Goal: Task Accomplishment & Management: Use online tool/utility

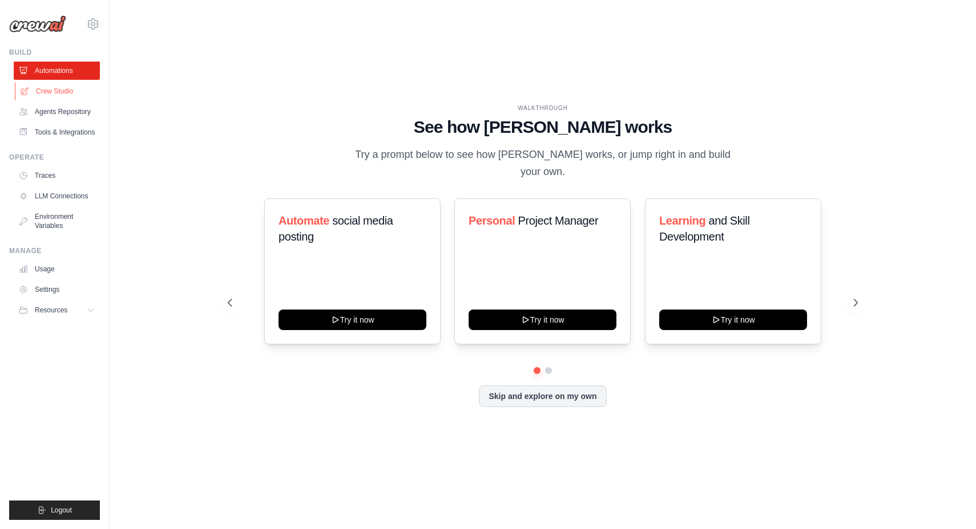
click at [63, 88] on link "Crew Studio" at bounding box center [58, 91] width 86 height 18
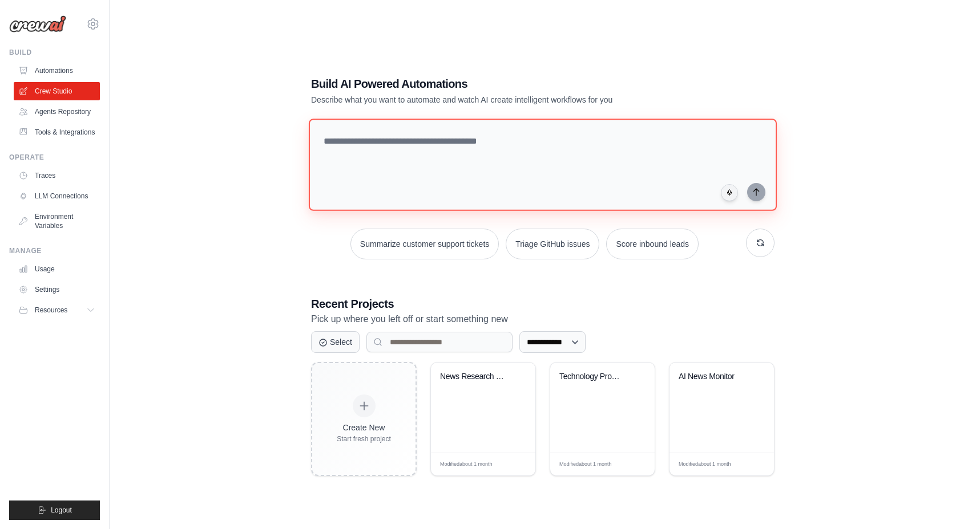
click at [358, 142] on textarea at bounding box center [543, 165] width 468 height 92
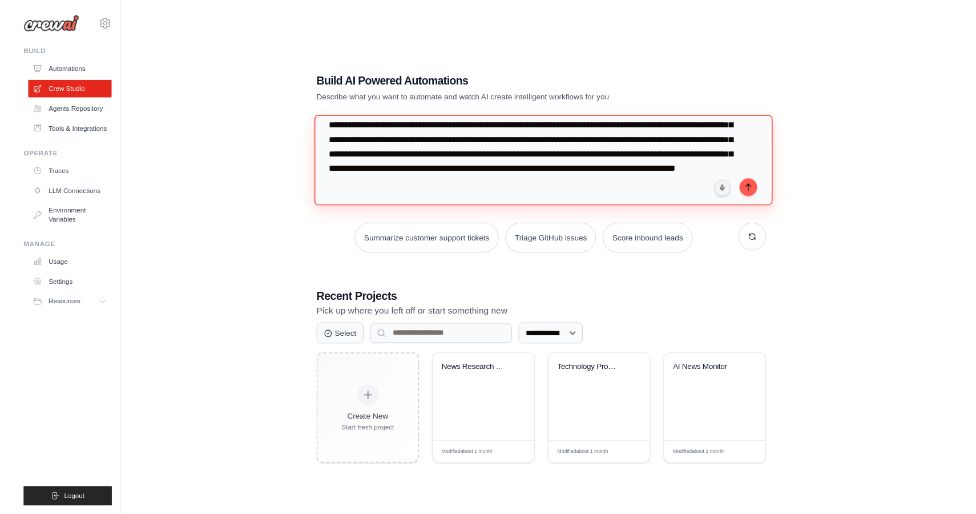
scroll to position [42, 0]
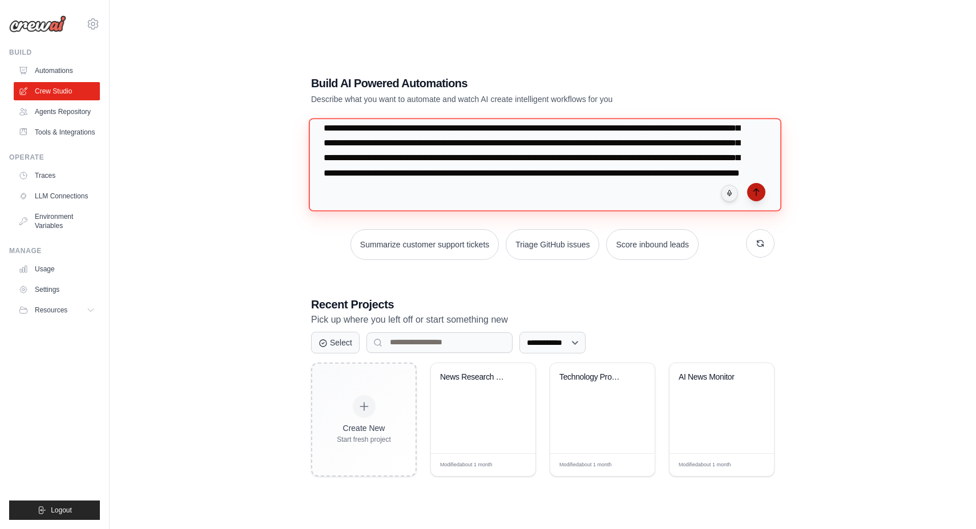
type textarea "**********"
click at [758, 196] on icon "submit" at bounding box center [755, 192] width 9 height 9
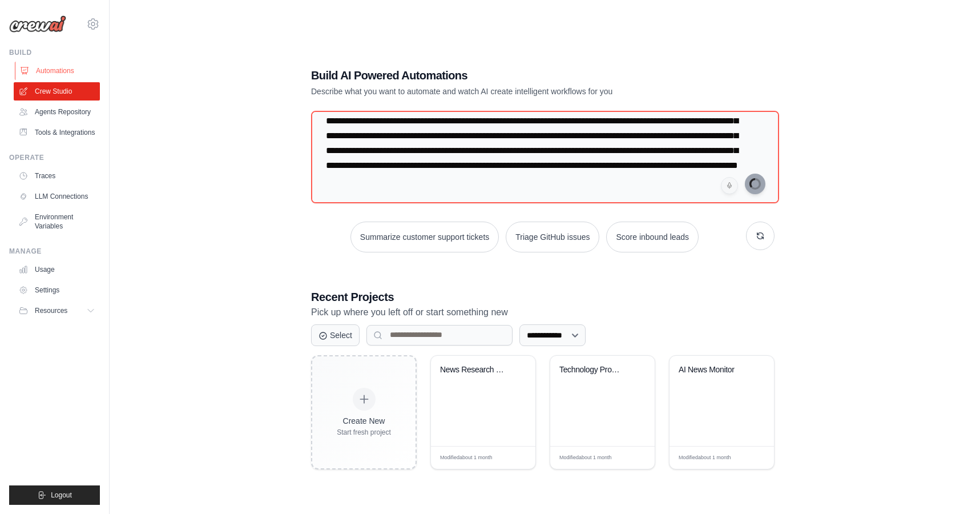
click at [58, 73] on link "Automations" at bounding box center [58, 71] width 86 height 18
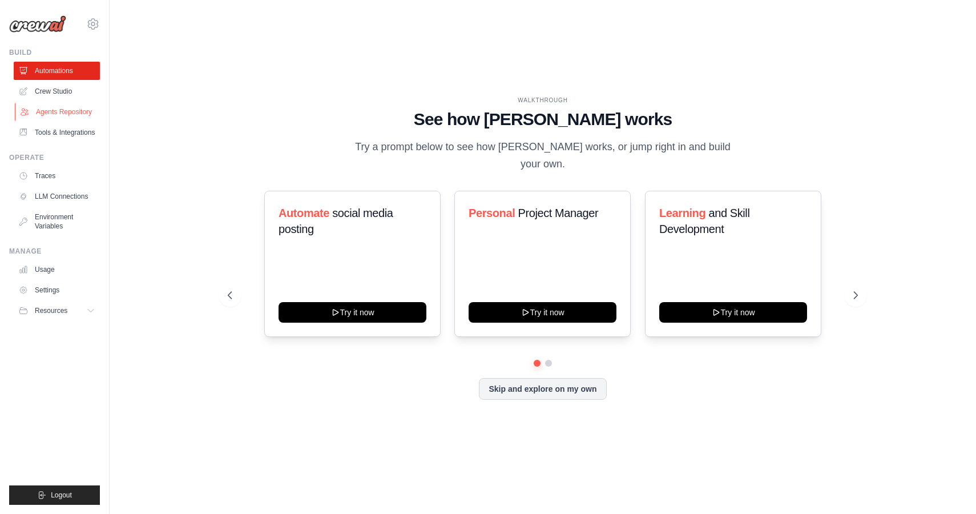
click at [70, 113] on link "Agents Repository" at bounding box center [58, 112] width 86 height 18
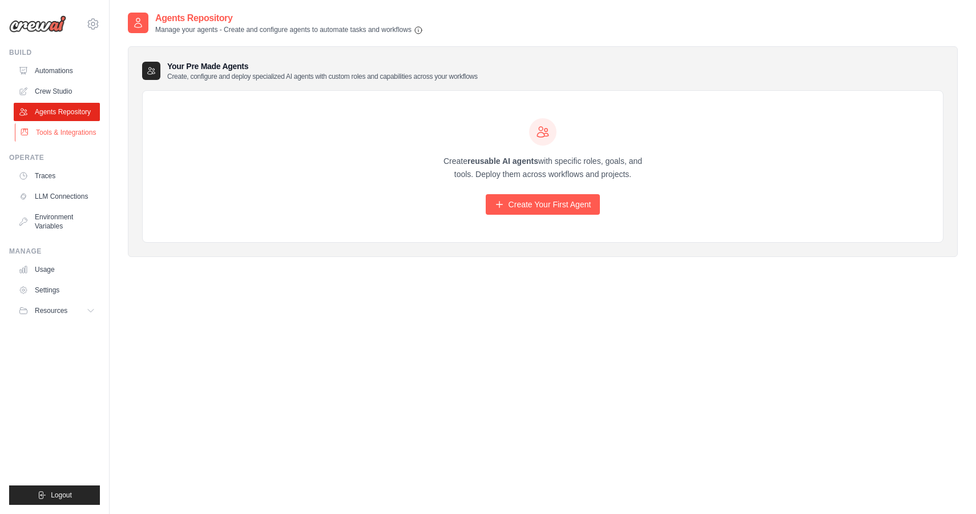
click at [66, 132] on link "Tools & Integrations" at bounding box center [58, 132] width 86 height 18
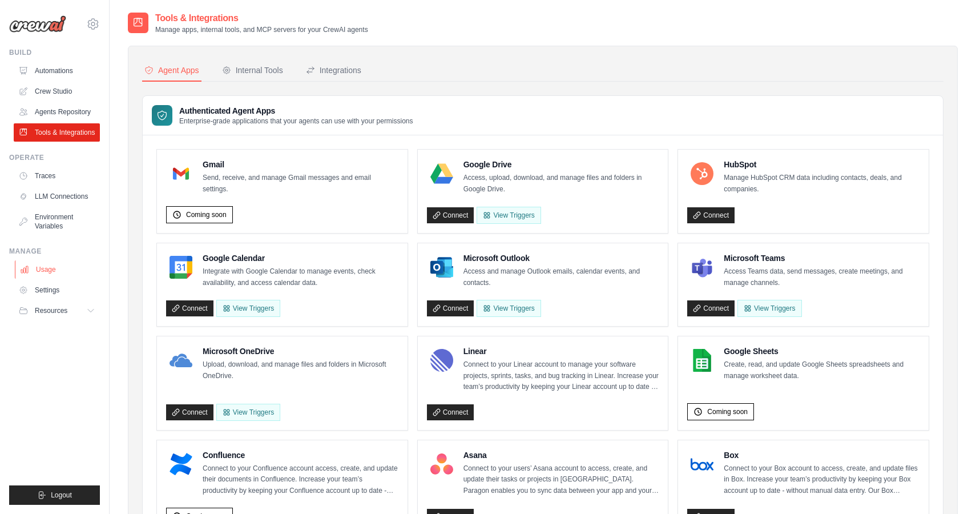
click at [49, 269] on link "Usage" at bounding box center [58, 269] width 86 height 18
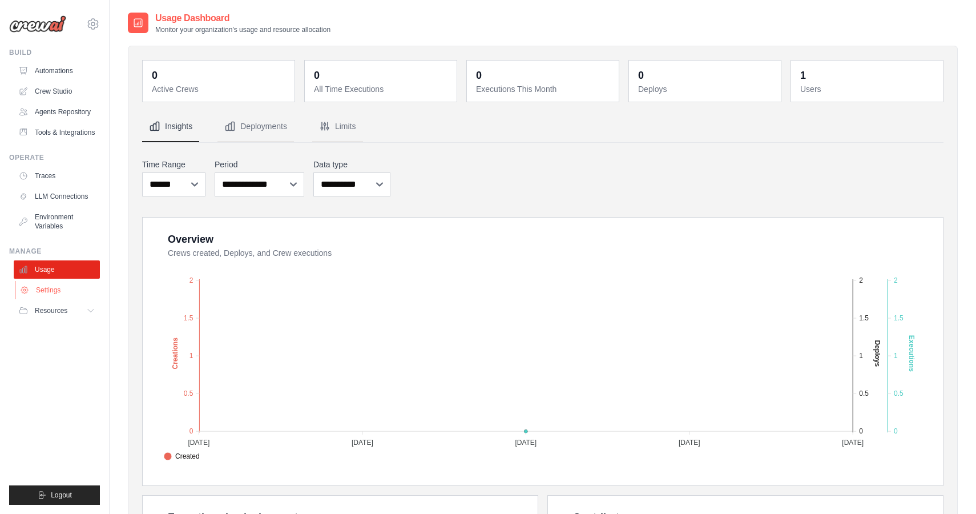
click at [50, 288] on link "Settings" at bounding box center [58, 290] width 86 height 18
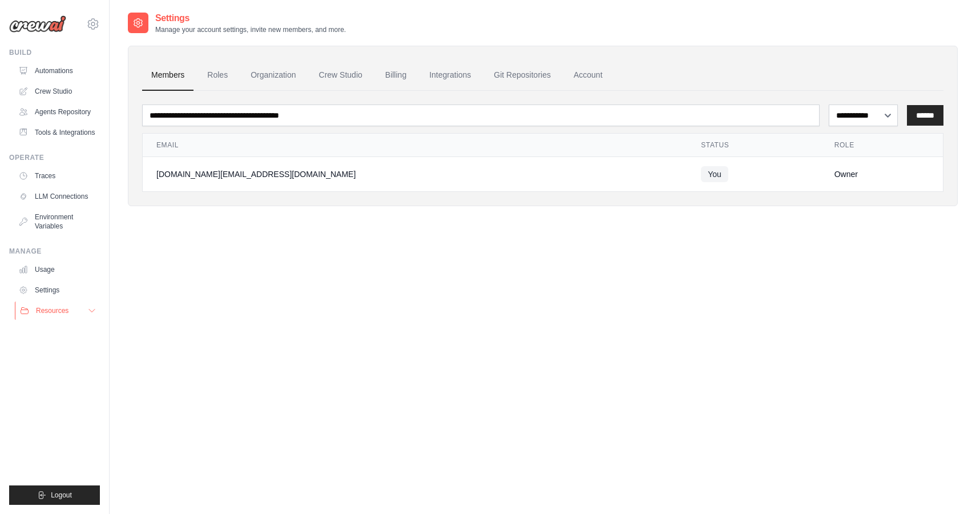
click at [47, 312] on span "Resources" at bounding box center [52, 310] width 33 height 9
click at [51, 71] on link "Automations" at bounding box center [58, 71] width 86 height 18
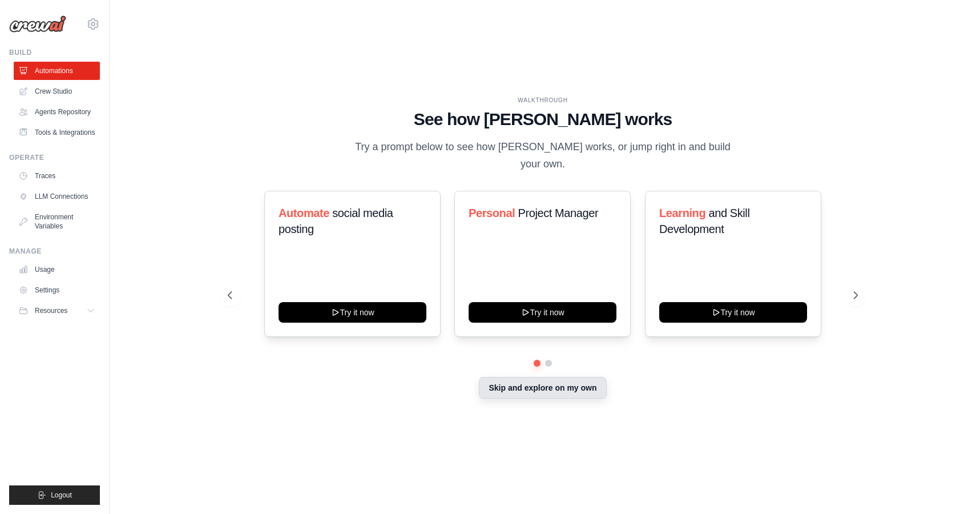
click at [534, 383] on button "Skip and explore on my own" at bounding box center [542, 388] width 127 height 22
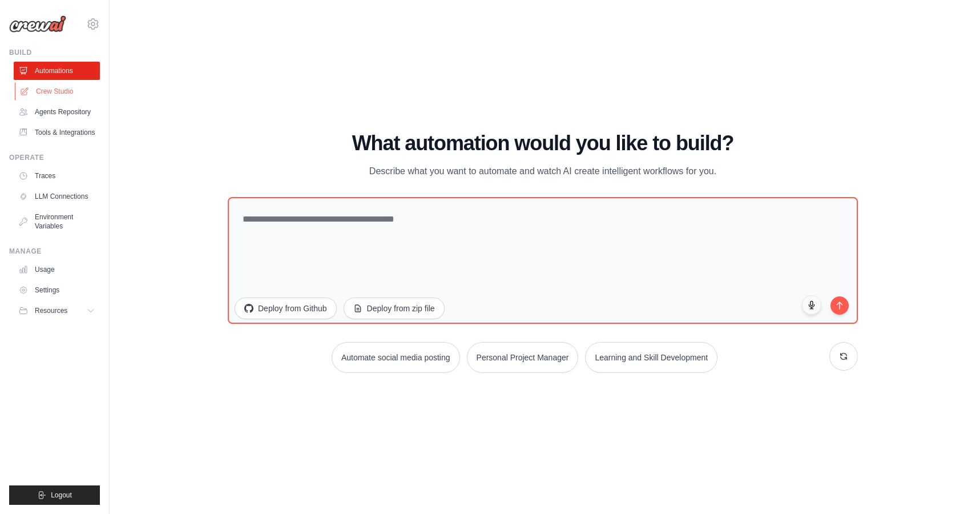
click at [63, 93] on link "Crew Studio" at bounding box center [58, 91] width 86 height 18
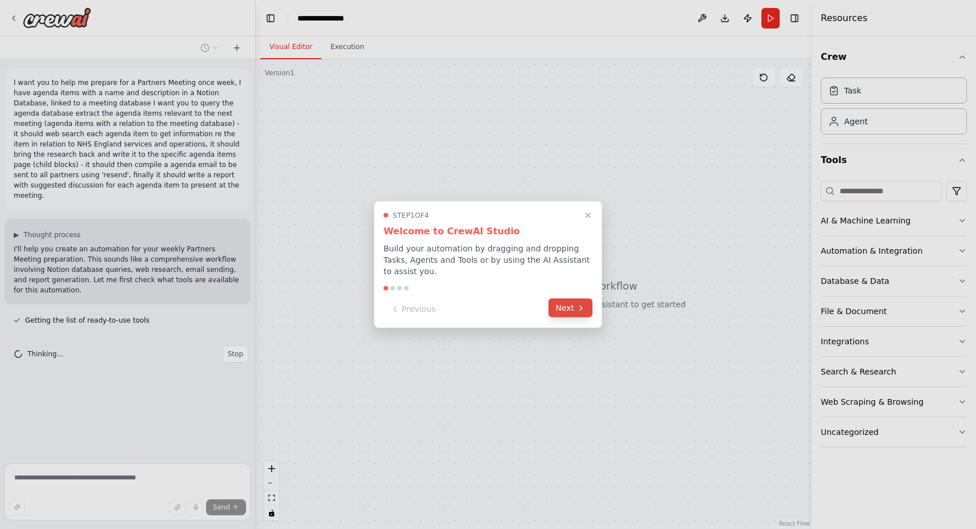
click at [565, 303] on button "Next" at bounding box center [570, 308] width 44 height 19
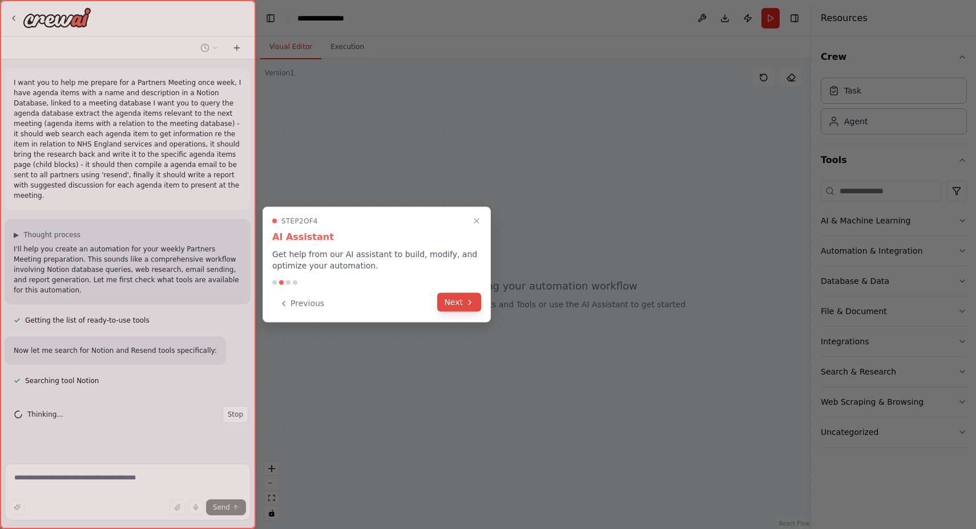
click at [460, 304] on button "Next" at bounding box center [459, 302] width 44 height 19
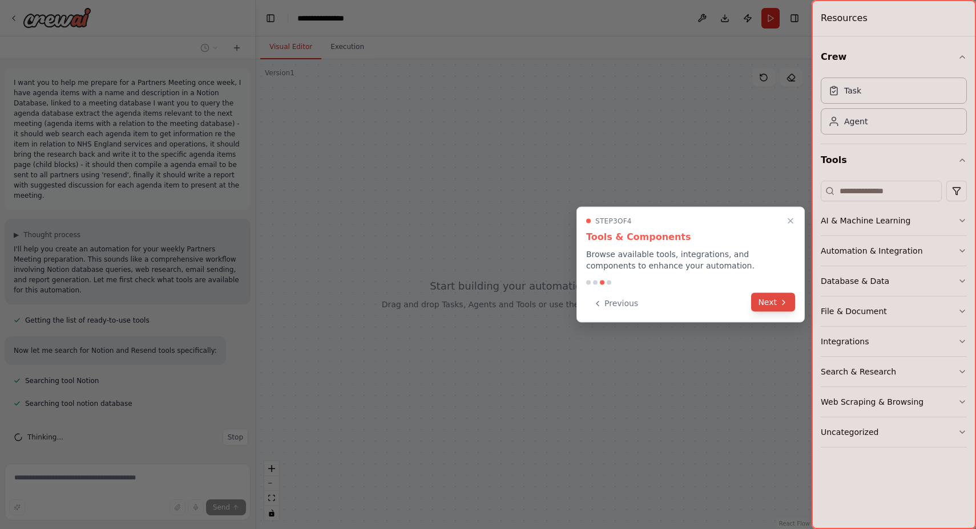
click at [777, 300] on button "Next" at bounding box center [773, 302] width 44 height 19
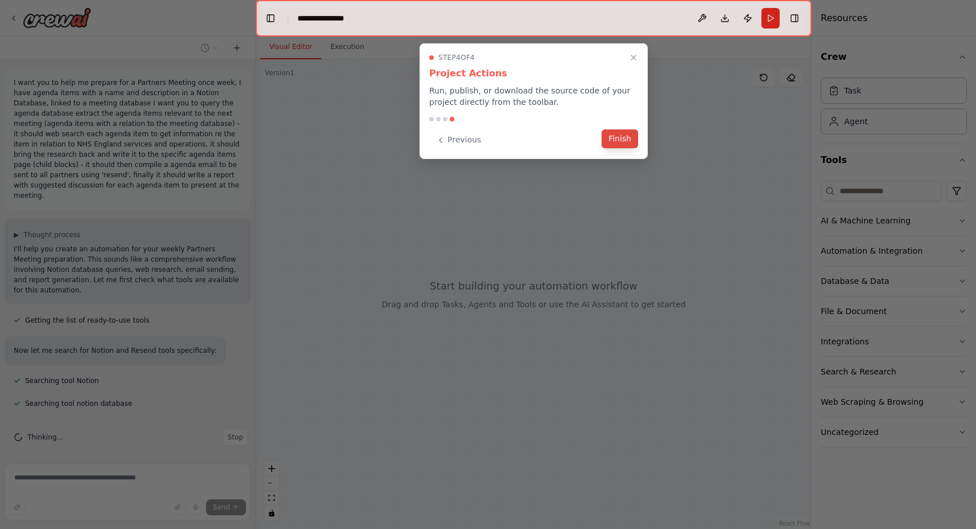
scroll to position [17, 0]
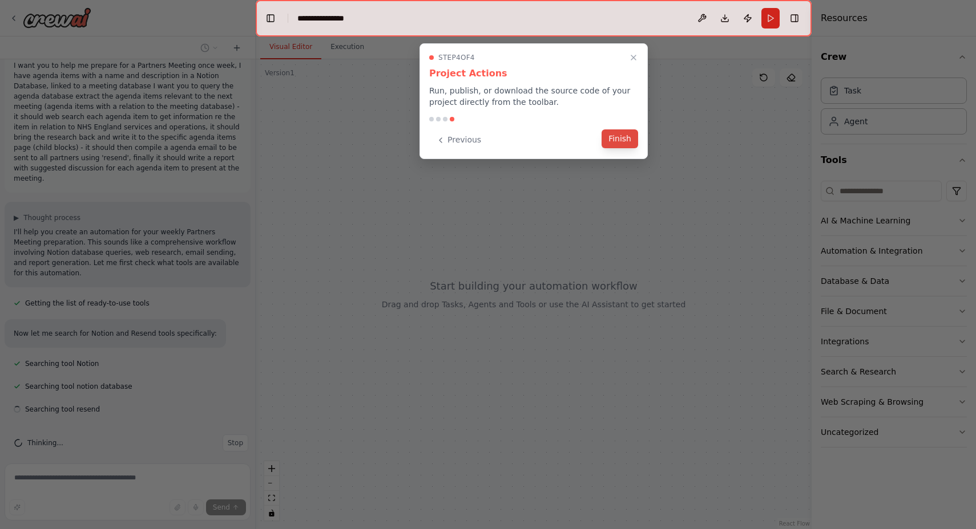
click at [623, 140] on button "Finish" at bounding box center [619, 139] width 37 height 19
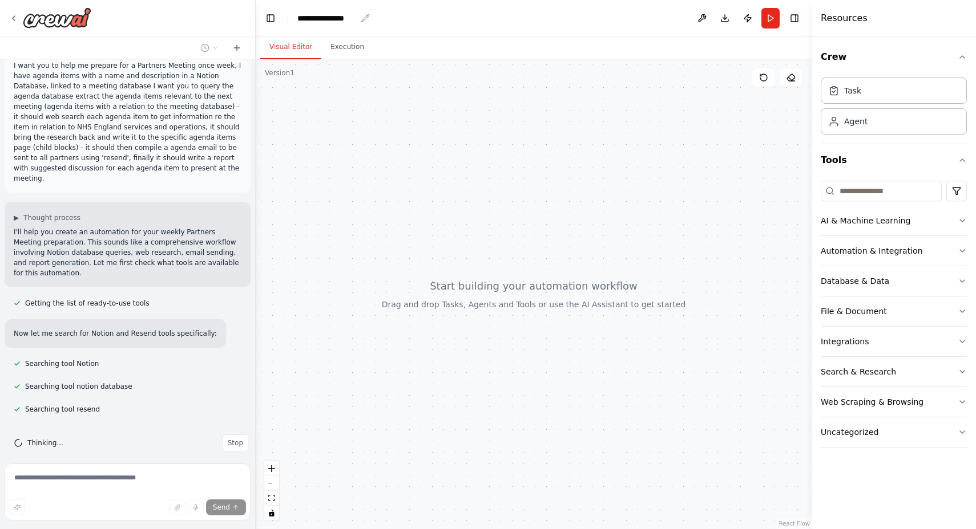
click at [355, 21] on div "**********" at bounding box center [326, 18] width 59 height 11
click at [345, 17] on div "**********" at bounding box center [340, 18] width 86 height 11
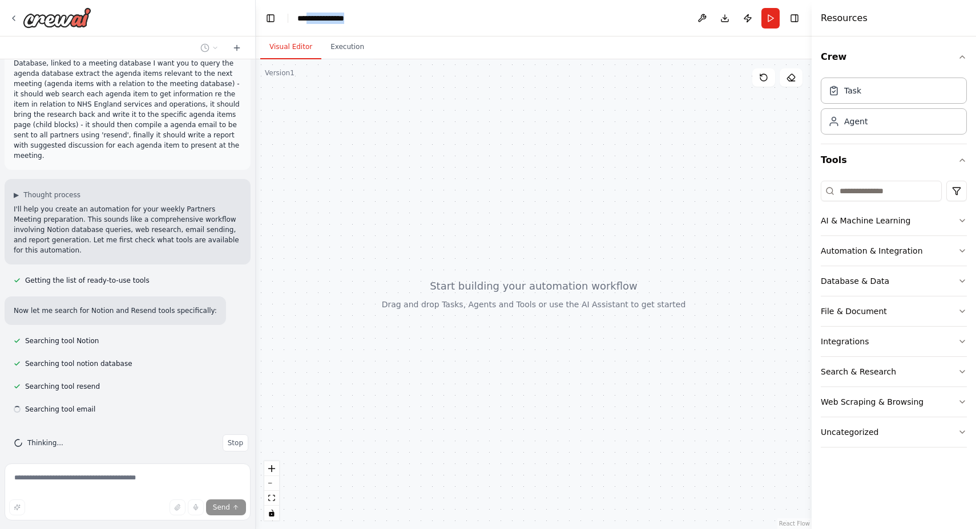
drag, startPoint x: 357, startPoint y: 15, endPoint x: 382, endPoint y: 27, distance: 27.6
click at [313, 18] on div "**********" at bounding box center [340, 18] width 86 height 11
click at [357, 18] on div "**********" at bounding box center [340, 18] width 86 height 11
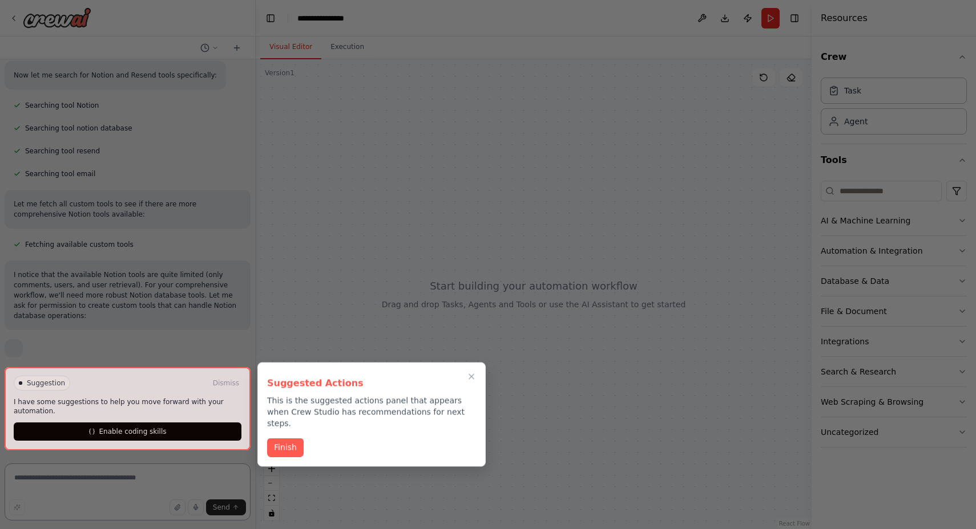
scroll to position [265, 0]
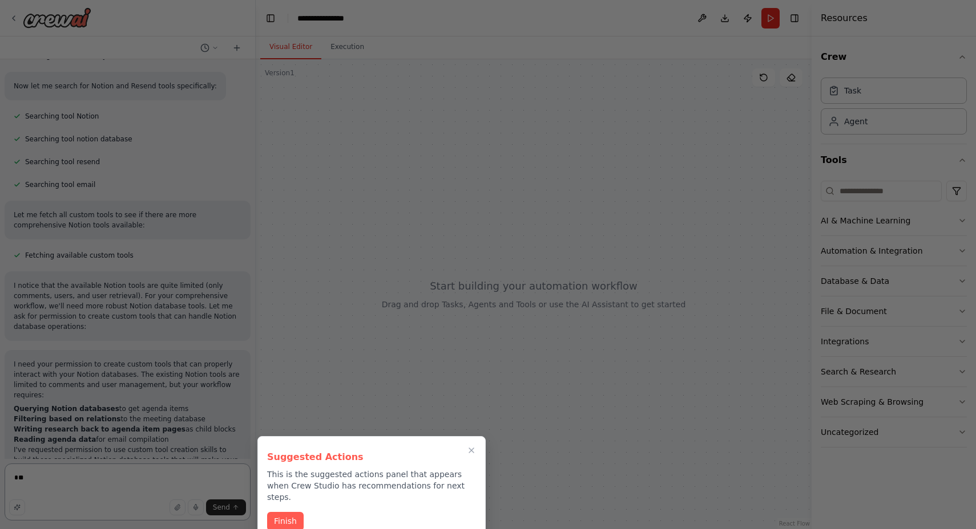
type textarea "**"
click at [363, 16] on div at bounding box center [488, 264] width 976 height 529
click at [351, 13] on div at bounding box center [488, 264] width 976 height 529
click at [360, 21] on div at bounding box center [488, 264] width 976 height 529
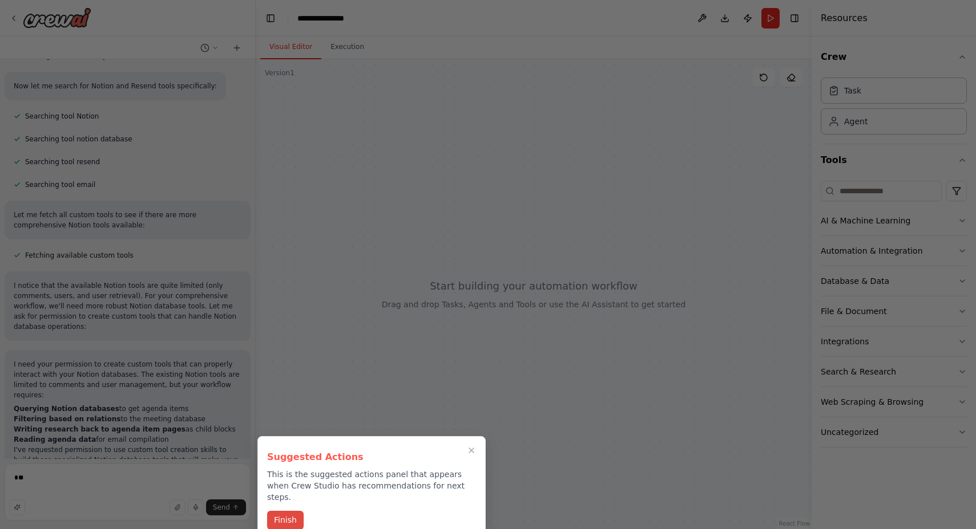
click at [280, 508] on div "I want you to help me prepare for a Partners Meeting once week, I have agenda i…" at bounding box center [488, 264] width 976 height 529
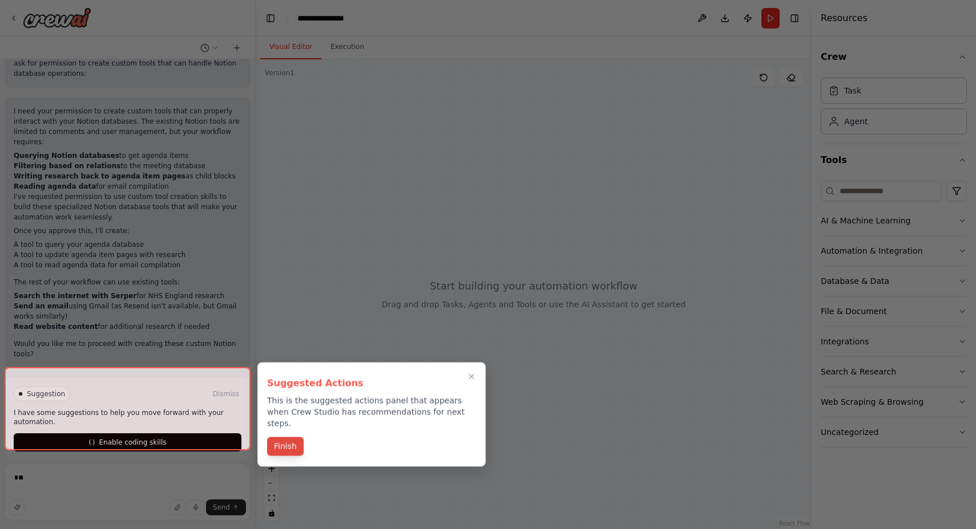
click at [287, 438] on button "Finish" at bounding box center [285, 447] width 37 height 19
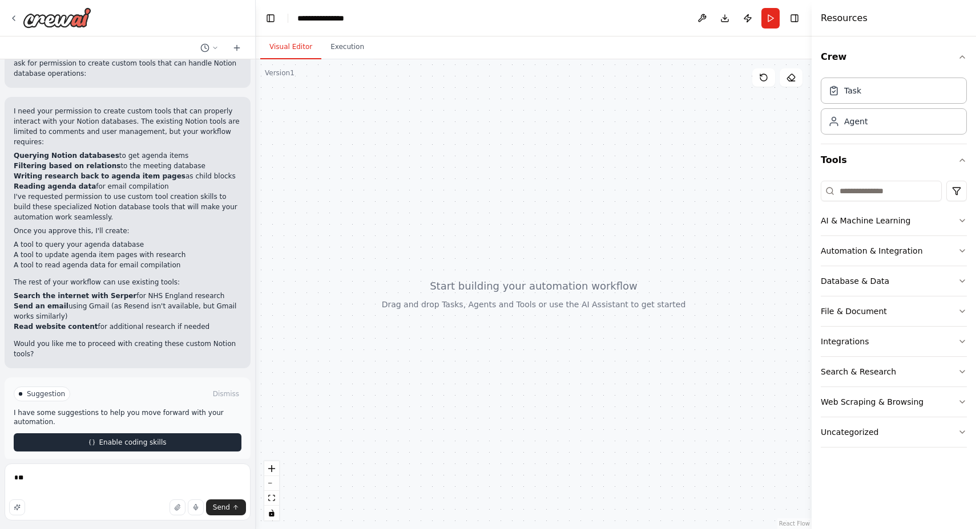
click at [134, 438] on span "Enable coding skills" at bounding box center [132, 442] width 67 height 9
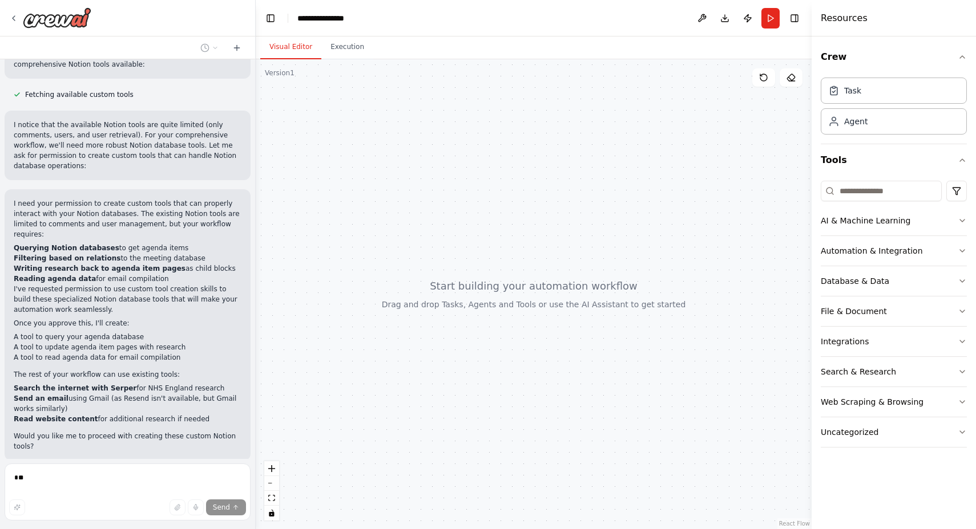
scroll to position [470, 0]
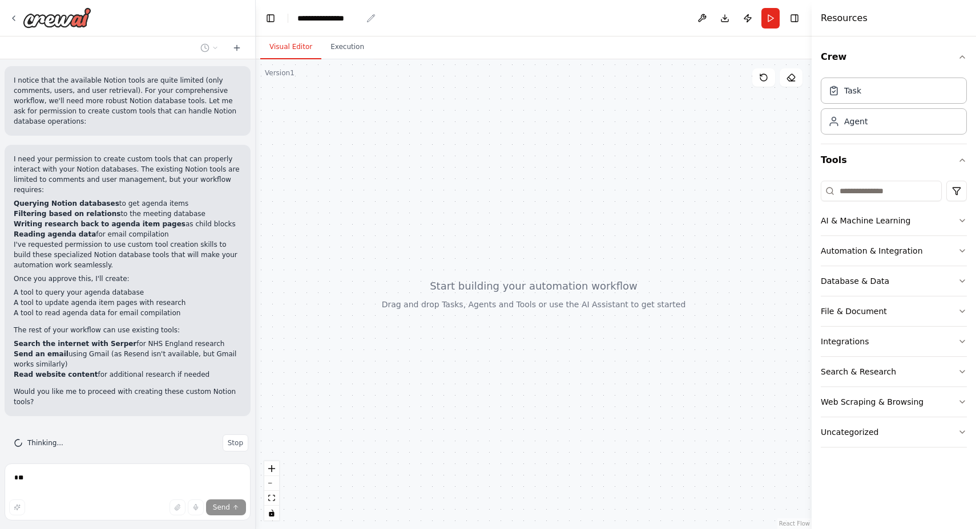
click at [357, 18] on div "**********" at bounding box center [329, 18] width 64 height 11
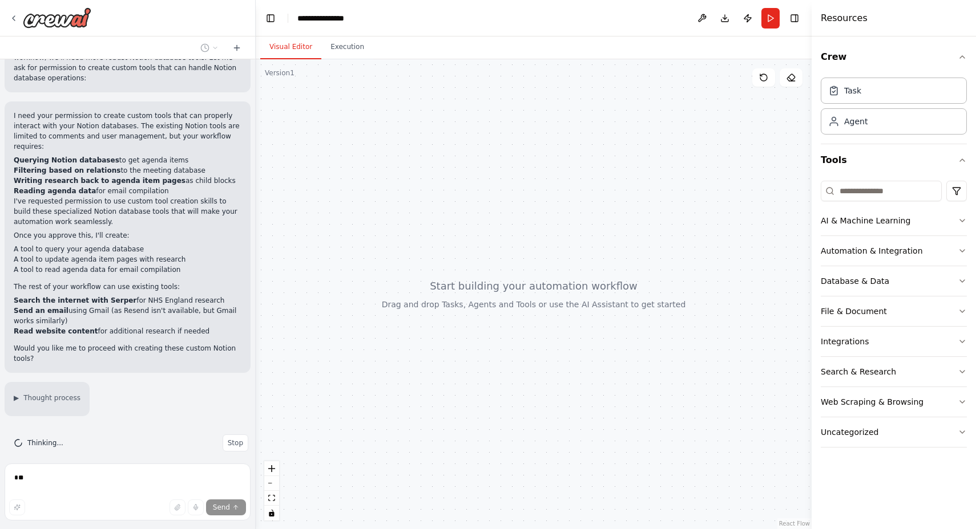
click at [365, 18] on div "**********" at bounding box center [340, 18] width 86 height 11
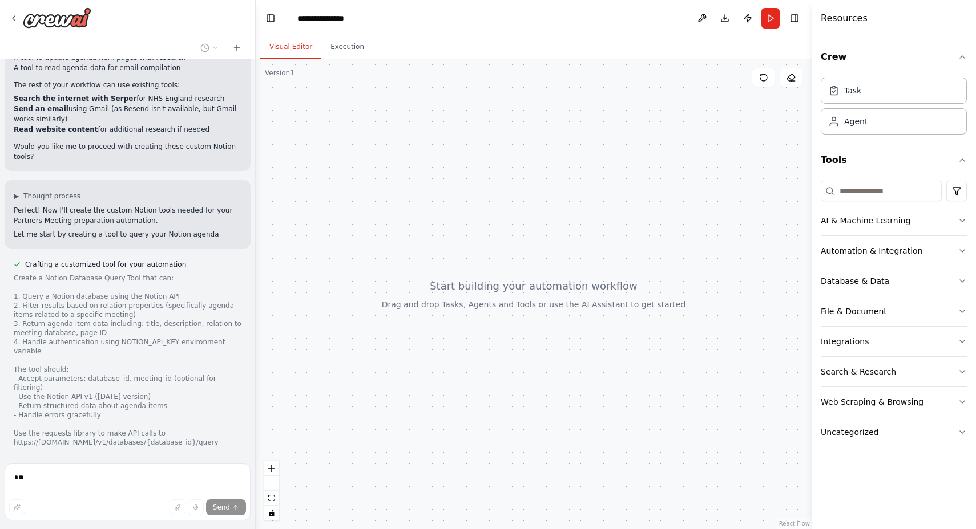
scroll to position [739, 0]
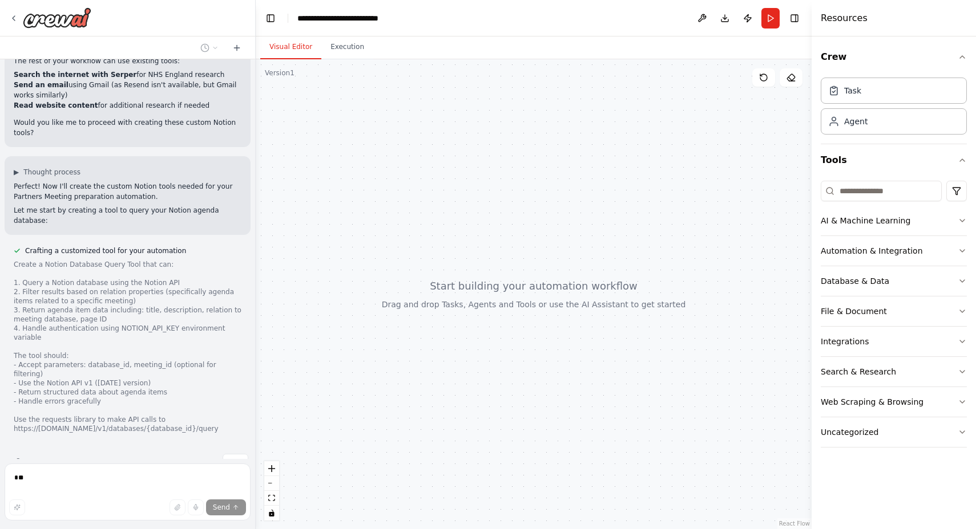
drag, startPoint x: 392, startPoint y: 112, endPoint x: 386, endPoint y: 111, distance: 6.0
click at [393, 111] on div at bounding box center [534, 294] width 556 height 470
click at [489, 27] on header "**********" at bounding box center [534, 18] width 556 height 37
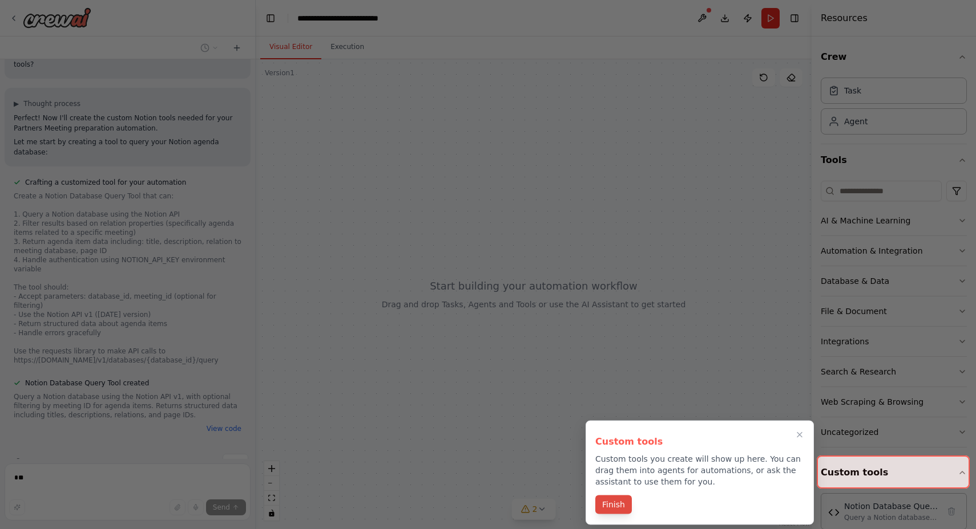
click at [617, 506] on button "Finish" at bounding box center [613, 505] width 37 height 19
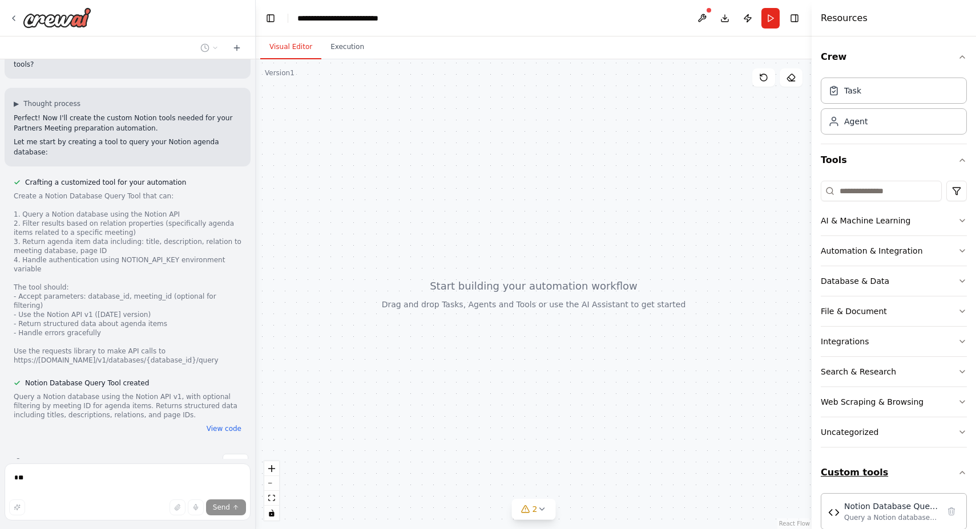
click at [861, 470] on button "Custom tools" at bounding box center [893, 473] width 146 height 32
click at [868, 473] on button "Custom tools" at bounding box center [893, 473] width 146 height 32
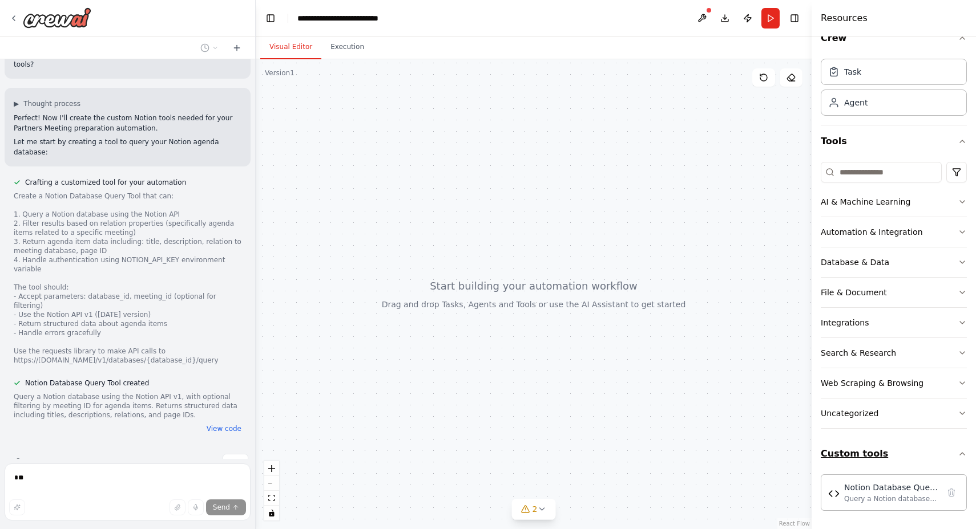
scroll to position [19, 0]
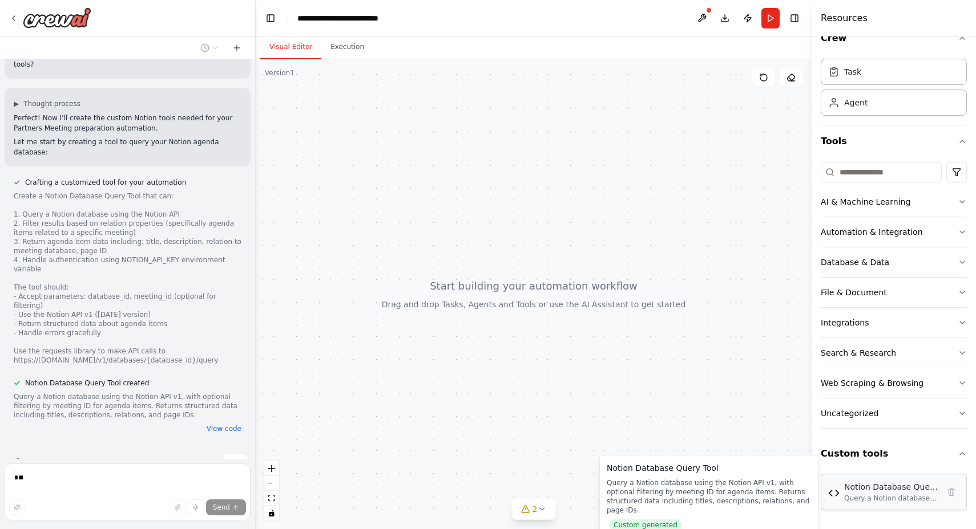
click at [884, 496] on div "Query a Notion database using the Notion API v1, with optional filtering by mee…" at bounding box center [891, 498] width 95 height 9
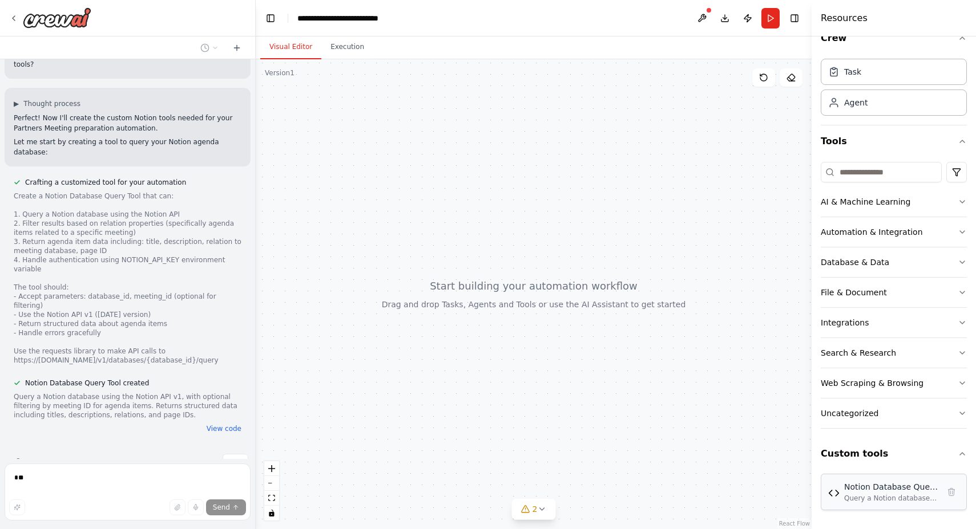
click at [876, 494] on div "Notion Database Query Tool Query a Notion database using the Notion API v1, wit…" at bounding box center [891, 493] width 95 height 22
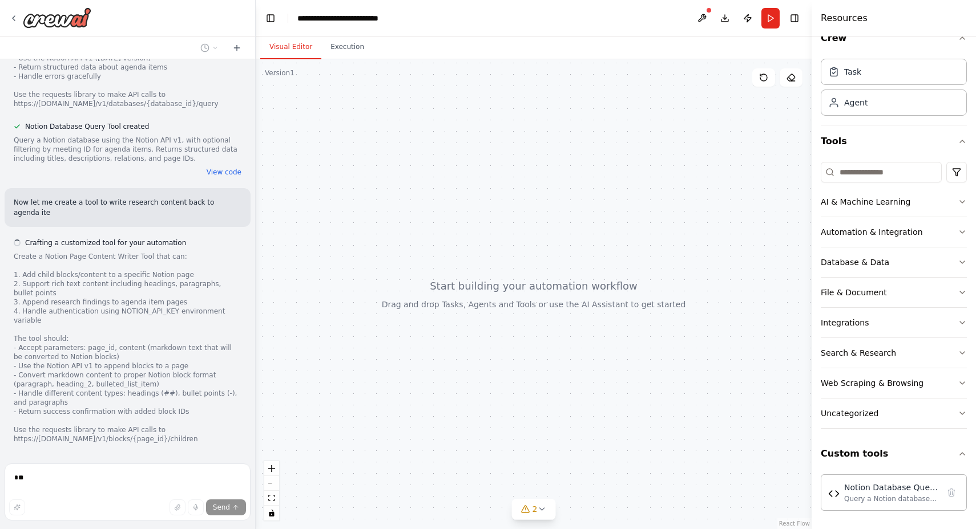
scroll to position [1075, 0]
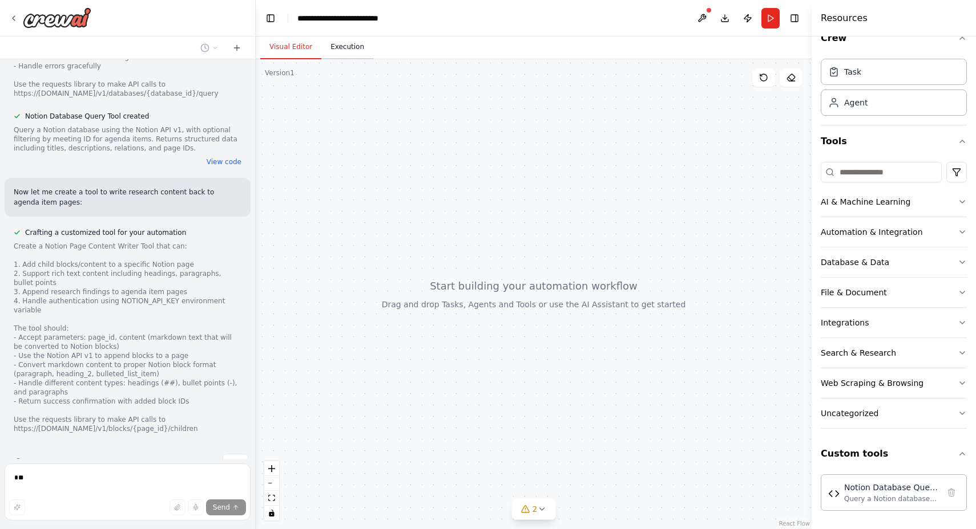
click at [352, 46] on button "Execution" at bounding box center [347, 47] width 52 height 24
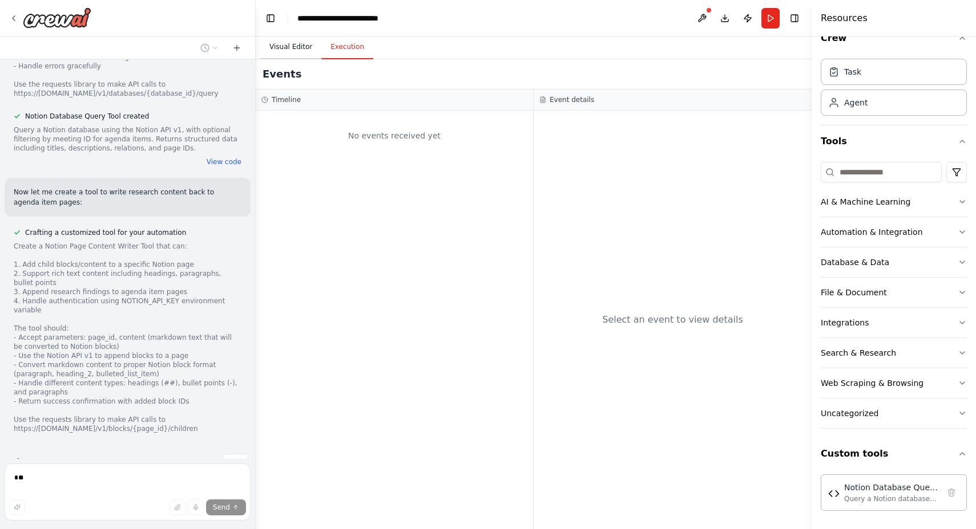
click at [286, 43] on button "Visual Editor" at bounding box center [290, 47] width 61 height 24
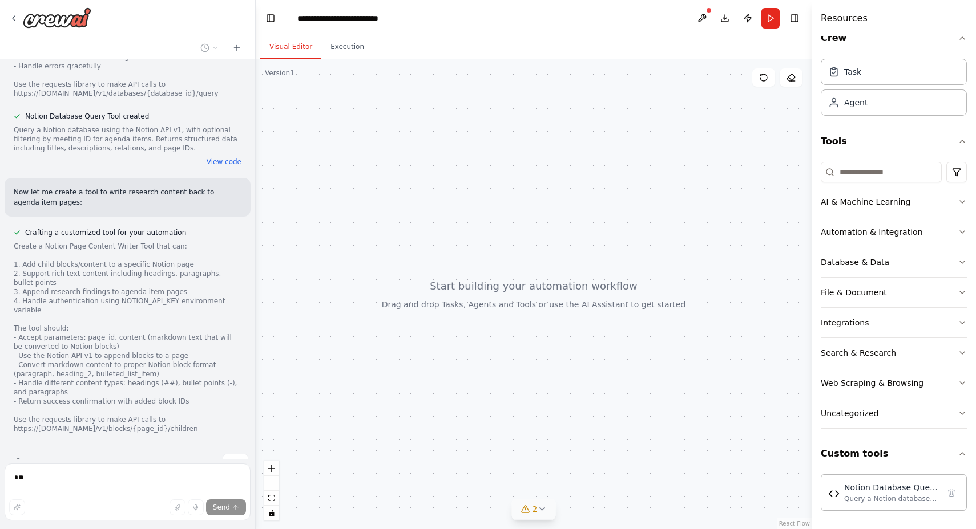
click at [545, 513] on icon at bounding box center [541, 509] width 9 height 9
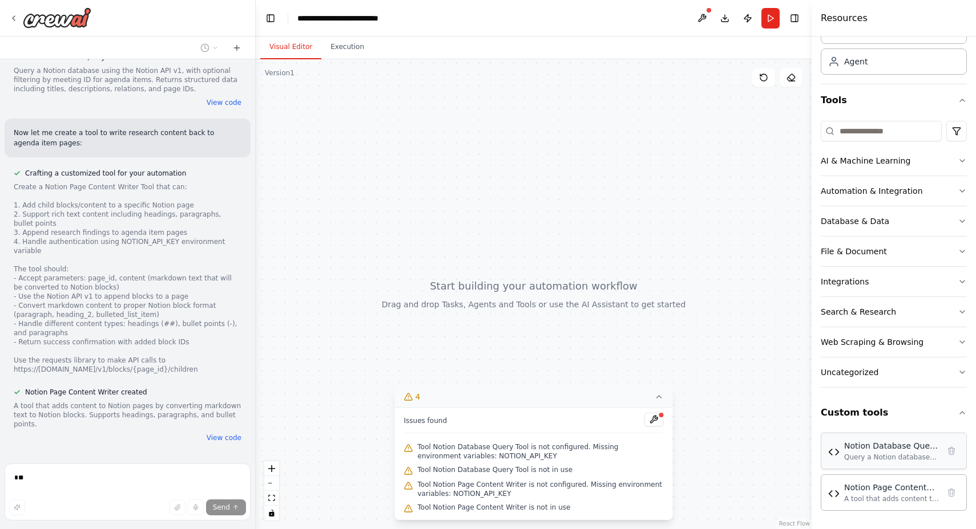
scroll to position [60, 0]
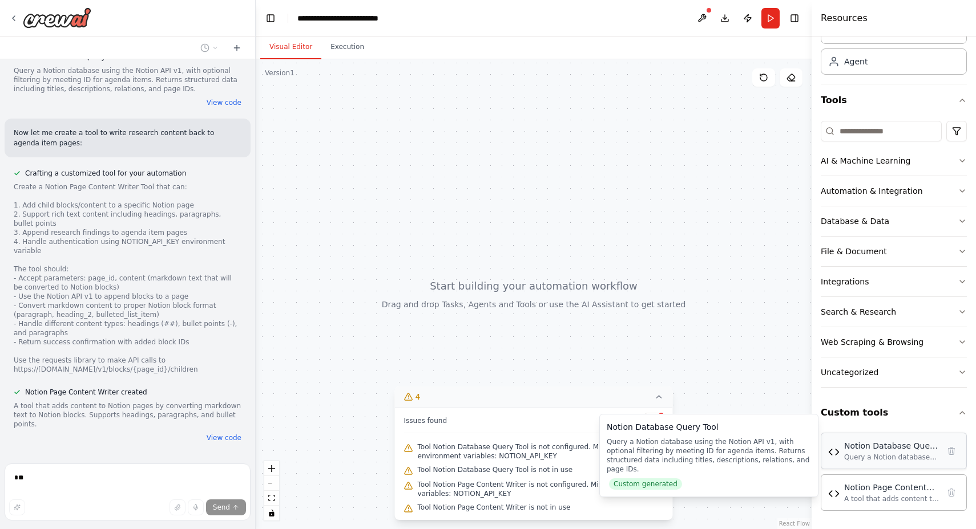
click at [886, 454] on div "Query a Notion database using the Notion API v1, with optional filtering by mee…" at bounding box center [891, 457] width 95 height 9
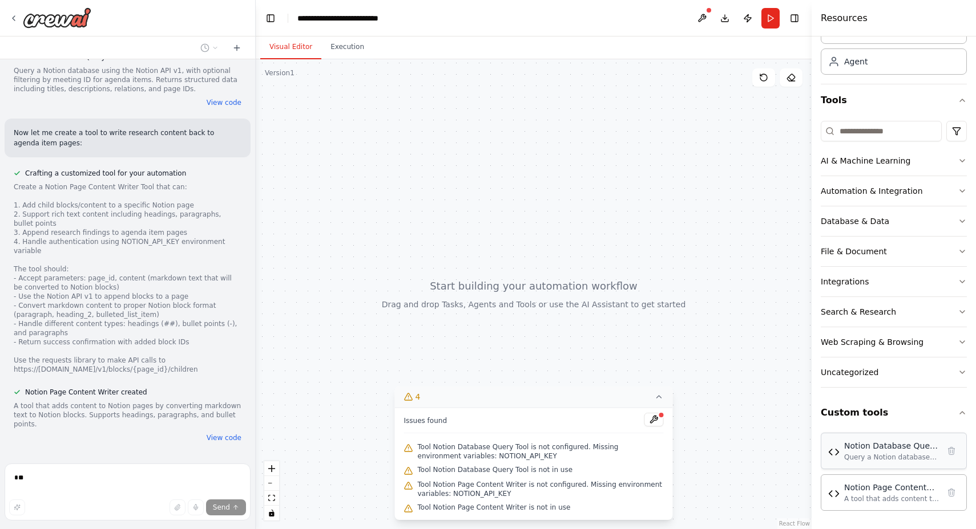
click at [917, 453] on div "Query a Notion database using the Notion API v1, with optional filtering by mee…" at bounding box center [891, 457] width 95 height 9
click at [837, 456] on img at bounding box center [833, 452] width 11 height 11
click at [654, 417] on button at bounding box center [653, 420] width 19 height 14
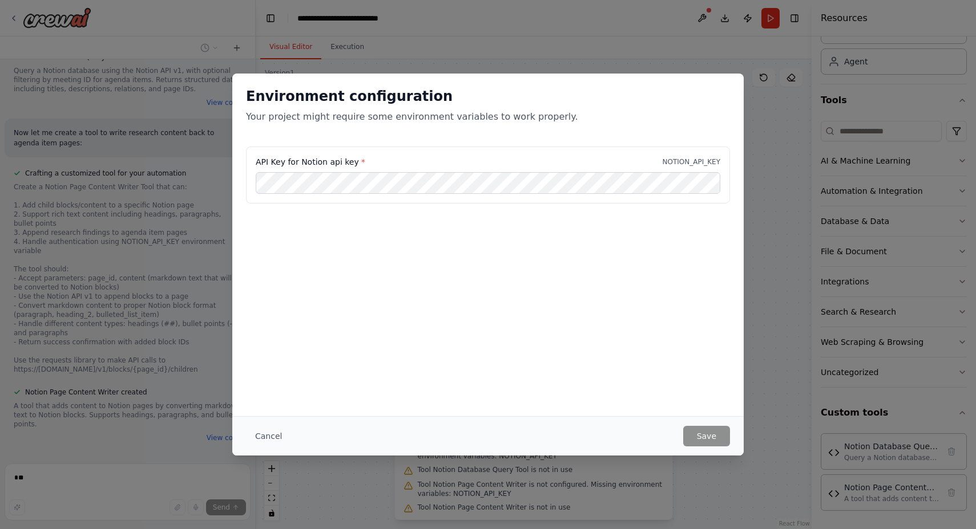
scroll to position [0, 0]
drag, startPoint x: 704, startPoint y: 438, endPoint x: 715, endPoint y: 430, distance: 13.9
click at [704, 437] on button "Save" at bounding box center [706, 436] width 47 height 21
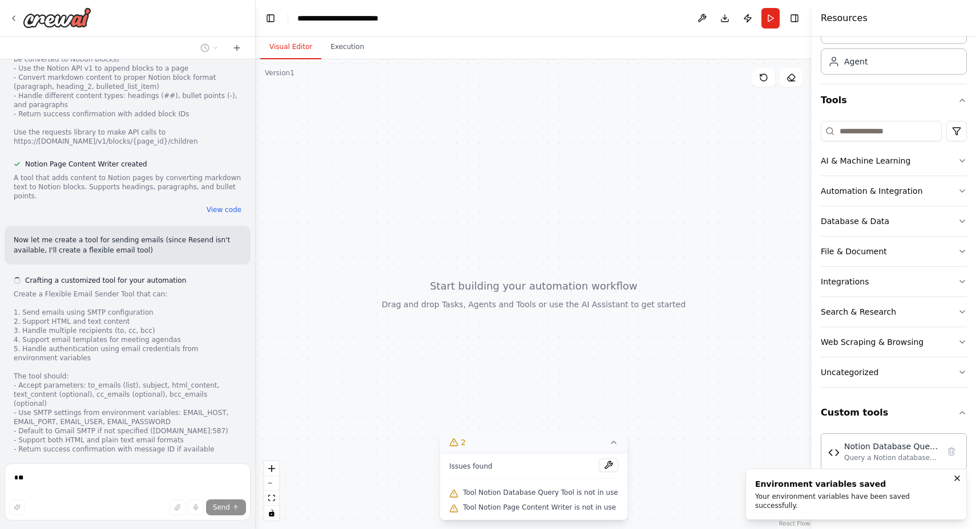
scroll to position [1383, 0]
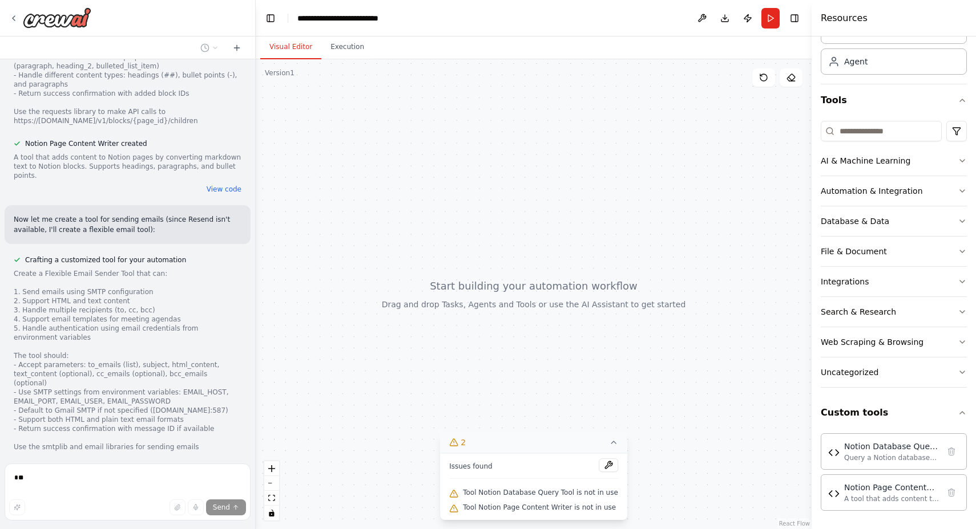
click at [621, 491] on div "Issues found Tool Notion Database Query Tool is not in use Tool Notion Page Con…" at bounding box center [533, 487] width 187 height 67
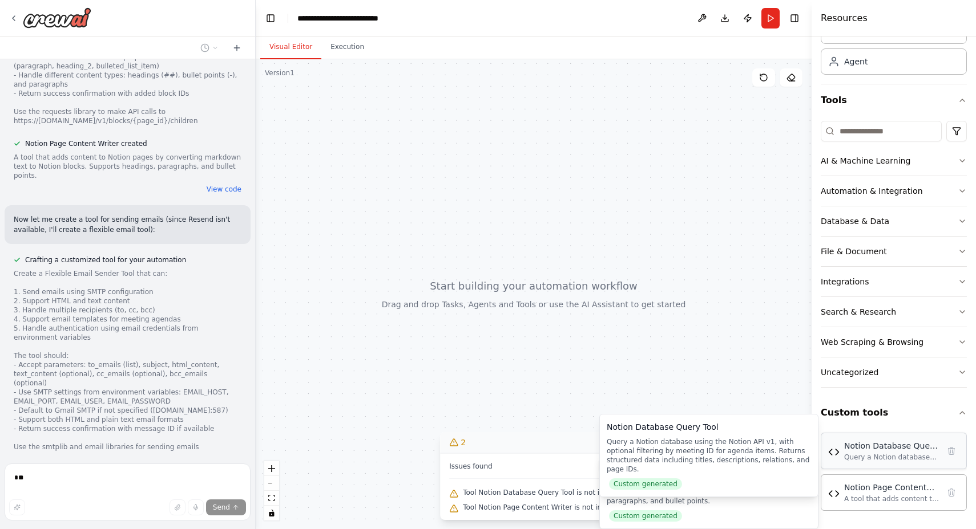
click at [895, 449] on div "Notion Database Query Tool" at bounding box center [891, 445] width 95 height 11
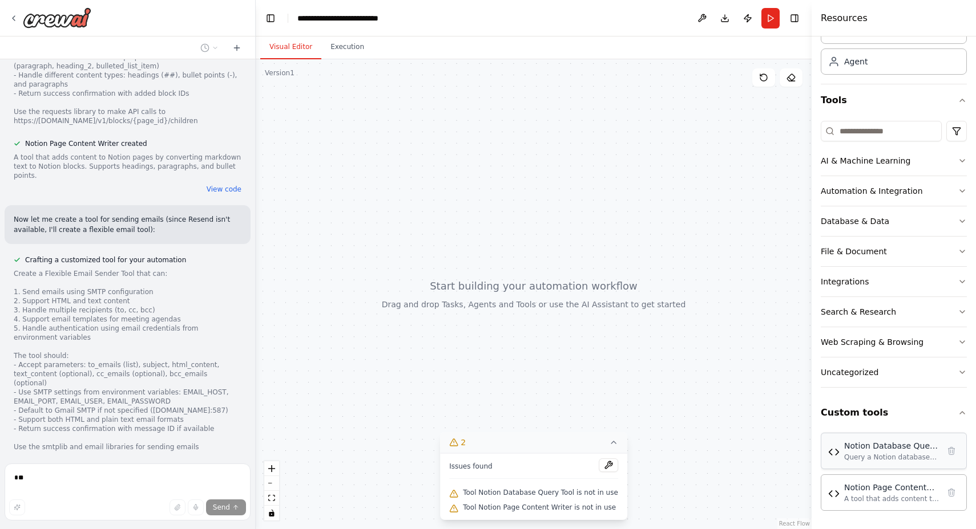
click at [895, 449] on div "Notion Database Query Tool" at bounding box center [891, 445] width 95 height 11
click at [571, 493] on span "Tool Notion Database Query Tool is not in use" at bounding box center [540, 492] width 155 height 9
click at [458, 443] on icon at bounding box center [453, 442] width 9 height 9
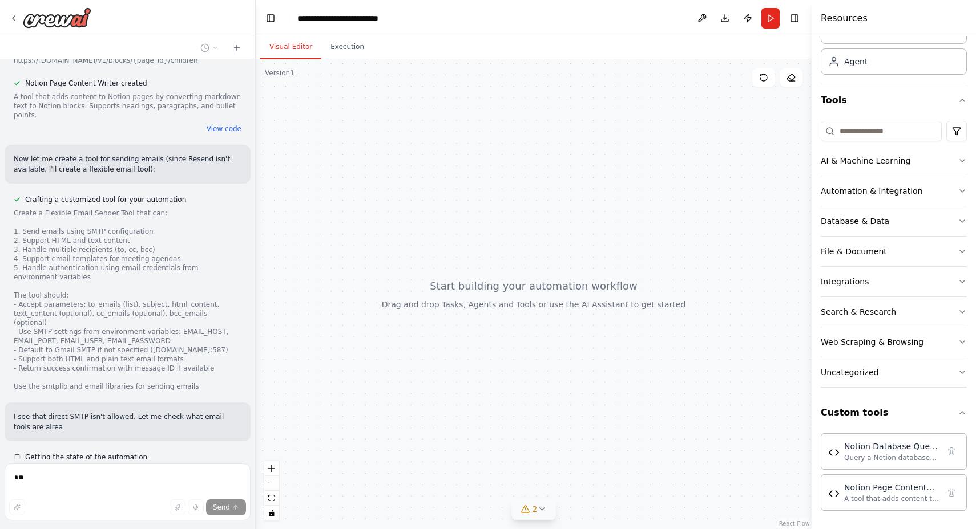
click at [528, 508] on icon at bounding box center [525, 509] width 9 height 9
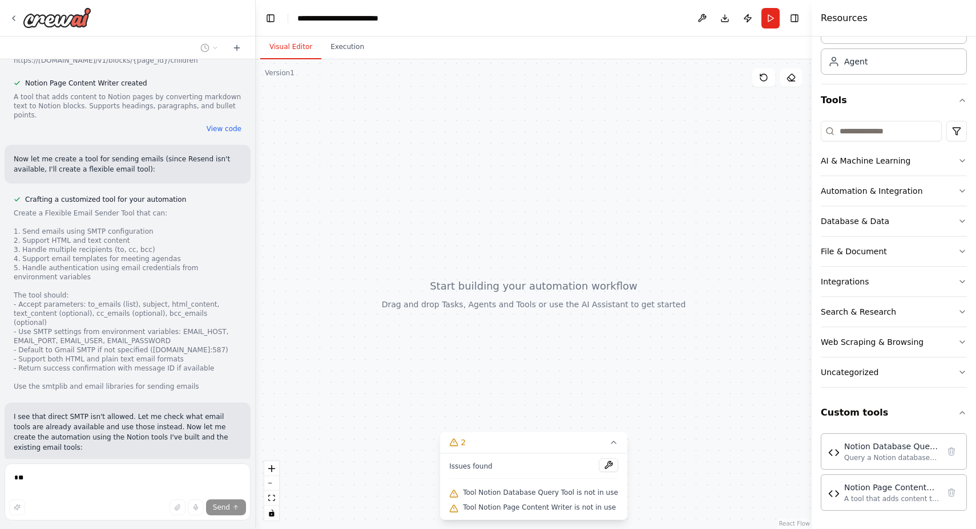
scroll to position [1474, 0]
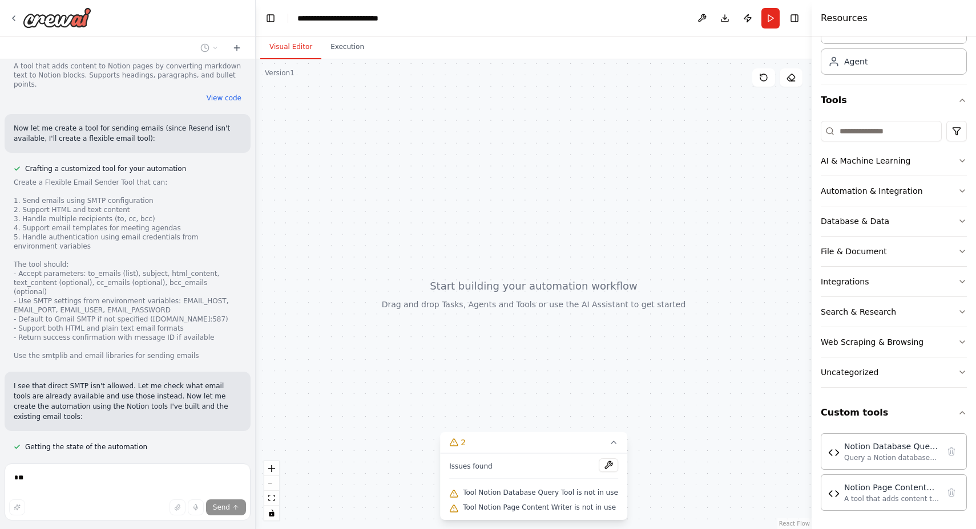
click at [512, 495] on span "Tool Notion Database Query Tool is not in use" at bounding box center [540, 492] width 155 height 9
click at [607, 462] on button at bounding box center [608, 466] width 19 height 14
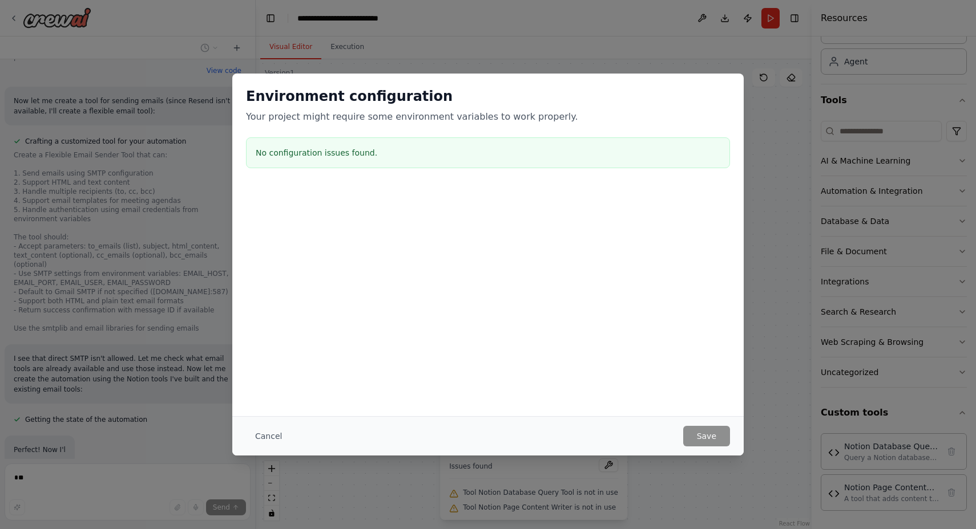
scroll to position [1535, 0]
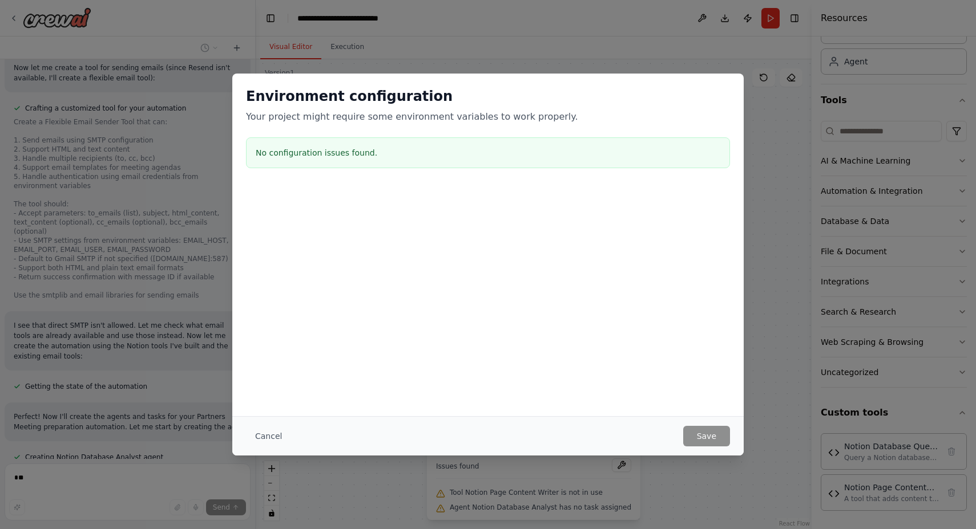
click at [715, 424] on div "Cancel Save" at bounding box center [487, 436] width 511 height 39
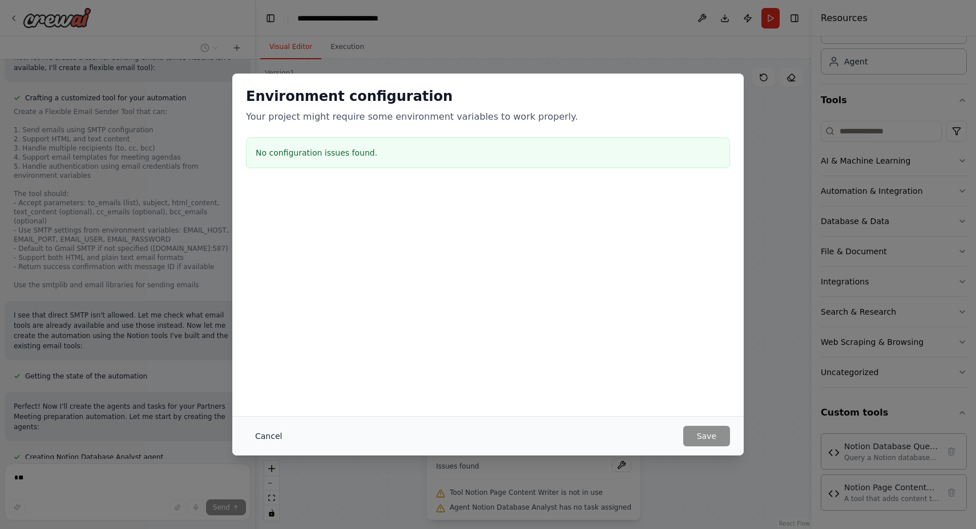
click at [266, 438] on button "Cancel" at bounding box center [268, 436] width 45 height 21
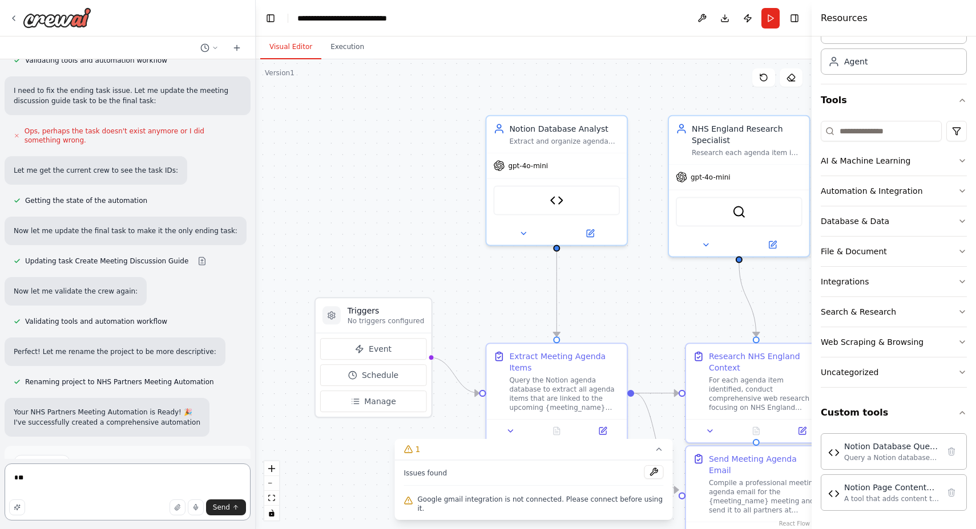
scroll to position [2371, 0]
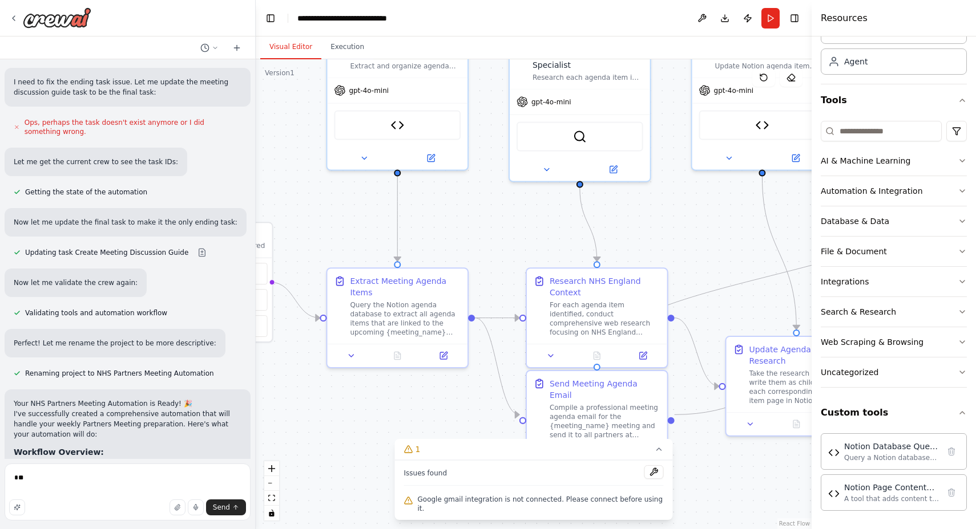
drag, startPoint x: 456, startPoint y: 195, endPoint x: 296, endPoint y: 119, distance: 177.4
click at [296, 119] on div ".deletable-edge-delete-btn { width: 20px; height: 20px; border: 0px solid #ffff…" at bounding box center [534, 294] width 556 height 470
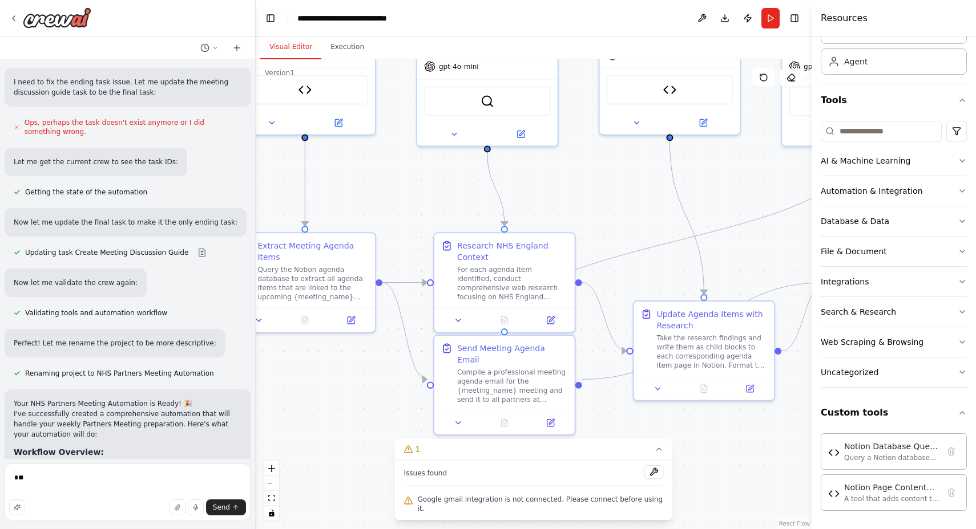
drag, startPoint x: 499, startPoint y: 229, endPoint x: 408, endPoint y: 195, distance: 97.7
click at [408, 195] on div ".deletable-edge-delete-btn { width: 20px; height: 20px; border: 0px solid #ffff…" at bounding box center [534, 294] width 556 height 470
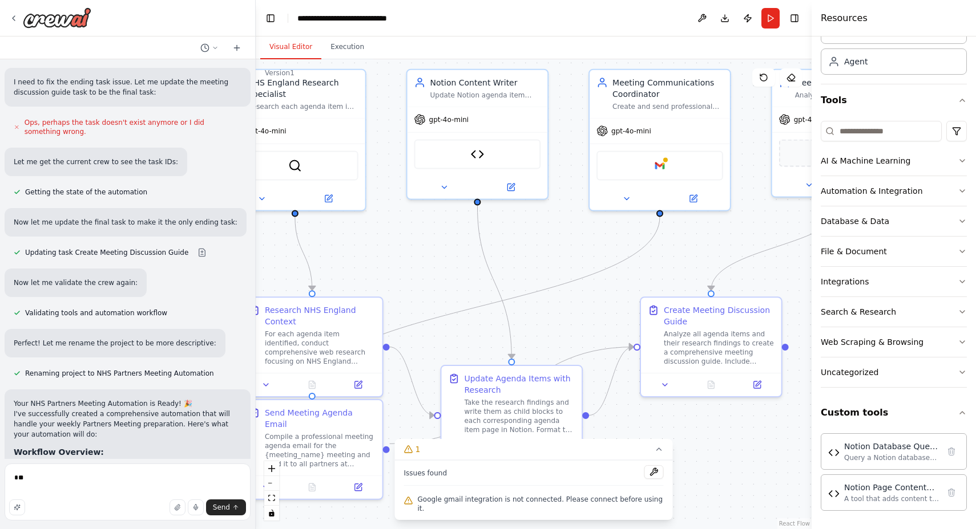
drag, startPoint x: 630, startPoint y: 199, endPoint x: 438, endPoint y: 263, distance: 202.8
click at [438, 263] on div ".deletable-edge-delete-btn { width: 20px; height: 20px; border: 0px solid #ffff…" at bounding box center [534, 294] width 556 height 470
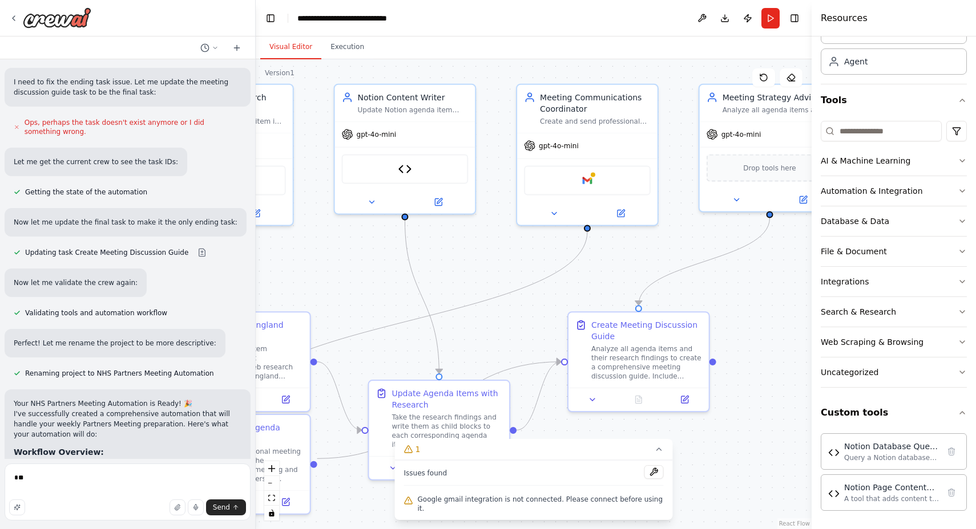
drag, startPoint x: 583, startPoint y: 241, endPoint x: 511, endPoint y: 256, distance: 74.0
click at [511, 256] on div ".deletable-edge-delete-btn { width: 20px; height: 20px; border: 0px solid #ffff…" at bounding box center [534, 294] width 556 height 470
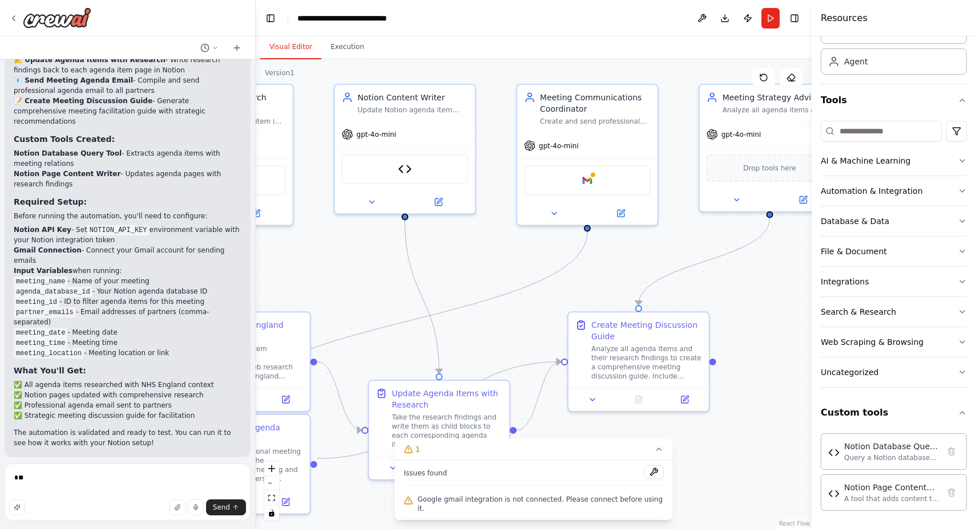
click at [620, 508] on span "Google gmail integration is not connected. Please connect before using it." at bounding box center [541, 504] width 246 height 18
click at [650, 479] on button at bounding box center [653, 473] width 19 height 14
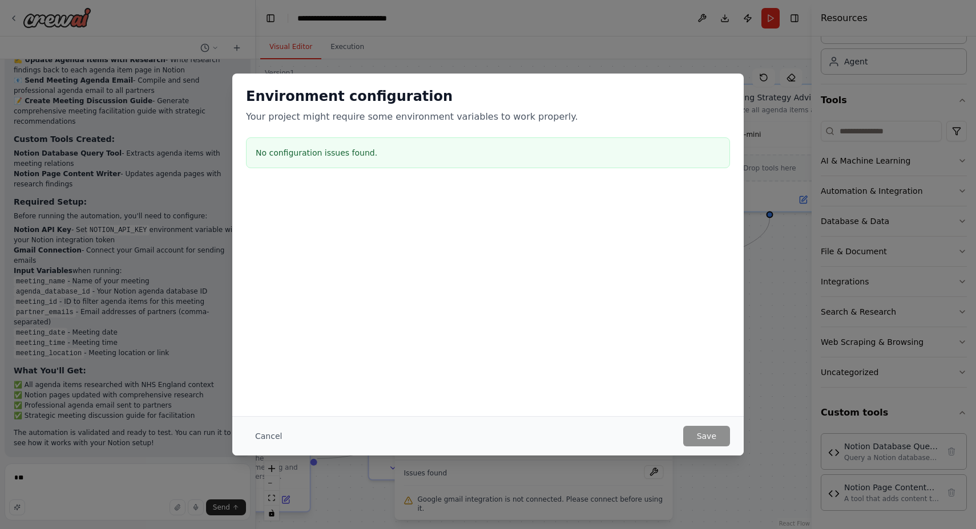
click at [262, 433] on button "Cancel" at bounding box center [268, 436] width 45 height 21
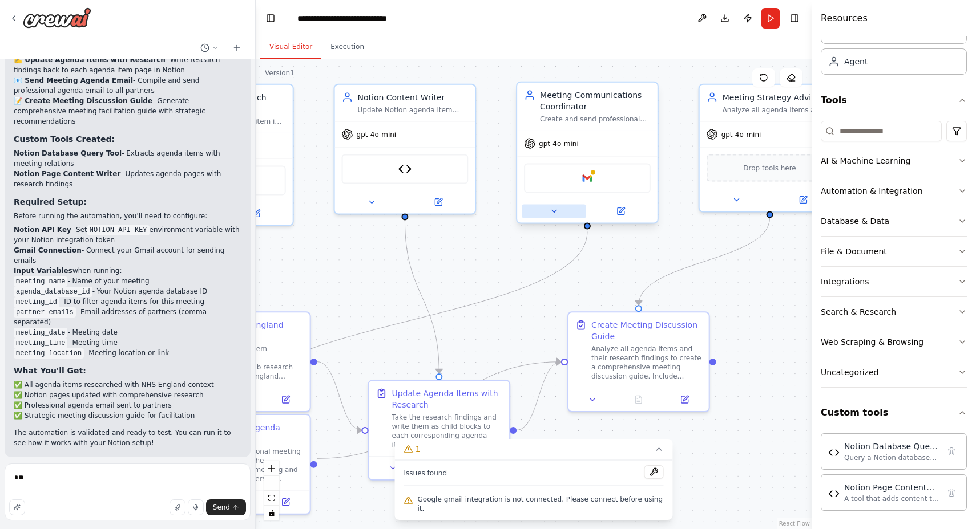
click at [585, 207] on button at bounding box center [553, 211] width 64 height 14
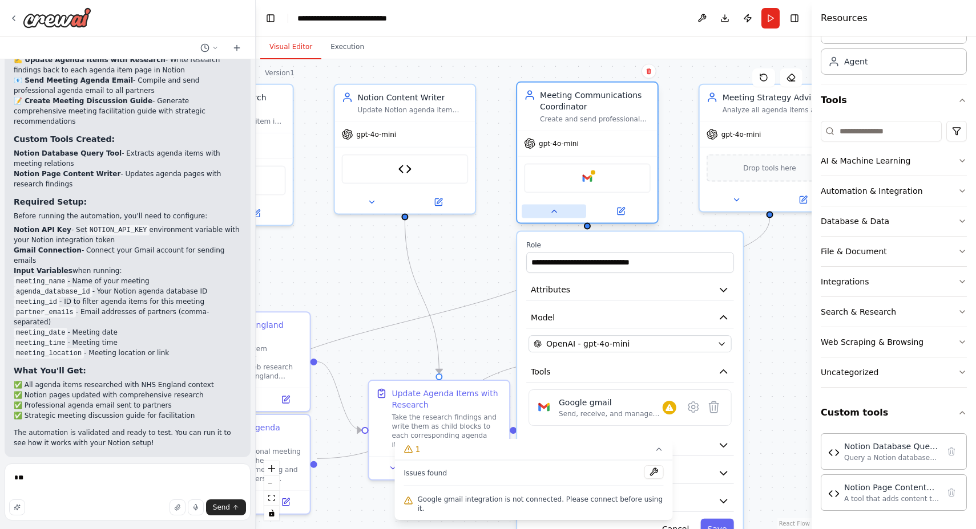
click at [585, 207] on button at bounding box center [553, 211] width 64 height 14
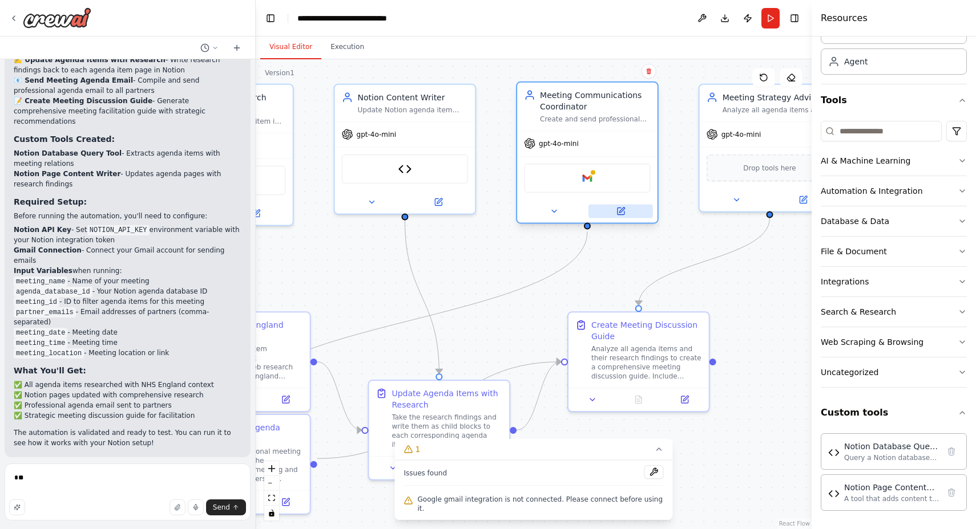
click at [624, 209] on icon at bounding box center [621, 210] width 5 height 5
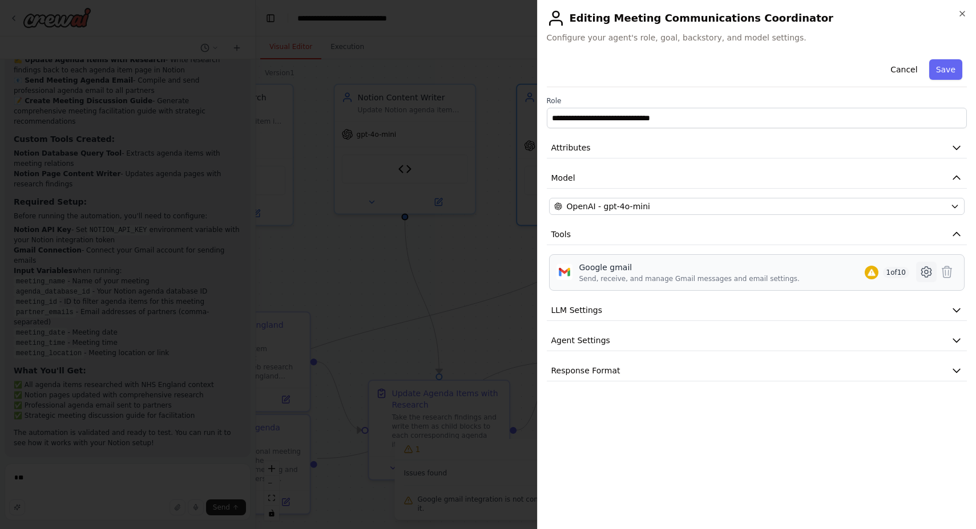
click at [932, 270] on icon at bounding box center [926, 272] width 14 height 14
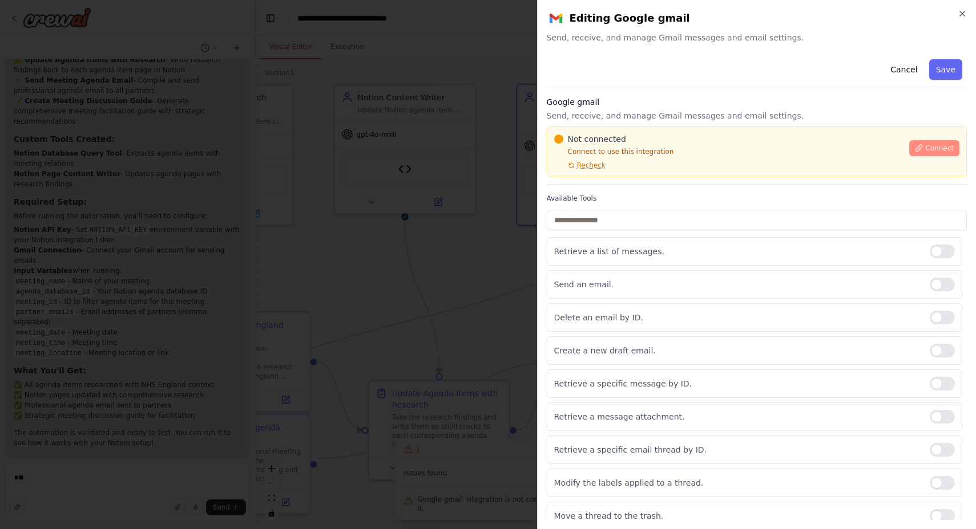
click at [941, 151] on span "Connect" at bounding box center [939, 148] width 29 height 9
click at [937, 147] on span "Connect" at bounding box center [939, 148] width 29 height 9
drag, startPoint x: 586, startPoint y: 164, endPoint x: 596, endPoint y: 162, distance: 10.0
click at [593, 162] on span "Recheck" at bounding box center [591, 165] width 29 height 9
click at [945, 147] on span "Connect" at bounding box center [939, 148] width 29 height 9
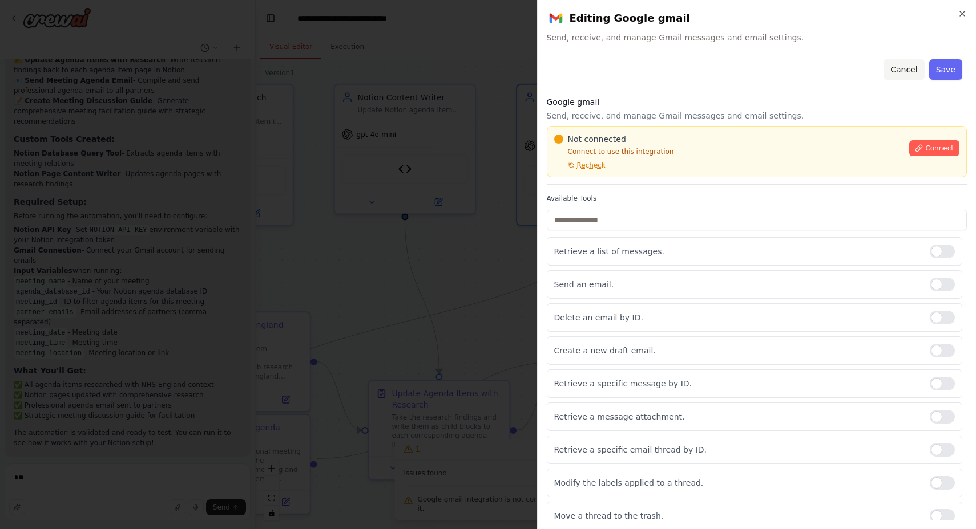
click at [900, 69] on button "Cancel" at bounding box center [903, 69] width 41 height 21
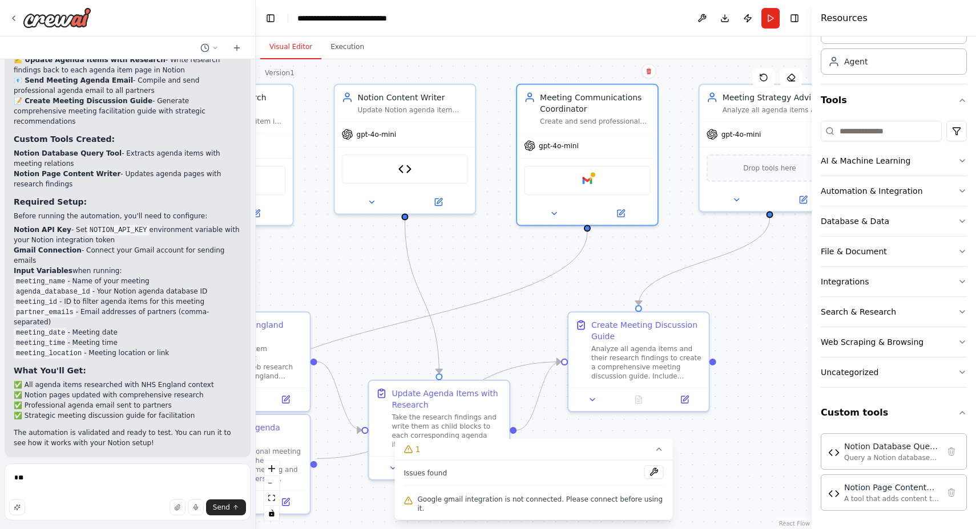
click at [112, 498] on p "I have some suggestions to help you move forward with your automation." at bounding box center [128, 507] width 228 height 18
click at [35, 479] on span "Suggestion" at bounding box center [46, 483] width 38 height 9
click at [40, 479] on span "Suggestion" at bounding box center [46, 483] width 38 height 9
click at [116, 527] on span "Run Automation" at bounding box center [132, 531] width 55 height 9
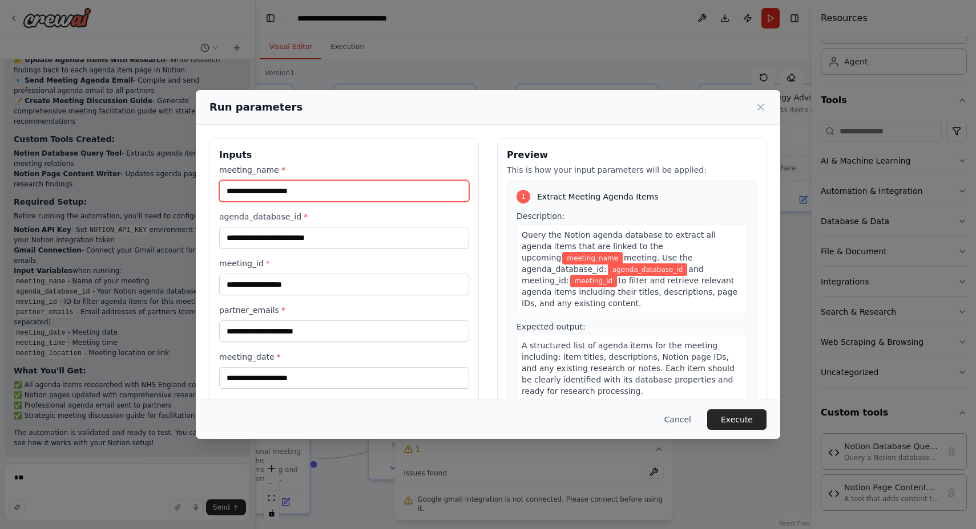
click at [320, 189] on input "meeting_name *" at bounding box center [344, 191] width 250 height 22
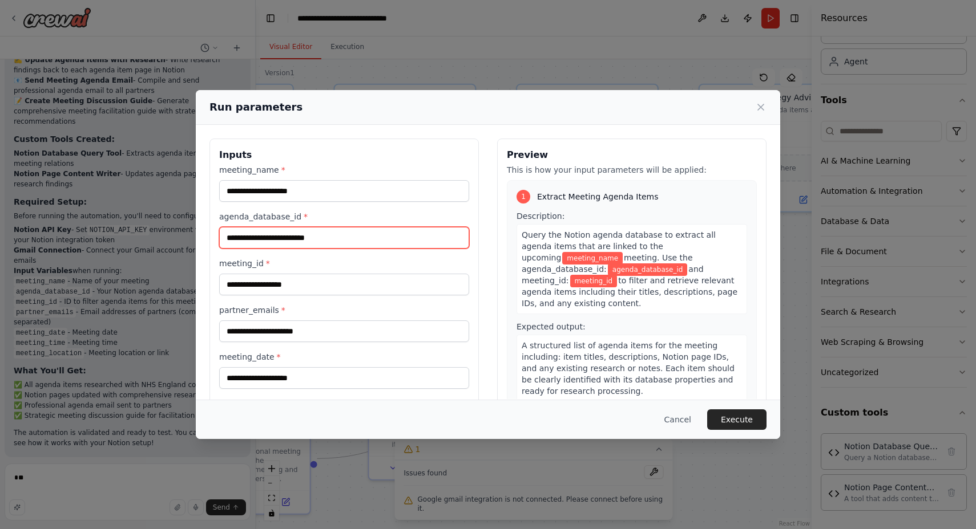
click at [352, 237] on input "agenda_database_id *" at bounding box center [344, 238] width 250 height 22
paste input "**********"
type input "**********"
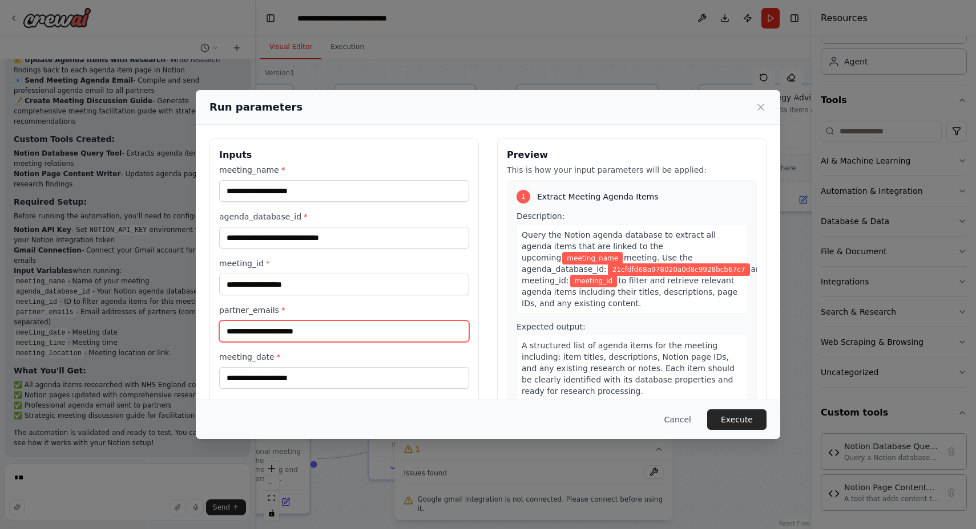
click at [253, 331] on input "partner_emails *" at bounding box center [344, 332] width 250 height 22
type input "**********"
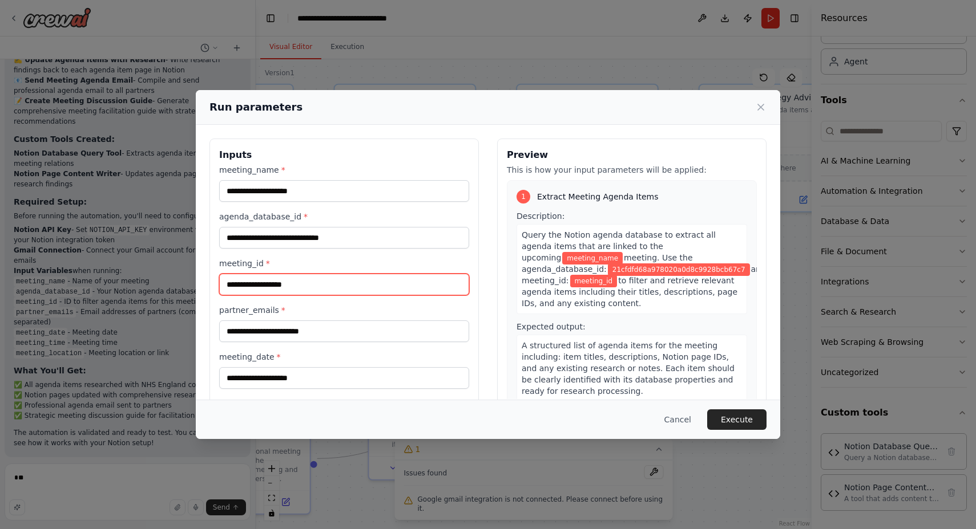
click at [309, 285] on input "meeting_id *" at bounding box center [344, 285] width 250 height 22
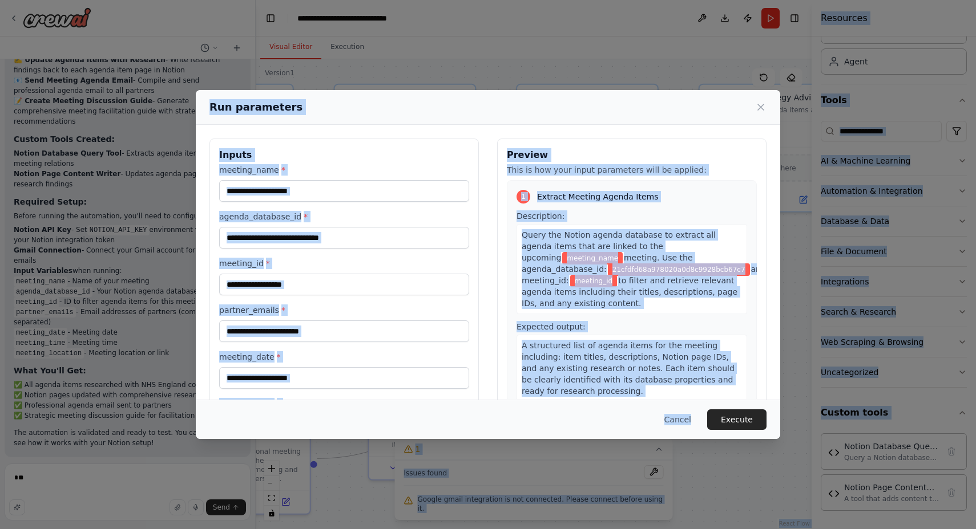
click at [431, 529] on html "I want you to help me prepare for a Partners Meeting once week, I have agenda i…" at bounding box center [488, 264] width 976 height 529
click at [495, 55] on div "**********" at bounding box center [488, 264] width 976 height 529
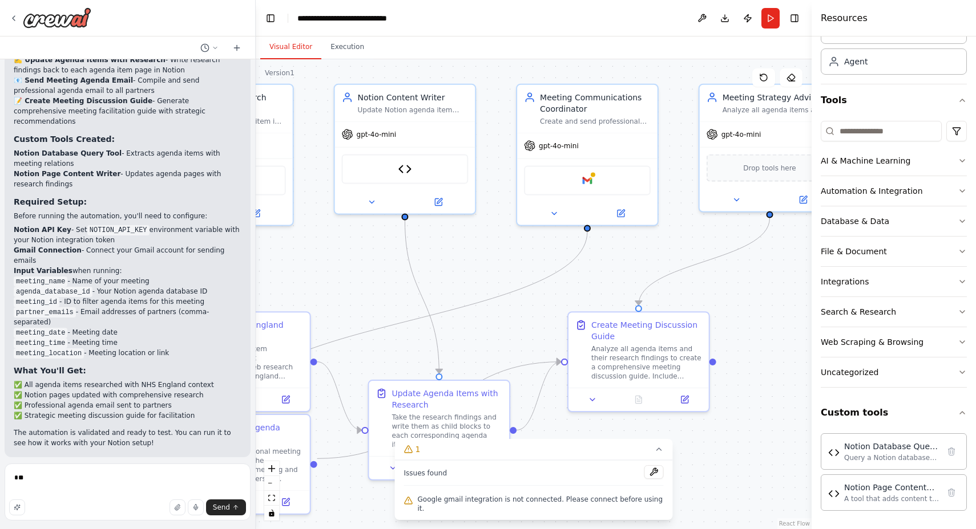
click at [91, 401] on li "✅ Professional agenda email sent to partners" at bounding box center [128, 406] width 228 height 10
click at [99, 406] on div "I want you to help me prepare for a Partners Meeting once week, I have agenda i…" at bounding box center [127, 259] width 255 height 400
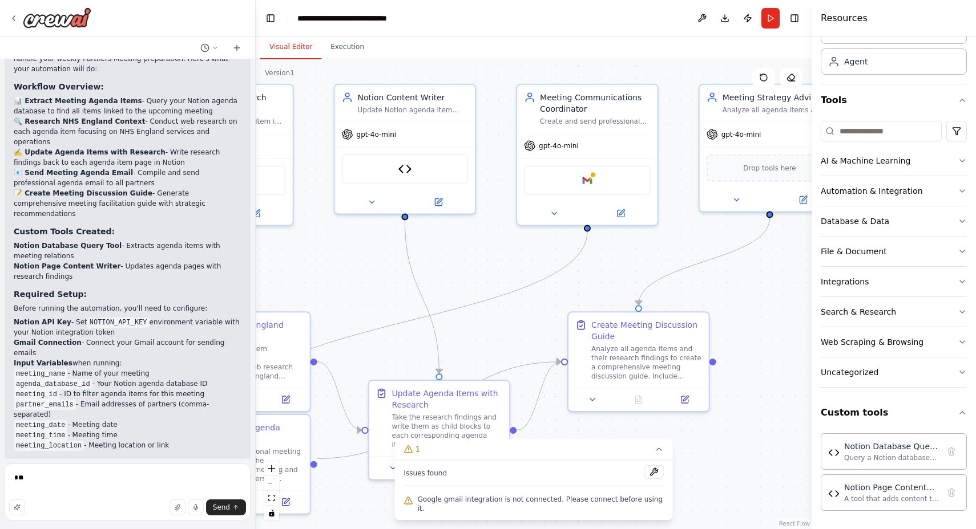
scroll to position [0, 0]
click at [17, 509] on button "button" at bounding box center [17, 508] width 16 height 16
click at [55, 369] on code "meeting_name" at bounding box center [41, 374] width 54 height 10
click at [54, 379] on code "agenda_database_id" at bounding box center [53, 384] width 79 height 10
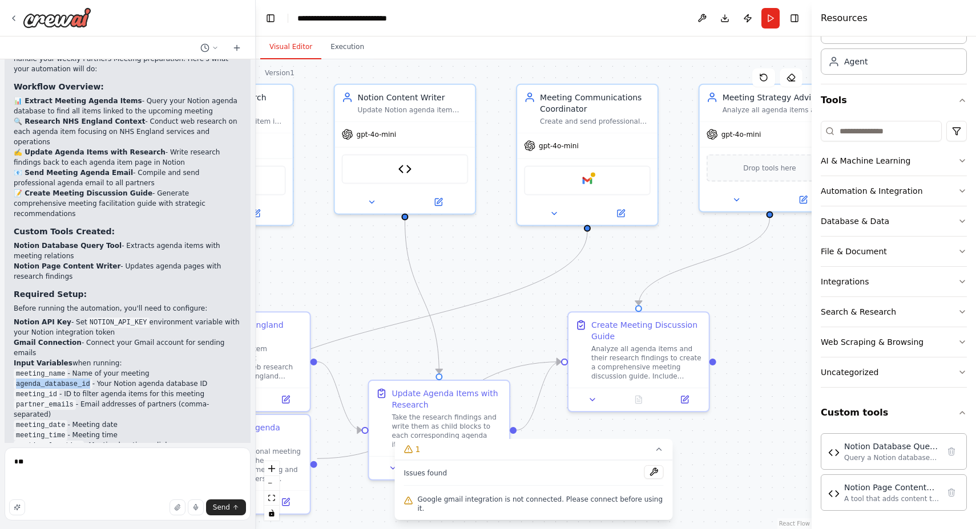
click at [54, 379] on code "agenda_database_id" at bounding box center [53, 384] width 79 height 10
click at [102, 369] on li "meeting_name - Name of your meeting" at bounding box center [128, 374] width 228 height 10
click at [68, 379] on code "agenda_database_id" at bounding box center [53, 384] width 79 height 10
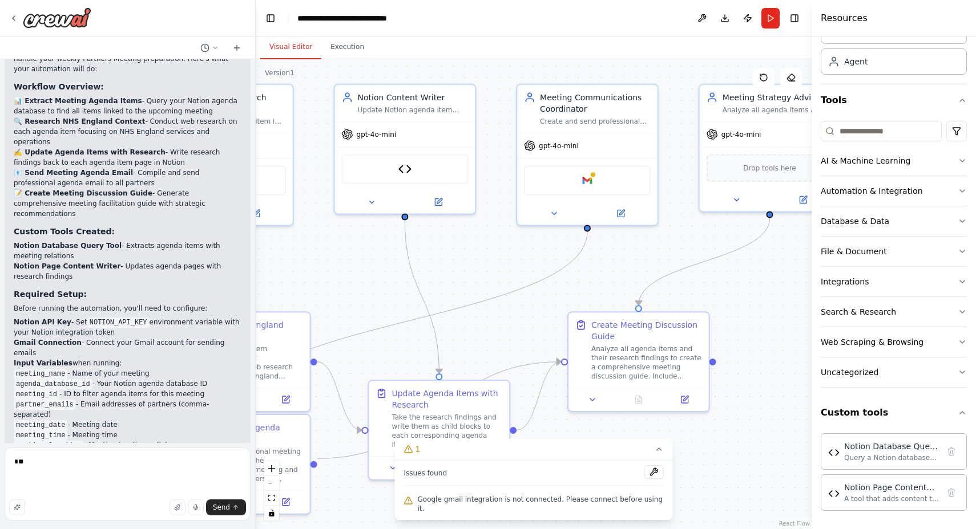
click at [54, 390] on code "meeting_id" at bounding box center [37, 395] width 46 height 10
click at [45, 318] on strong "Notion API Key" at bounding box center [43, 322] width 58 height 8
click at [209, 43] on button at bounding box center [209, 48] width 27 height 14
click at [147, 38] on div at bounding box center [128, 264] width 256 height 529
click at [347, 250] on div ".deletable-edge-delete-btn { width: 20px; height: 20px; border: 0px solid #ffff…" at bounding box center [534, 294] width 556 height 470
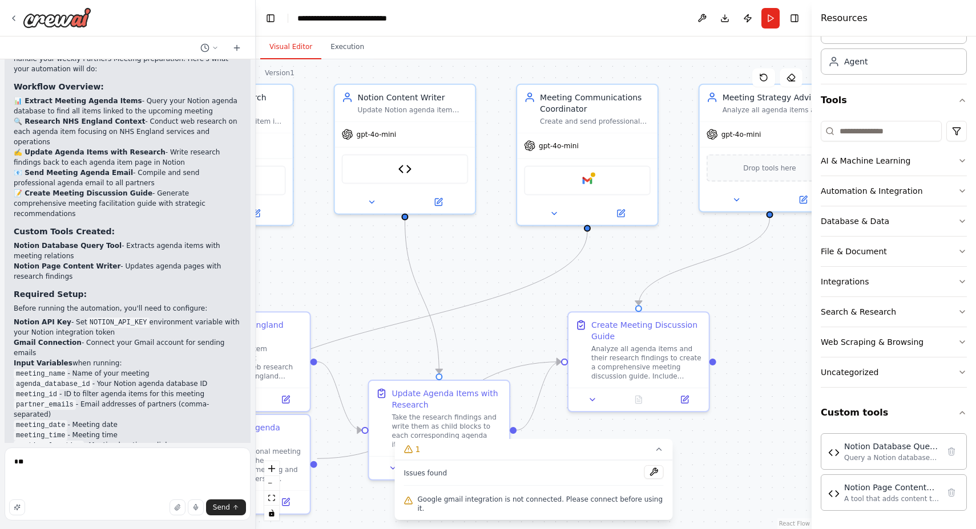
click at [58, 431] on code "meeting_time" at bounding box center [41, 436] width 54 height 10
click at [51, 503] on li "✅ Strategic meeting discussion guide for facilitation" at bounding box center [128, 508] width 228 height 10
click at [103, 520] on p "The automation is validated and ready to test. You can run it to see how it wor…" at bounding box center [128, 530] width 228 height 21
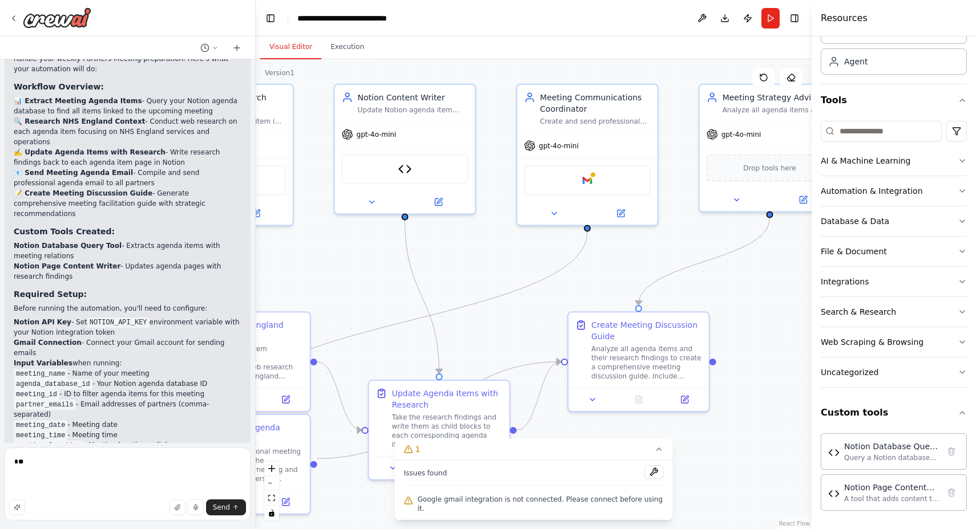
click at [103, 520] on p "The automation is validated and ready to test. You can run it to see how it wor…" at bounding box center [128, 530] width 228 height 21
click at [130, 472] on li "✅ All agenda items researched with NHS England context" at bounding box center [128, 477] width 228 height 10
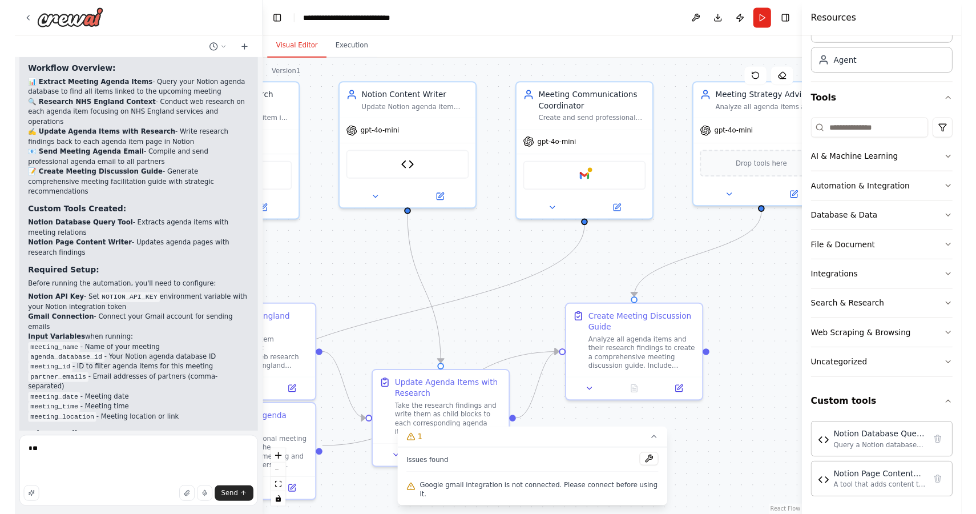
scroll to position [2752, 0]
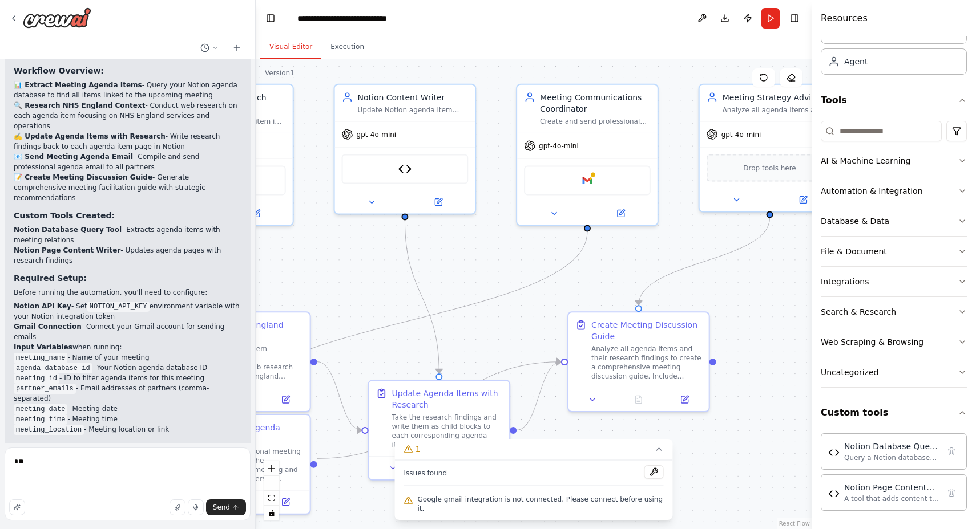
click at [359, 282] on div ".deletable-edge-delete-btn { width: 20px; height: 20px; border: 0px solid #ffff…" at bounding box center [534, 294] width 556 height 470
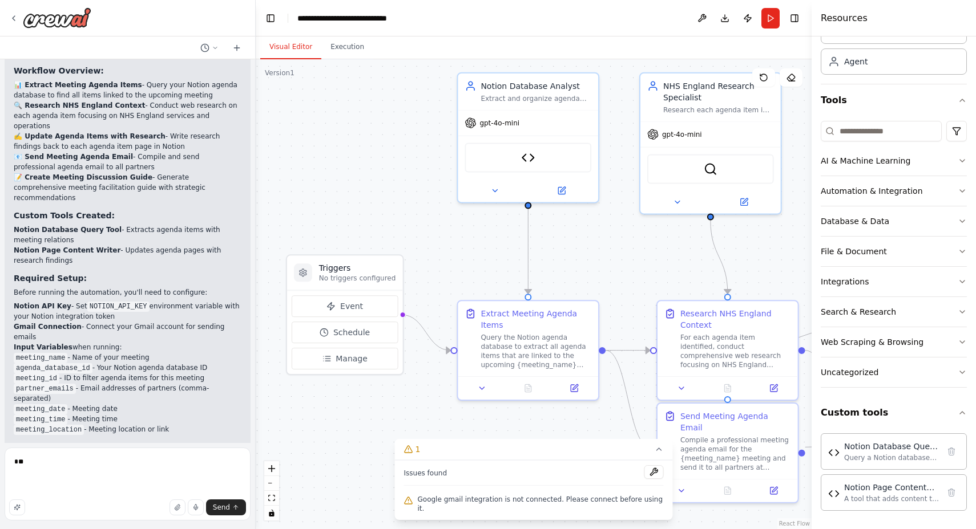
drag, startPoint x: 329, startPoint y: 130, endPoint x: 817, endPoint y: 118, distance: 488.0
click at [817, 118] on div "I want you to help me prepare for a Partners Meeting once week, I have agenda i…" at bounding box center [488, 264] width 976 height 529
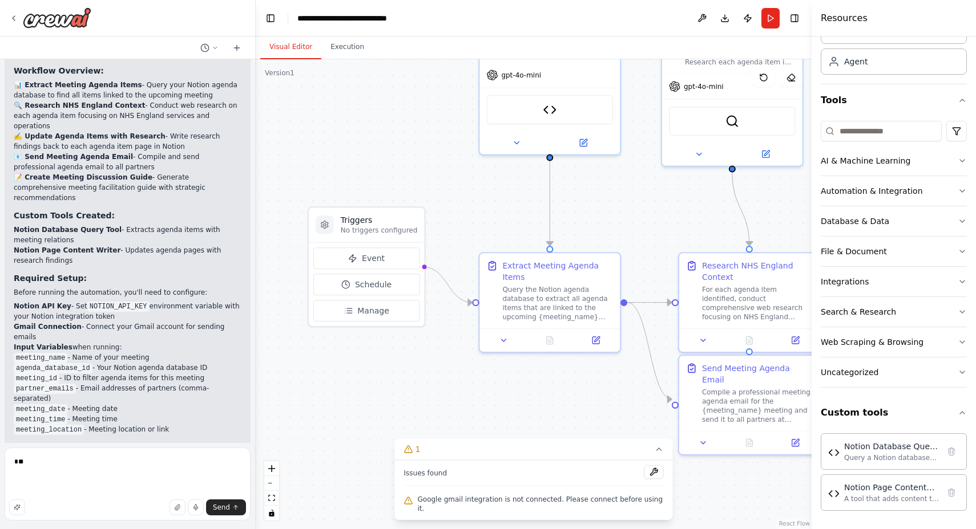
drag, startPoint x: 342, startPoint y: 212, endPoint x: 362, endPoint y: 159, distance: 56.5
click at [362, 159] on div ".deletable-edge-delete-btn { width: 20px; height: 20px; border: 0px solid #ffff…" at bounding box center [534, 294] width 556 height 470
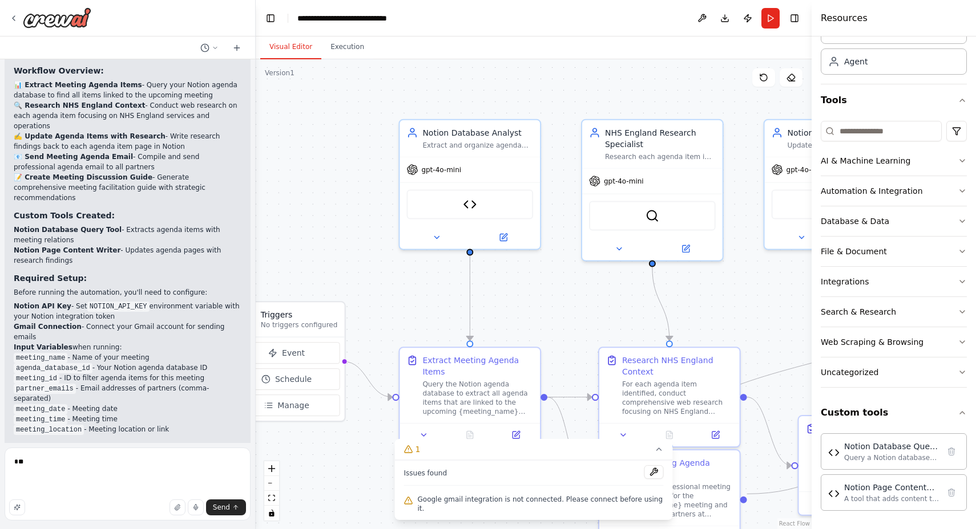
drag, startPoint x: 385, startPoint y: 143, endPoint x: 307, endPoint y: 243, distance: 127.3
click at [307, 243] on div ".deletable-edge-delete-btn { width: 20px; height: 20px; border: 0px solid #ffff…" at bounding box center [534, 294] width 556 height 470
click at [452, 202] on div "Notion Database Query Tool" at bounding box center [469, 203] width 127 height 30
click at [428, 210] on div "Notion Database Query Tool" at bounding box center [469, 203] width 127 height 30
click at [483, 198] on div "Notion Database Query Tool" at bounding box center [469, 203] width 127 height 30
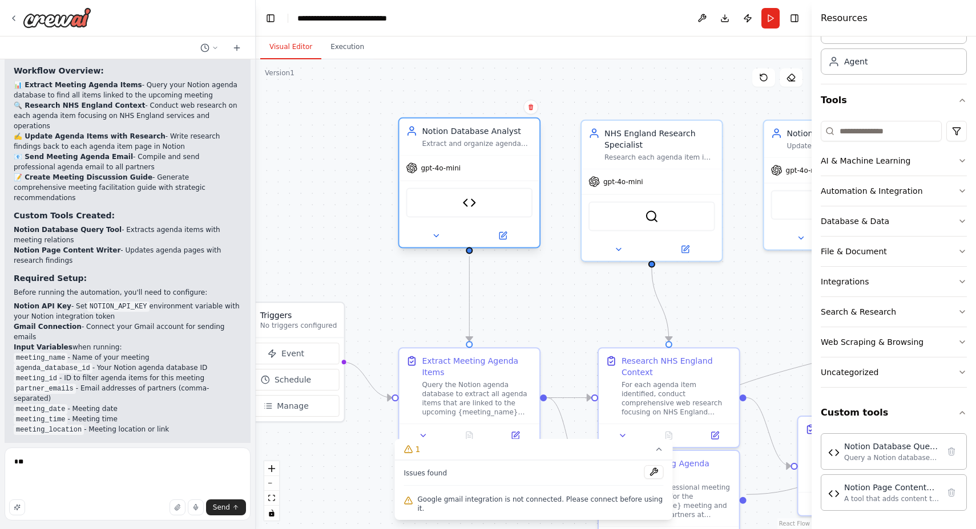
click at [483, 198] on div "Notion Database Query Tool" at bounding box center [469, 203] width 127 height 30
click at [478, 135] on div "Notion Database Analyst" at bounding box center [477, 131] width 111 height 11
click at [419, 167] on div "gpt-4o-mini" at bounding box center [433, 168] width 55 height 11
click at [439, 232] on icon at bounding box center [435, 236] width 9 height 9
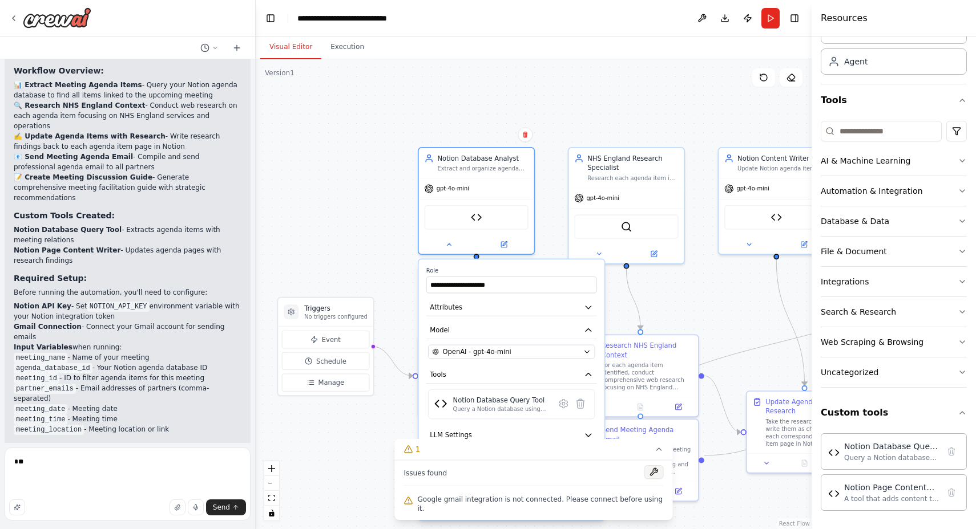
click at [651, 479] on button at bounding box center [653, 473] width 19 height 14
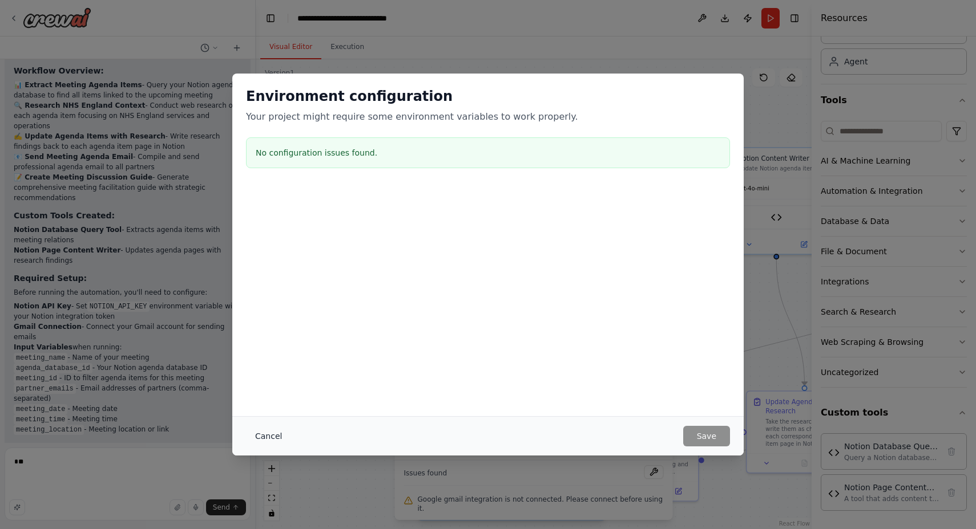
click at [274, 431] on button "Cancel" at bounding box center [268, 436] width 45 height 21
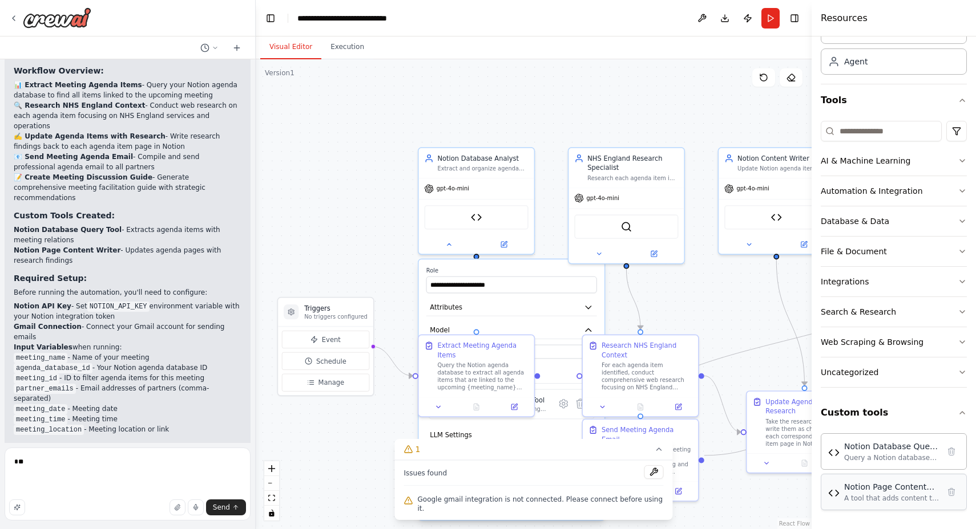
click at [878, 492] on div "Notion Page Content Writer" at bounding box center [891, 487] width 95 height 11
click at [903, 492] on div "Notion Page Content Writer A tool that adds content to Notion pages by converti…" at bounding box center [891, 493] width 95 height 22
click at [901, 492] on div "Notion Page Content Writer" at bounding box center [891, 487] width 95 height 11
click at [880, 445] on div "Notion Database Query Tool" at bounding box center [891, 445] width 95 height 11
click at [654, 253] on icon at bounding box center [654, 251] width 5 height 5
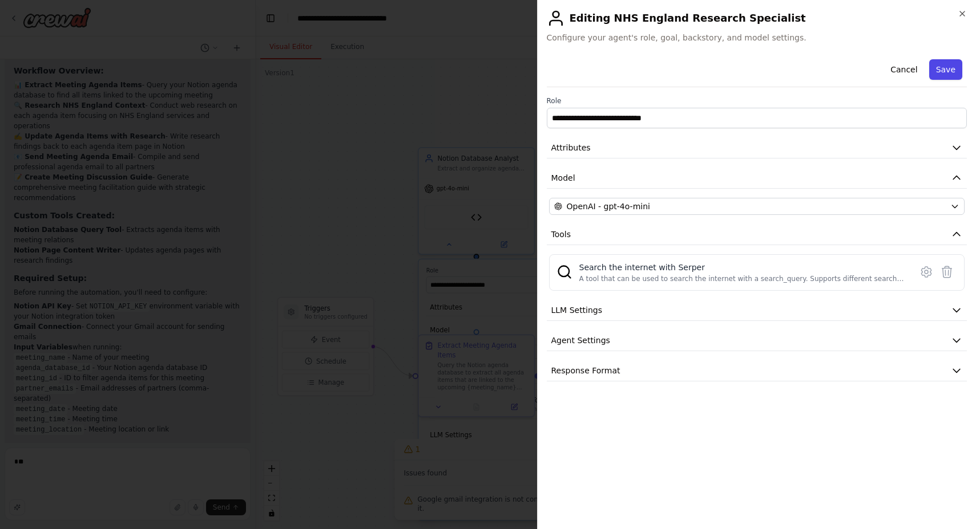
click at [939, 64] on button "Save" at bounding box center [945, 69] width 33 height 21
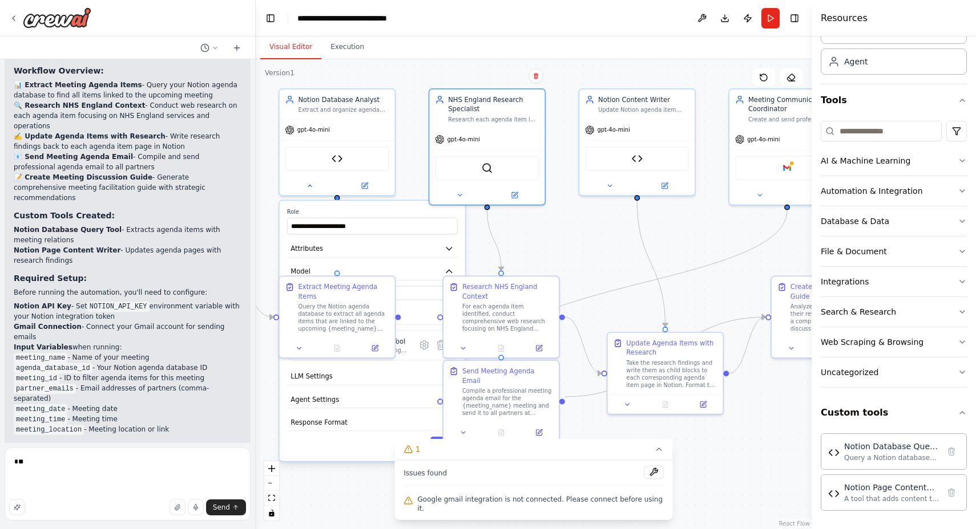
drag, startPoint x: 730, startPoint y: 302, endPoint x: 591, endPoint y: 244, distance: 151.1
click at [591, 244] on div ".deletable-edge-delete-btn { width: 20px; height: 20px; border: 0px solid #ffff…" at bounding box center [534, 294] width 556 height 470
click at [652, 479] on button at bounding box center [653, 473] width 19 height 14
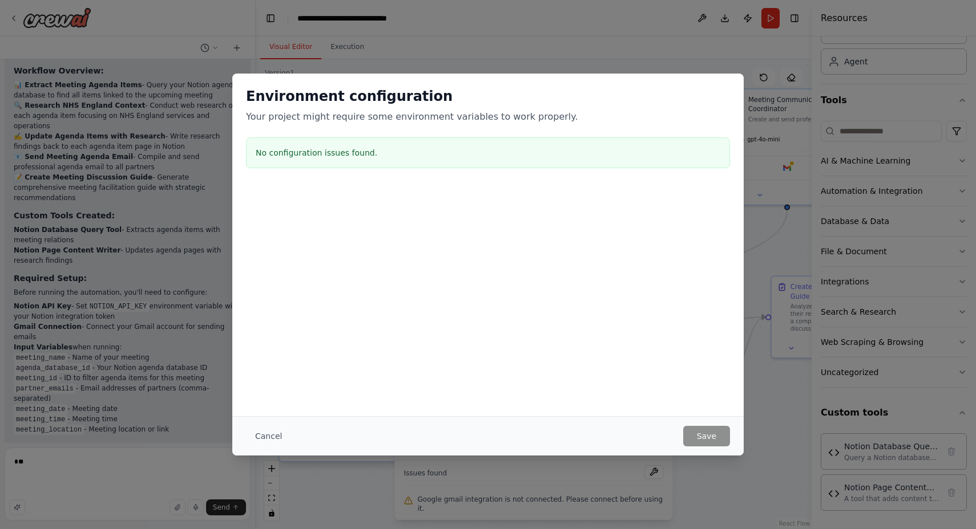
click at [268, 435] on button "Cancel" at bounding box center [268, 436] width 45 height 21
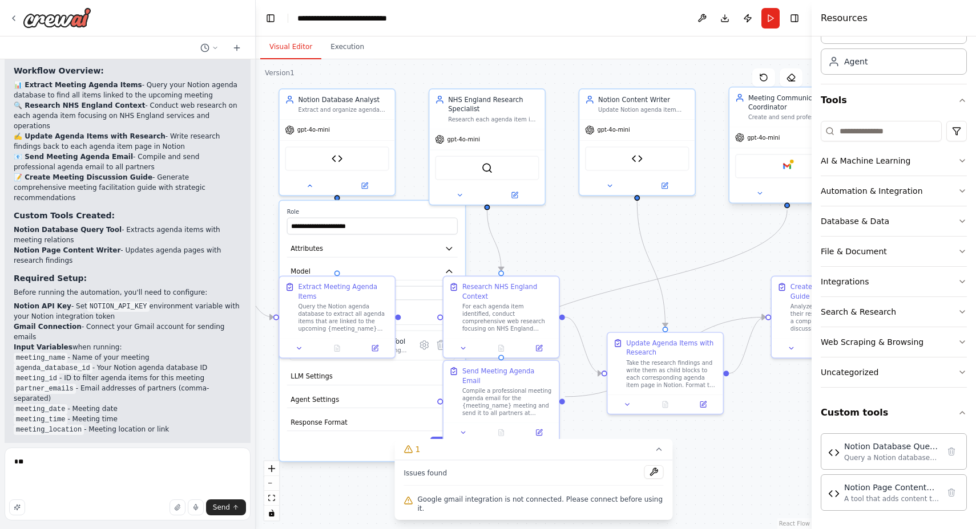
click at [756, 167] on div "Google gmail" at bounding box center [787, 166] width 104 height 25
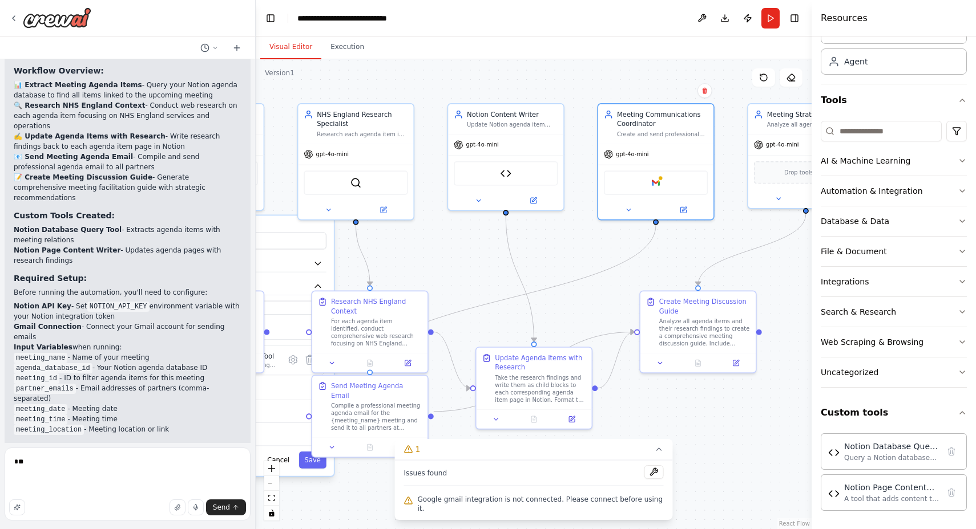
drag, startPoint x: 705, startPoint y: 222, endPoint x: 573, endPoint y: 237, distance: 132.1
click at [573, 237] on div ".deletable-edge-delete-btn { width: 20px; height: 20px; border: 0px solid #ffff…" at bounding box center [534, 294] width 556 height 470
click at [633, 182] on div "Google gmail" at bounding box center [656, 181] width 104 height 25
click at [676, 180] on div "Google gmail" at bounding box center [656, 181] width 104 height 25
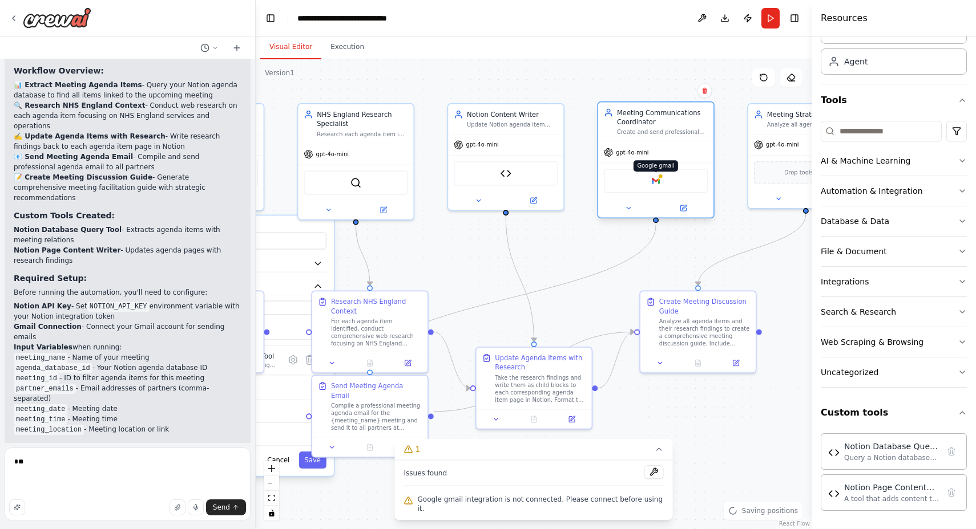
click at [654, 178] on img at bounding box center [655, 181] width 11 height 11
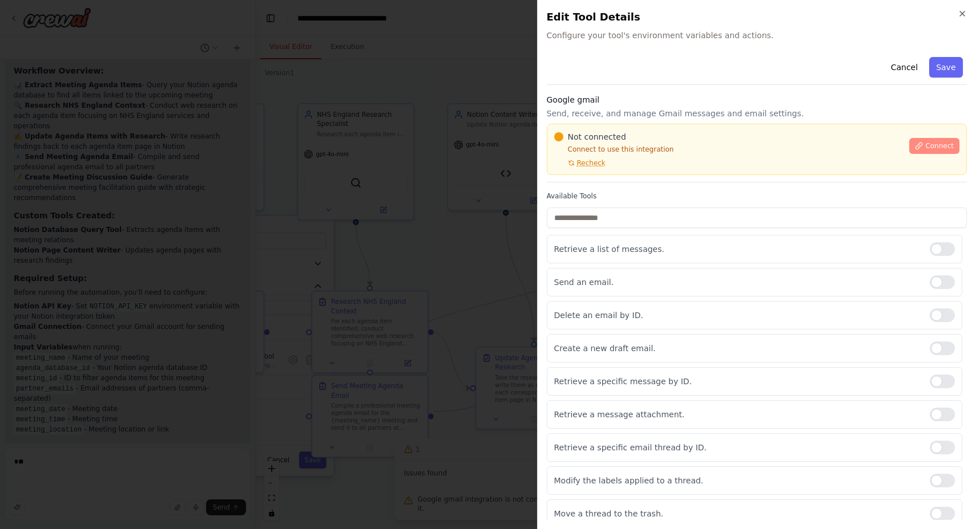
click at [940, 145] on span "Connect" at bounding box center [939, 145] width 29 height 9
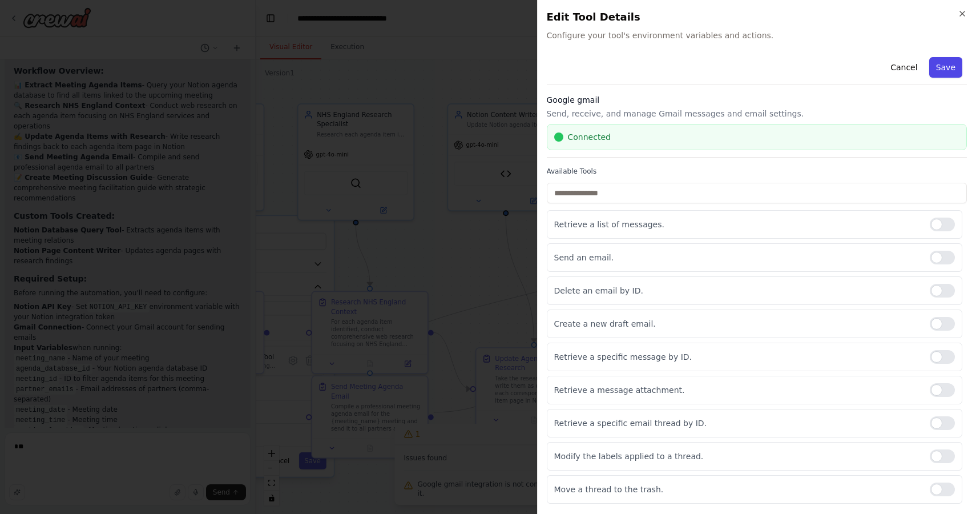
click at [944, 67] on button "Save" at bounding box center [945, 67] width 33 height 21
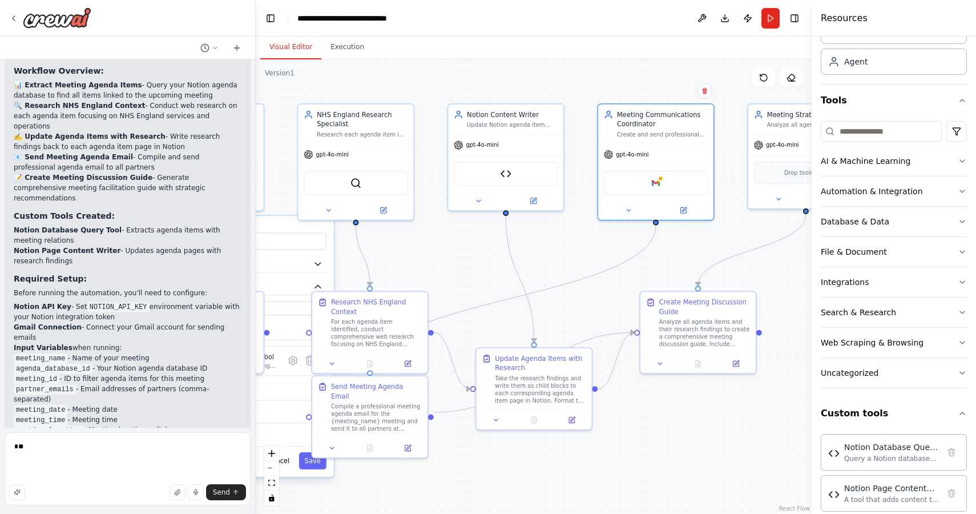
click at [543, 246] on div ".deletable-edge-delete-btn { width: 20px; height: 20px; border: 0px solid #ffff…" at bounding box center [534, 286] width 556 height 454
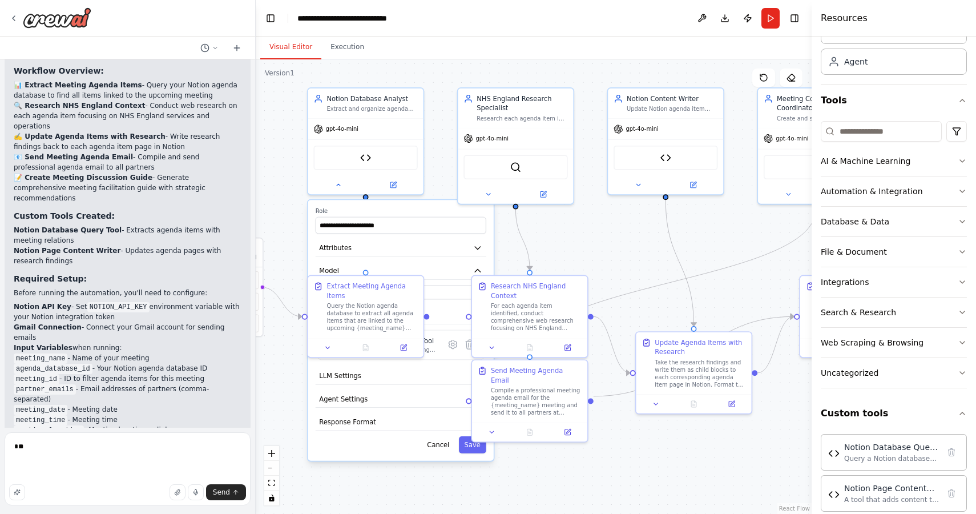
drag, startPoint x: 543, startPoint y: 246, endPoint x: 703, endPoint y: 230, distance: 160.6
click at [703, 230] on div ".deletable-edge-delete-btn { width: 20px; height: 20px; border: 0px solid #ffff…" at bounding box center [534, 286] width 556 height 454
click at [420, 264] on button "Model" at bounding box center [401, 270] width 171 height 17
click at [273, 397] on div ".deletable-edge-delete-btn { width: 20px; height: 20px; border: 0px solid #ffff…" at bounding box center [534, 286] width 556 height 454
click at [326, 343] on icon at bounding box center [327, 345] width 7 height 7
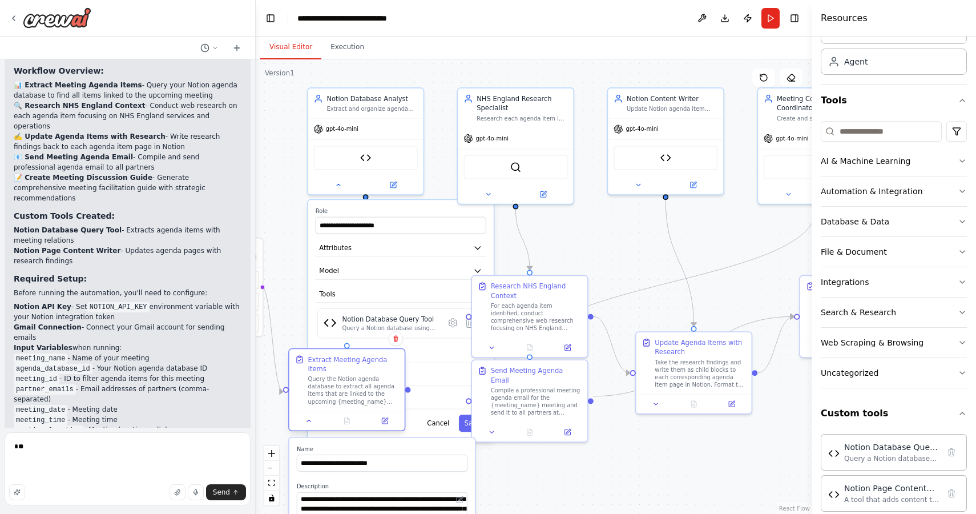
drag, startPoint x: 371, startPoint y: 309, endPoint x: 351, endPoint y: 386, distance: 80.1
click at [351, 386] on div "Query the Notion agenda database to extract all agenda items that are linked to…" at bounding box center [353, 390] width 91 height 30
click at [451, 324] on icon at bounding box center [452, 322] width 8 height 9
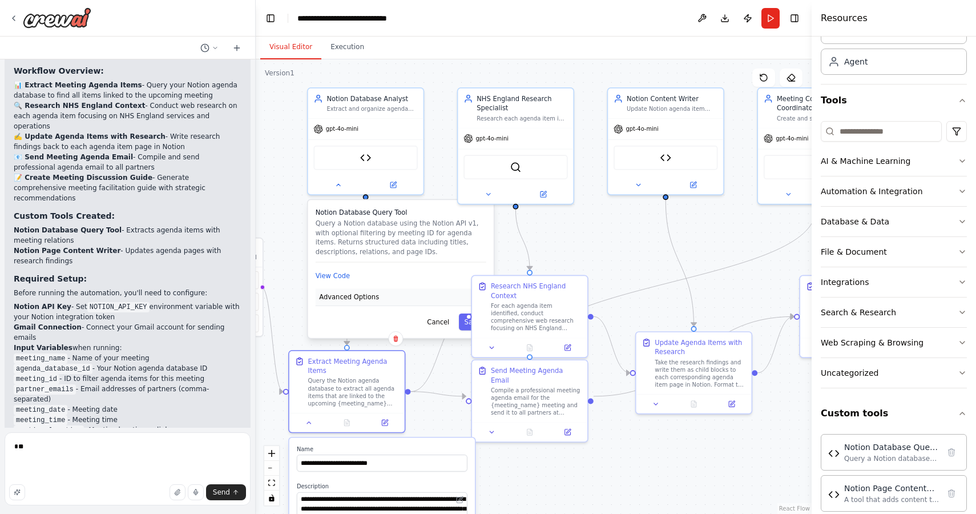
click at [363, 294] on span "Advanced Options" at bounding box center [349, 296] width 60 height 9
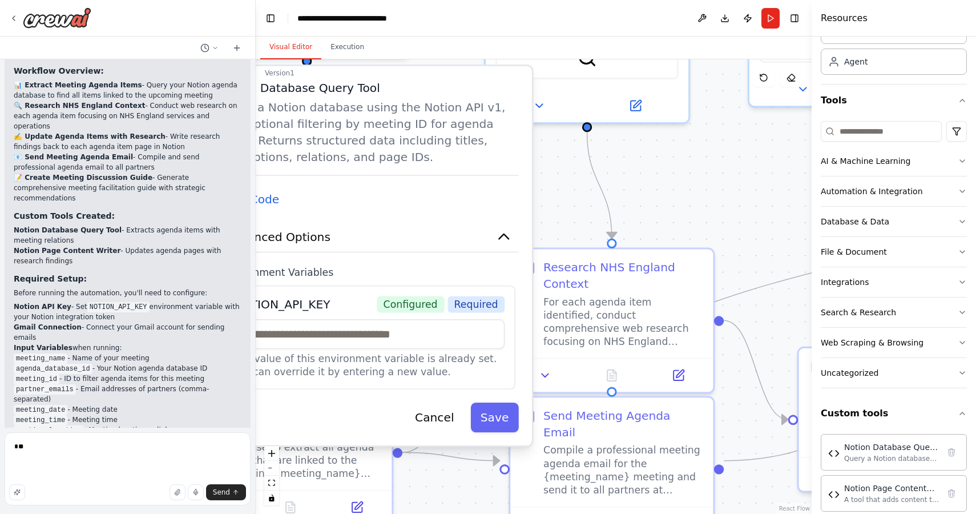
drag, startPoint x: 421, startPoint y: 312, endPoint x: 399, endPoint y: 260, distance: 55.5
click at [399, 260] on div "Notion Database Query Tool Query a Notion database using the Notion API v1, wit…" at bounding box center [368, 255] width 326 height 379
click at [496, 413] on button "Save" at bounding box center [494, 417] width 48 height 30
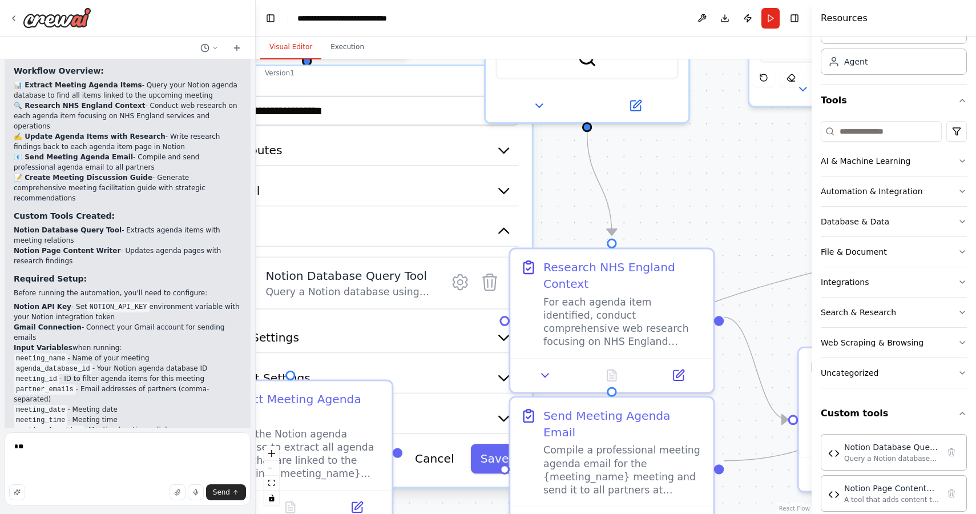
click at [556, 198] on div ".deletable-edge-delete-btn { width: 20px; height: 20px; border: 0px solid #ffff…" at bounding box center [534, 286] width 556 height 454
click at [222, 490] on span "Send" at bounding box center [221, 491] width 17 height 9
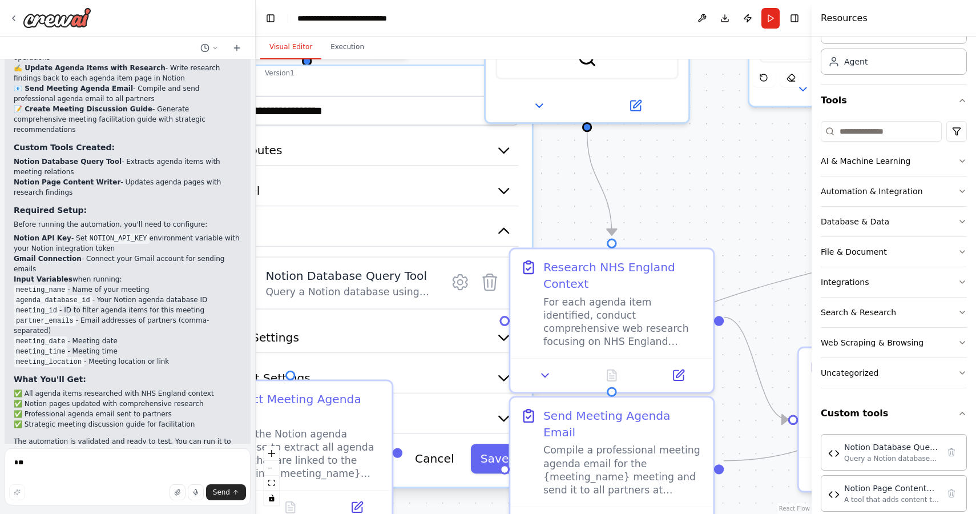
scroll to position [2884, 0]
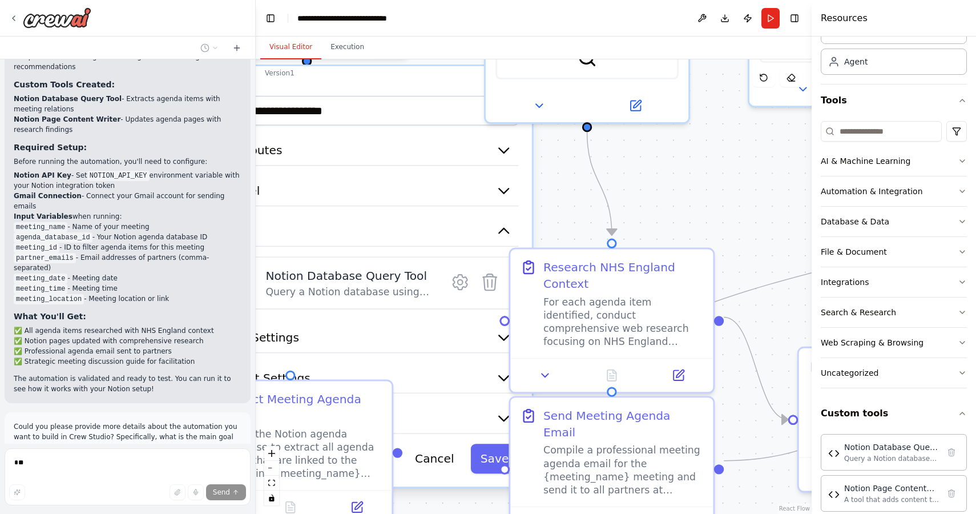
drag, startPoint x: 209, startPoint y: 411, endPoint x: 229, endPoint y: 411, distance: 20.0
click at [211, 508] on div "Thinking... Stop" at bounding box center [131, 516] width 235 height 17
drag, startPoint x: 231, startPoint y: 419, endPoint x: 217, endPoint y: 442, distance: 27.1
click at [235, 512] on span "Stop" at bounding box center [235, 516] width 15 height 9
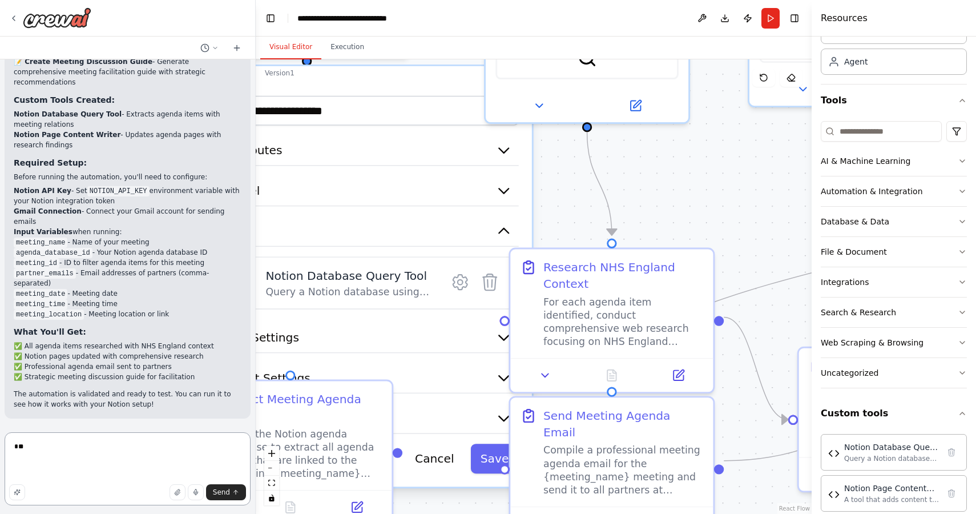
scroll to position [2752, 0]
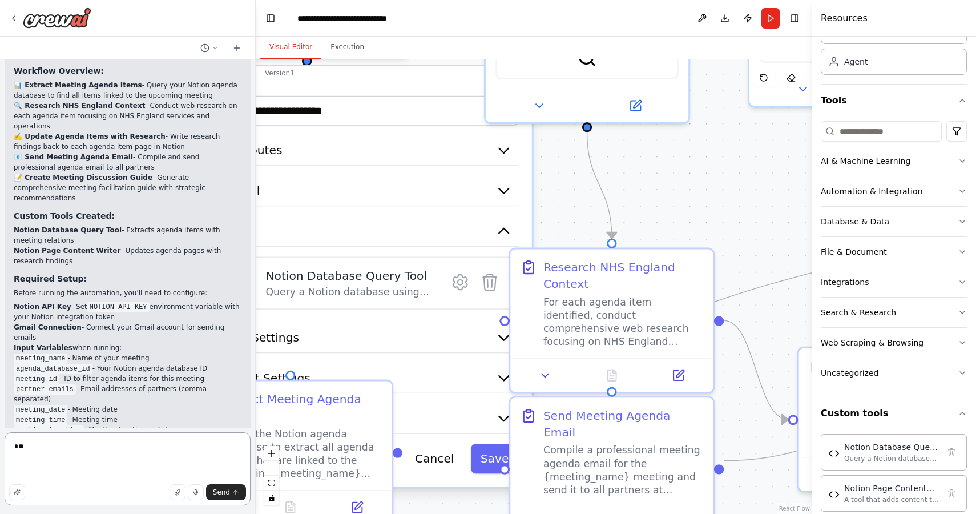
drag, startPoint x: 56, startPoint y: 475, endPoint x: -4, endPoint y: 438, distance: 70.9
click at [0, 438] on html "I want you to help me prepare for a Partners Meeting once week, I have agenda i…" at bounding box center [488, 257] width 976 height 514
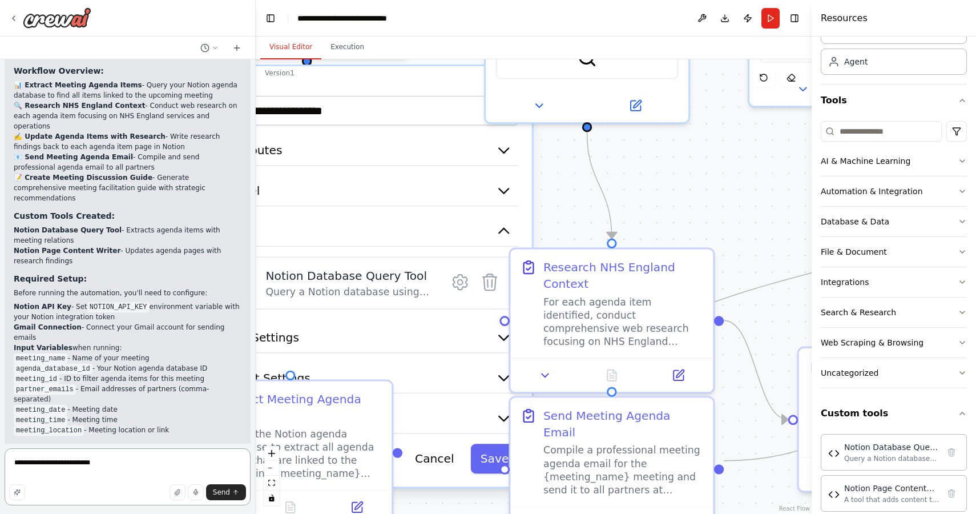
type textarea "**********"
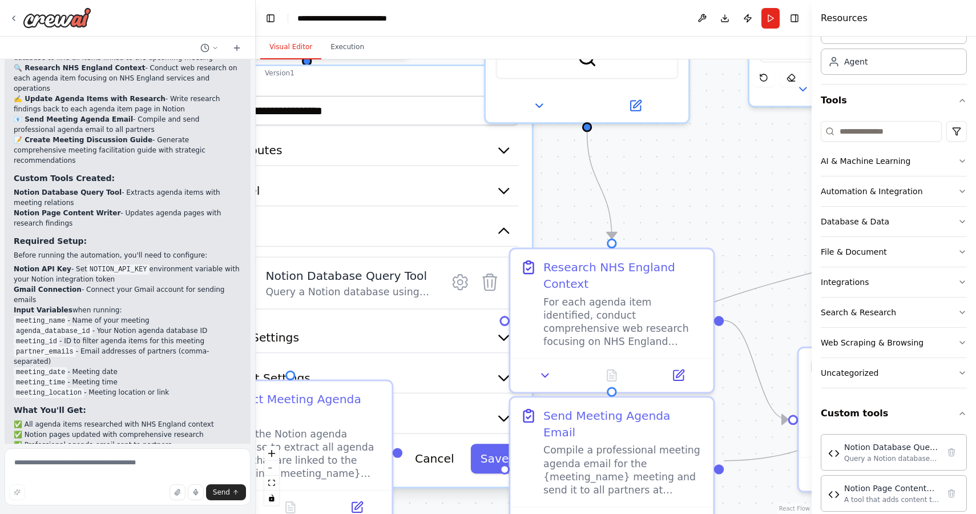
scroll to position [2853, 0]
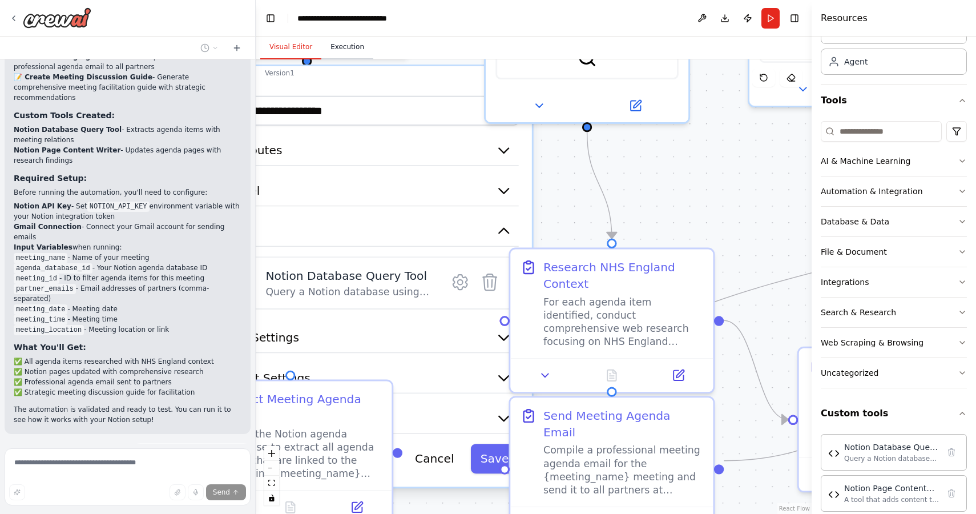
click at [357, 42] on button "Execution" at bounding box center [347, 47] width 52 height 24
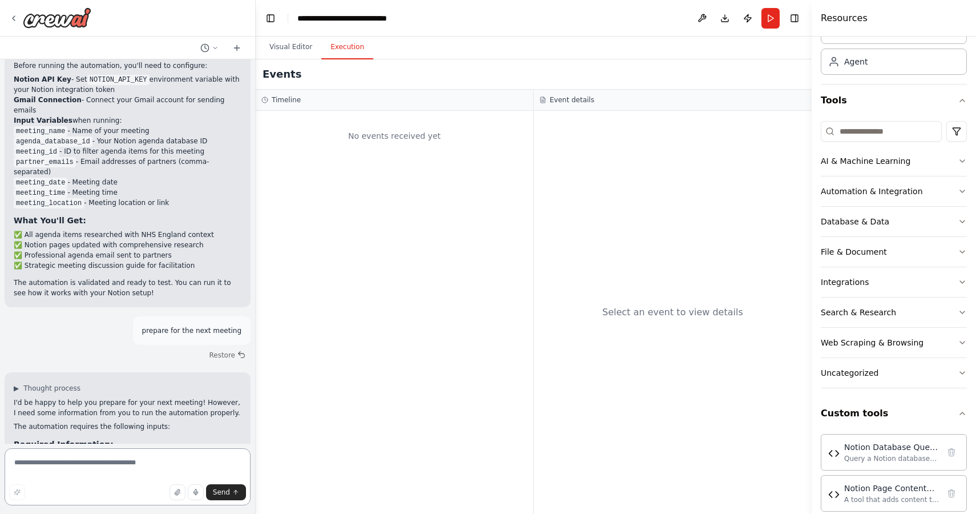
scroll to position [3162, 0]
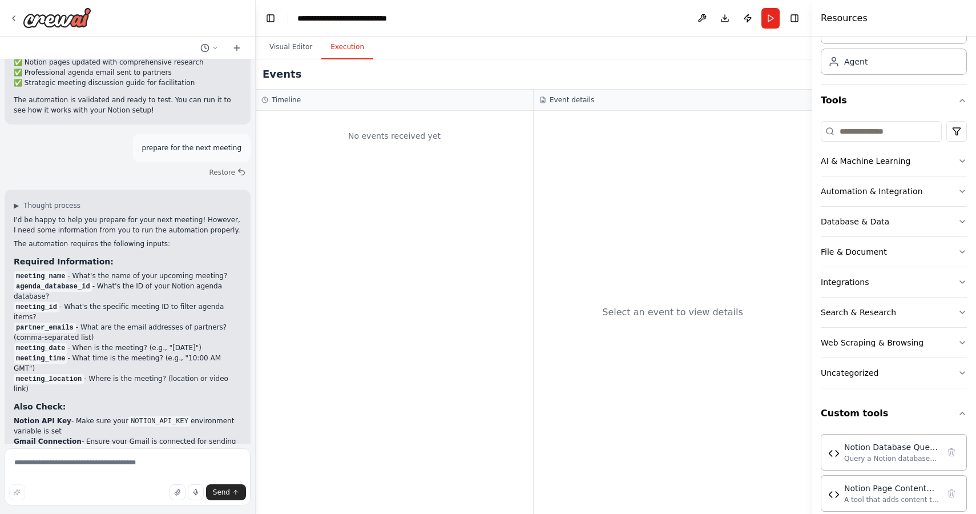
click at [42, 271] on code "meeting_name" at bounding box center [41, 276] width 54 height 10
click at [71, 466] on textarea at bounding box center [128, 476] width 246 height 57
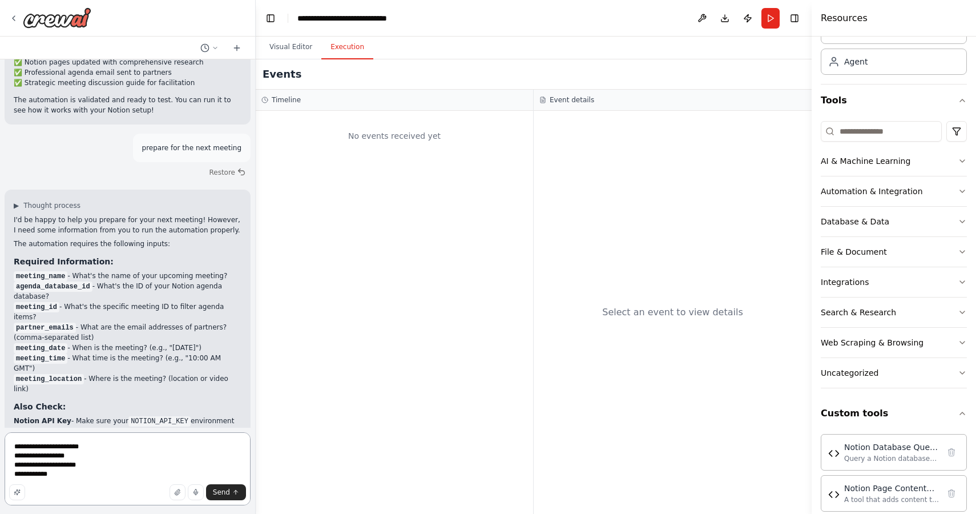
paste textarea "**********"
type textarea "**********"
click at [233, 492] on icon "submit" at bounding box center [235, 491] width 7 height 7
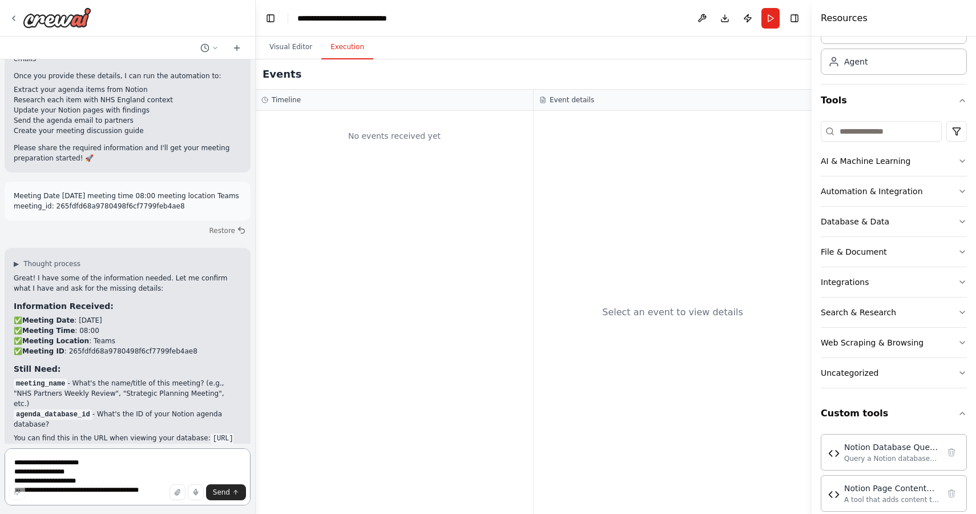
scroll to position [0, 0]
click at [58, 460] on textarea "**********" at bounding box center [128, 476] width 246 height 57
type textarea "*"
paste textarea "**********"
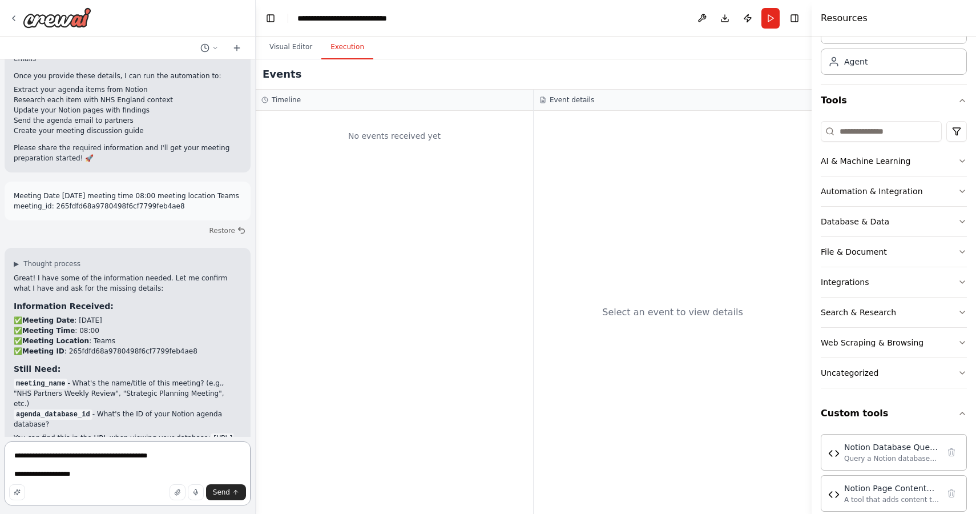
paste textarea "**********"
type textarea "**********"
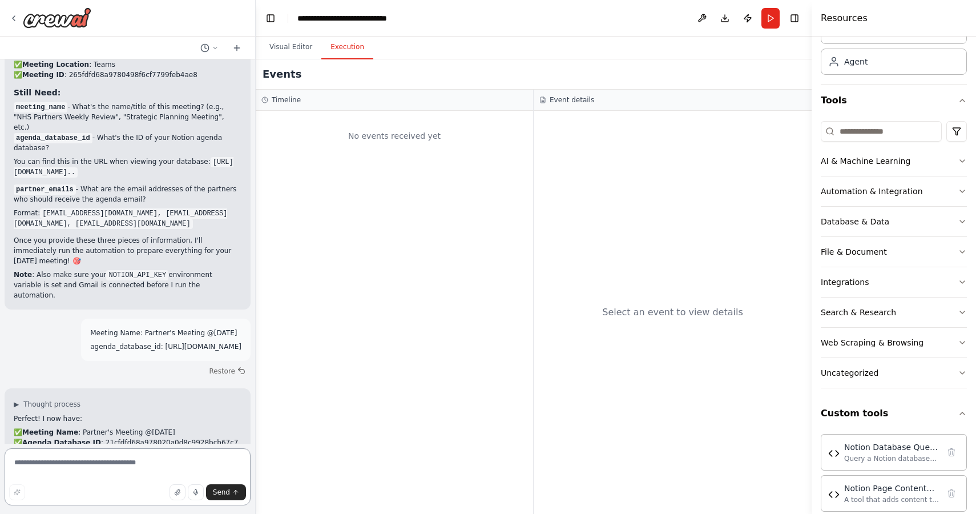
scroll to position [3905, 0]
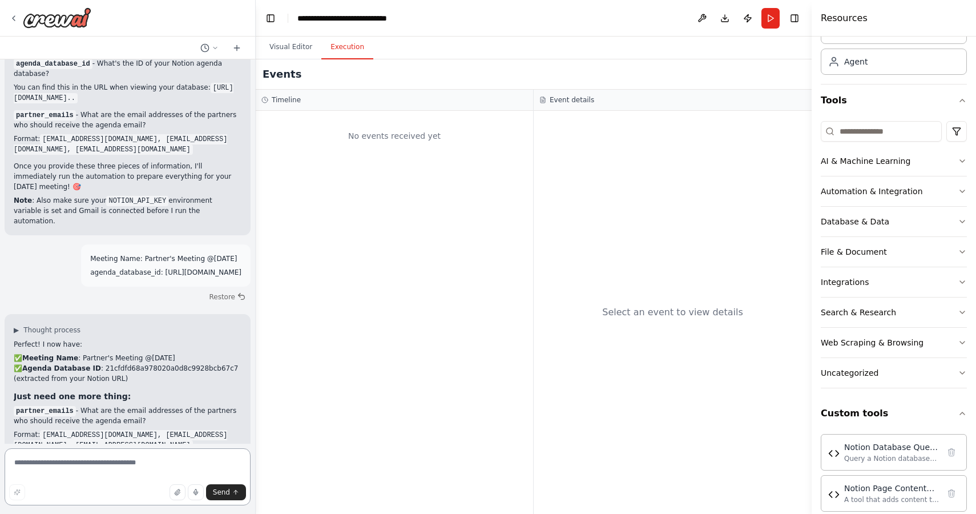
click at [84, 466] on textarea at bounding box center [128, 476] width 246 height 57
type textarea "**********"
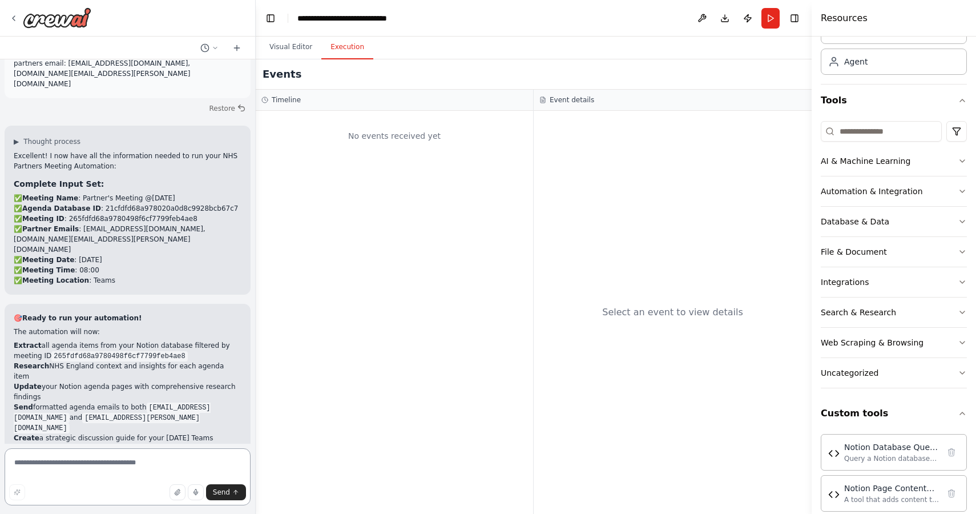
scroll to position [0, 0]
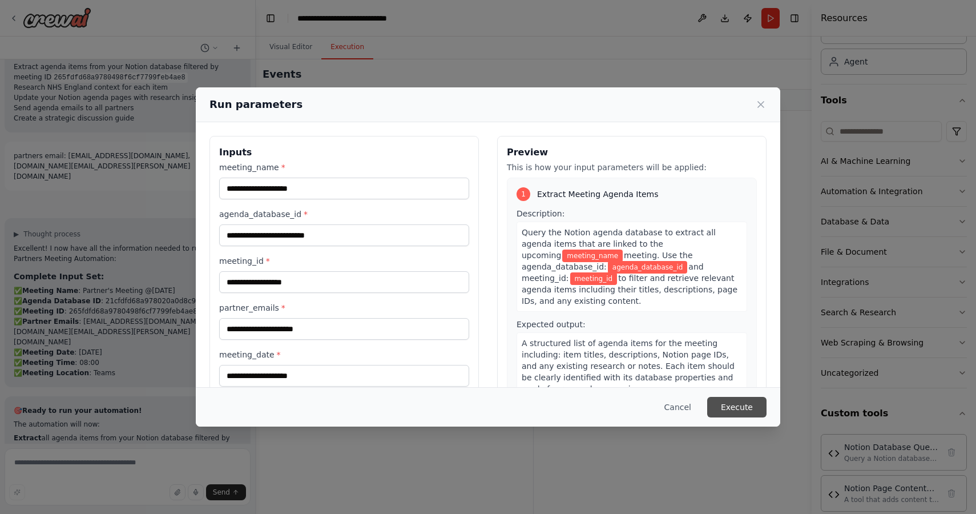
click at [741, 408] on button "Execute" at bounding box center [736, 407] width 59 height 21
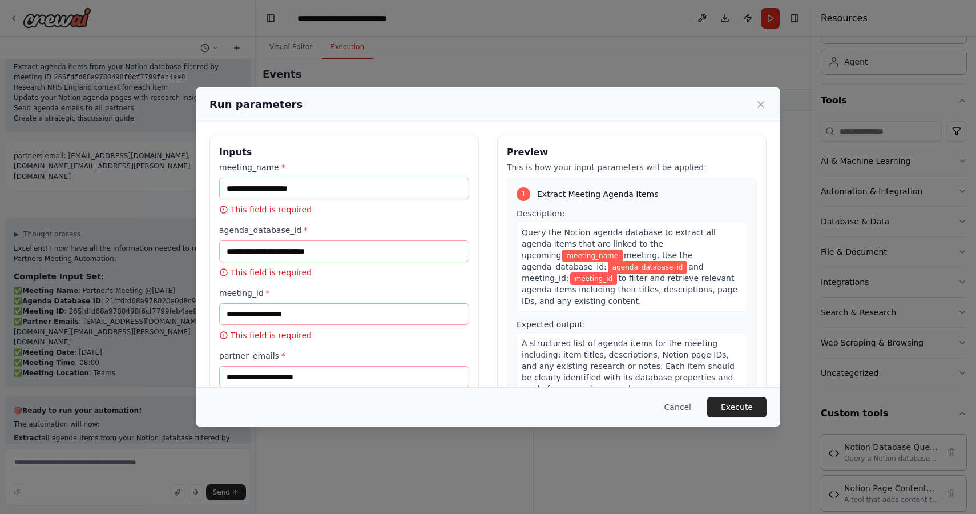
scroll to position [0, 0]
click at [318, 187] on input "meeting_name *" at bounding box center [344, 188] width 250 height 22
click at [342, 188] on input "meeting_name *" at bounding box center [344, 188] width 250 height 22
paste input "**********"
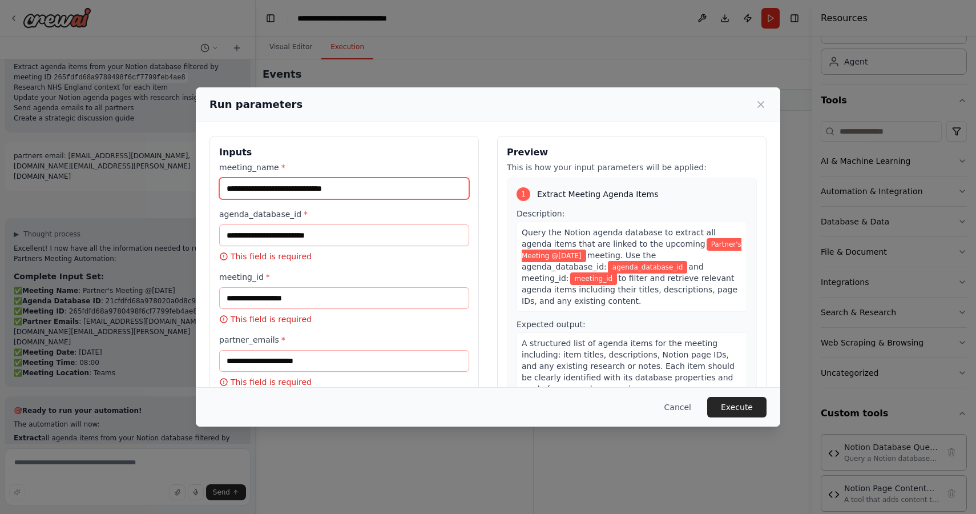
type input "**********"
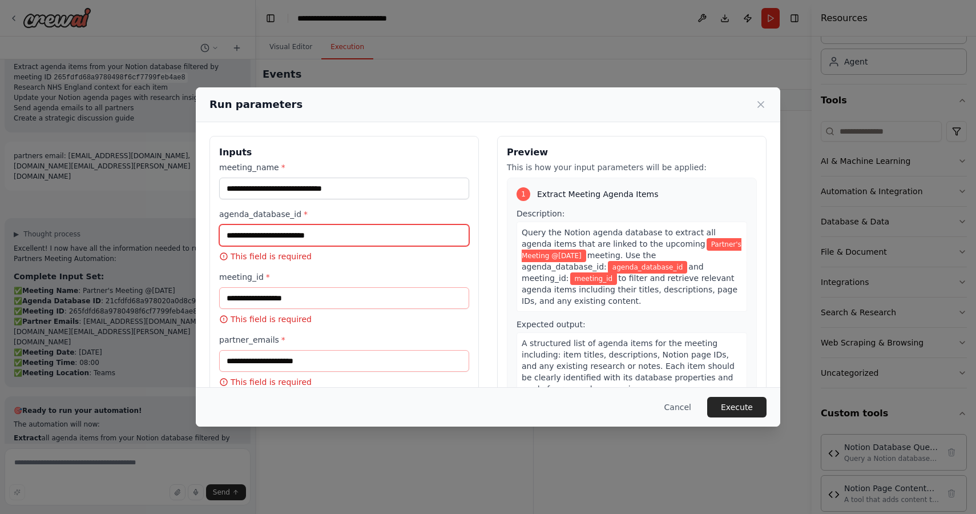
click at [278, 236] on input "agenda_database_id *" at bounding box center [344, 235] width 250 height 22
paste input "**********"
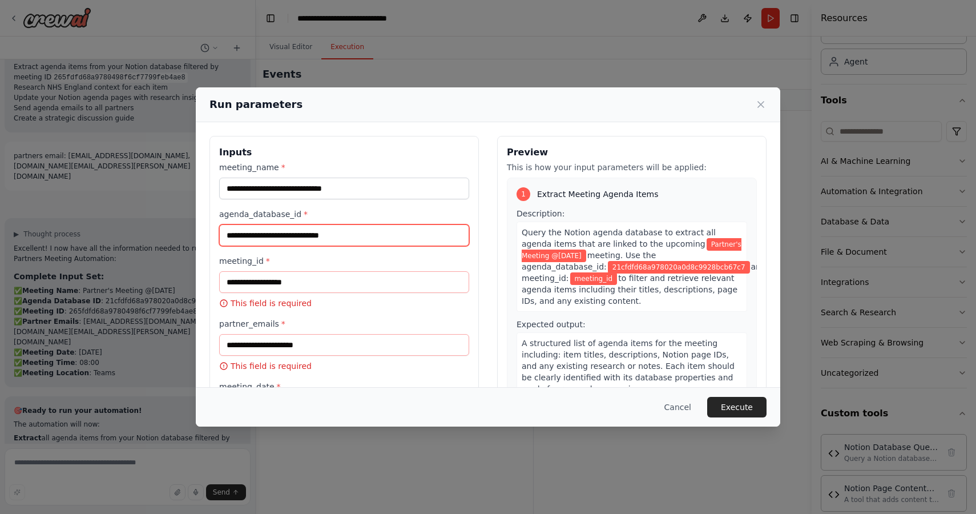
type input "**********"
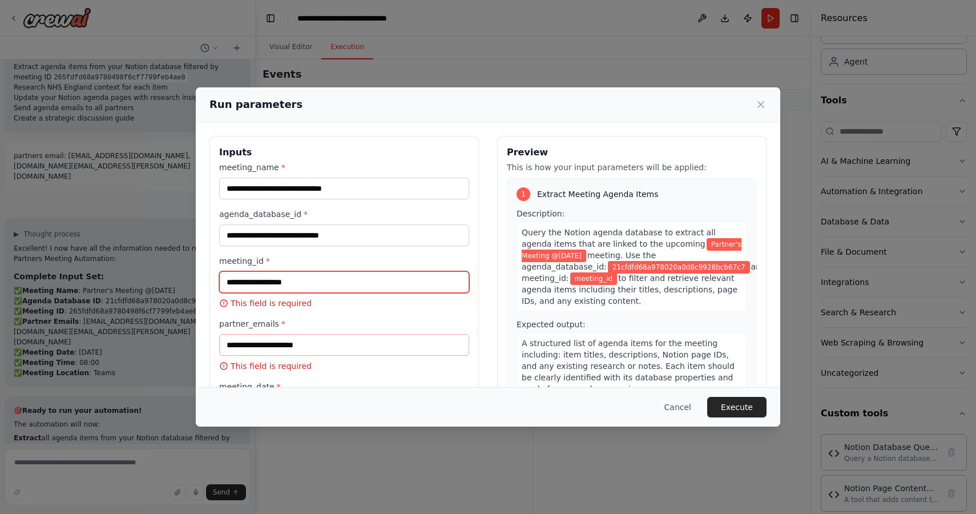
click at [322, 281] on input "meeting_id *" at bounding box center [344, 282] width 250 height 22
paste input "**********"
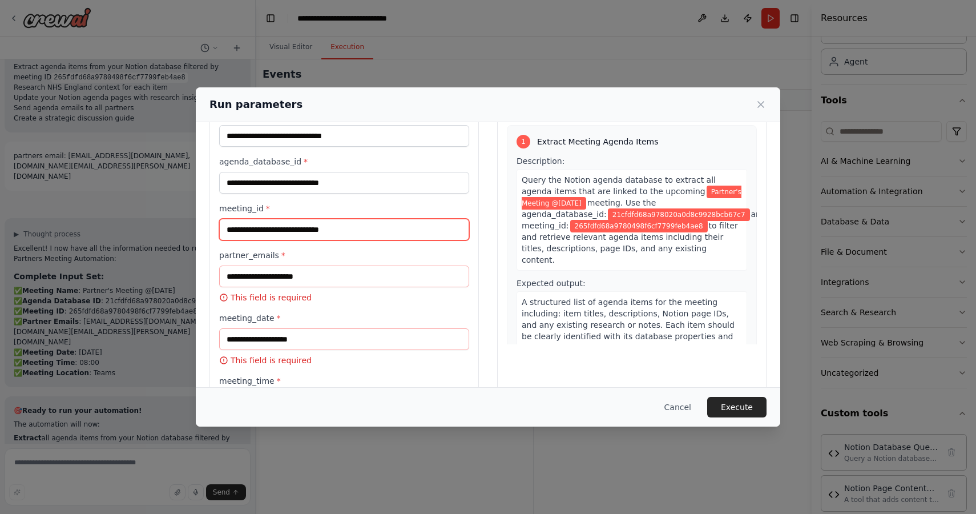
scroll to position [75, 0]
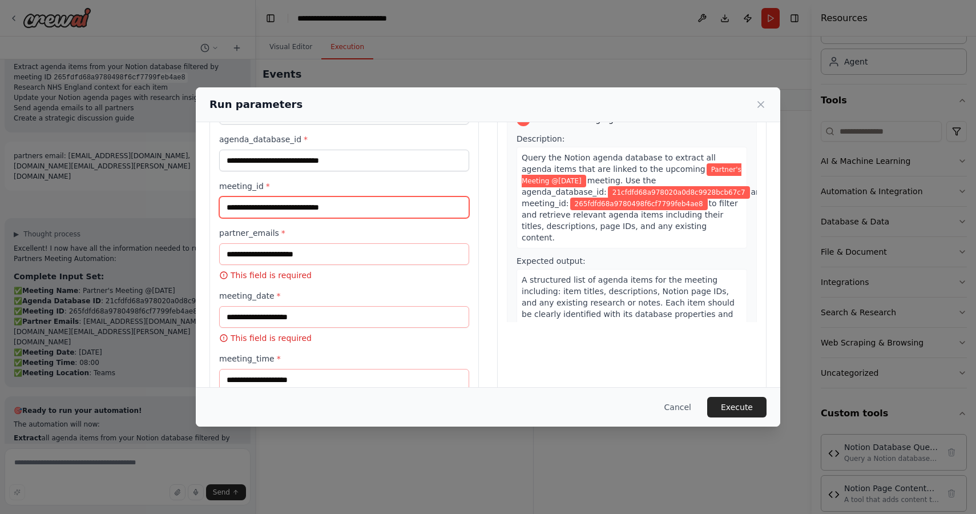
type input "**********"
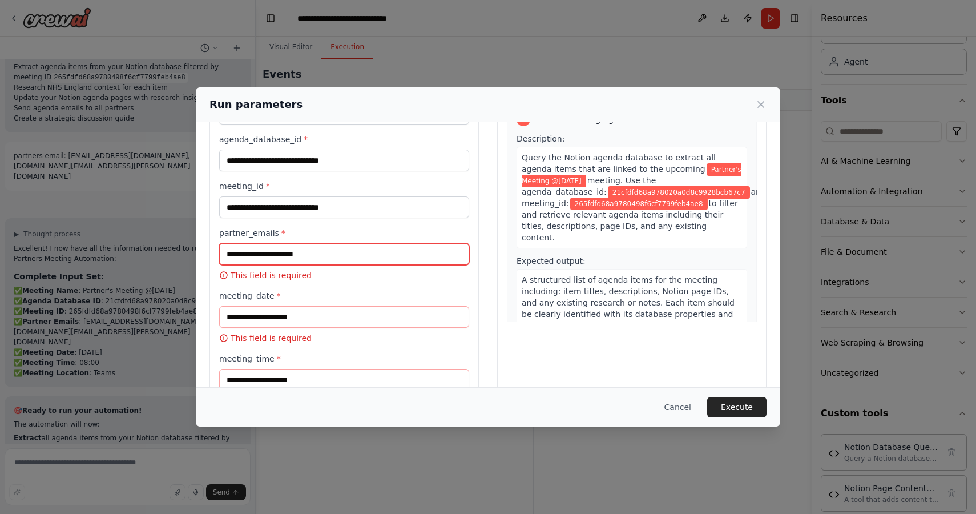
click at [260, 256] on input "partner_emails *" at bounding box center [344, 254] width 250 height 22
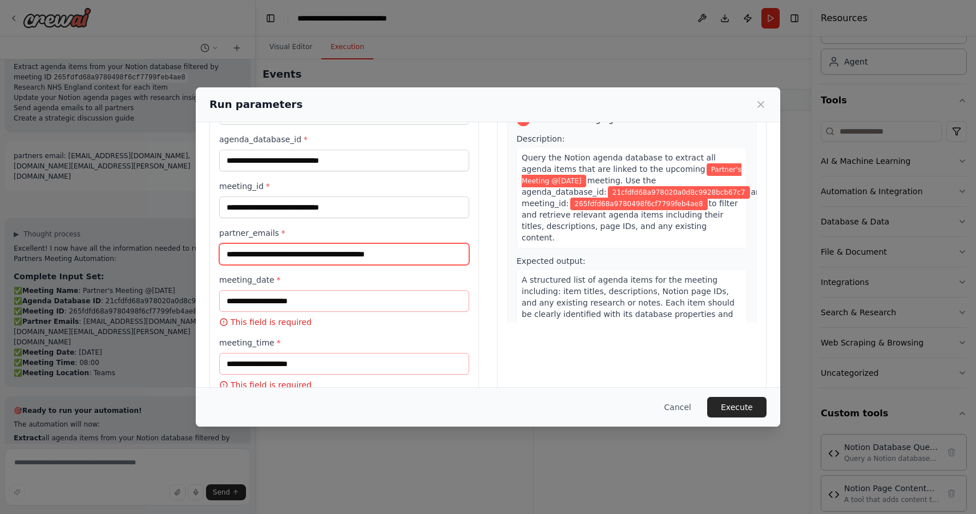
type input "**********"
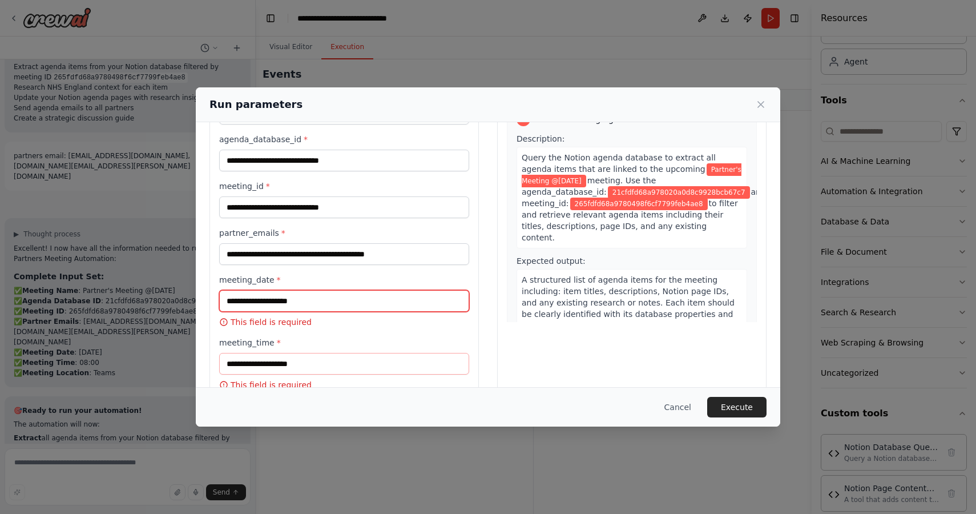
click at [254, 304] on input "meeting_date *" at bounding box center [344, 301] width 250 height 22
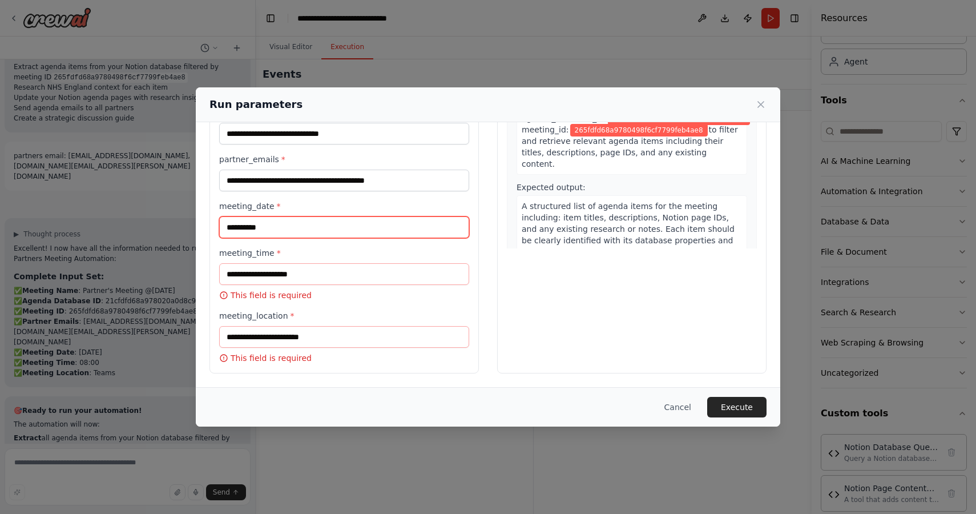
scroll to position [148, 0]
type input "**********"
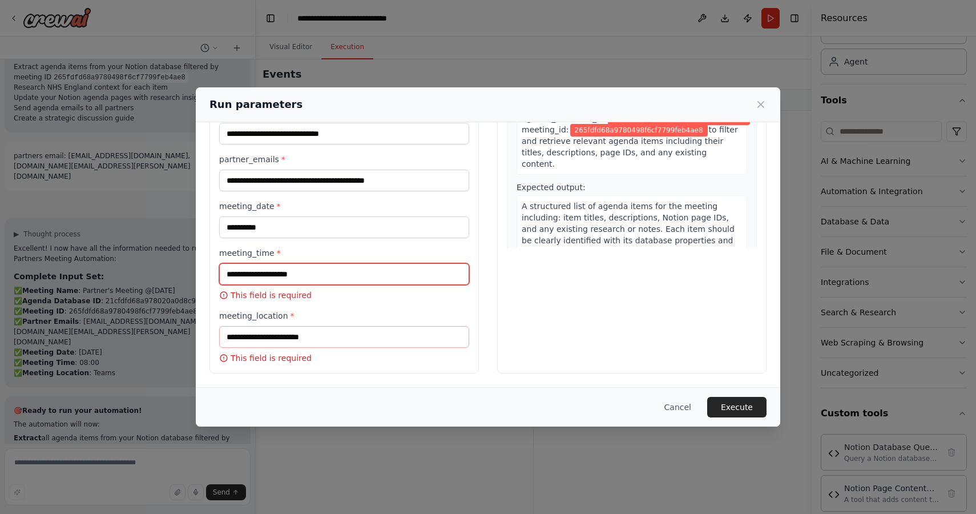
click at [238, 278] on input "meeting_time *" at bounding box center [344, 274] width 250 height 22
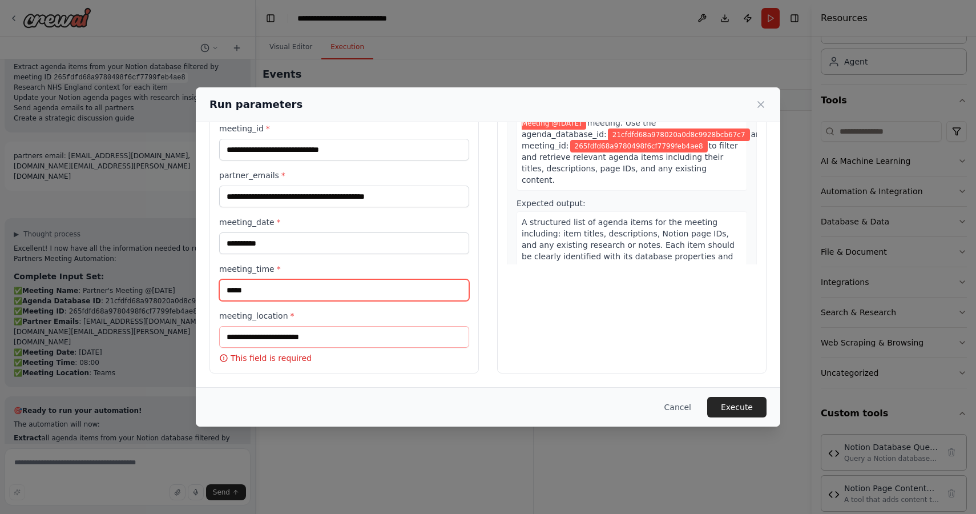
type input "*****"
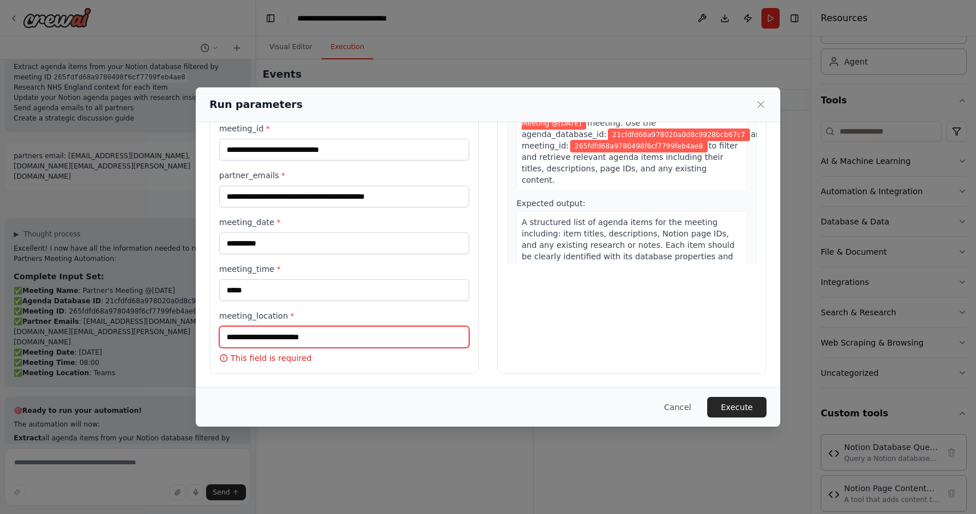
click at [239, 334] on input "meeting_location *" at bounding box center [344, 337] width 250 height 22
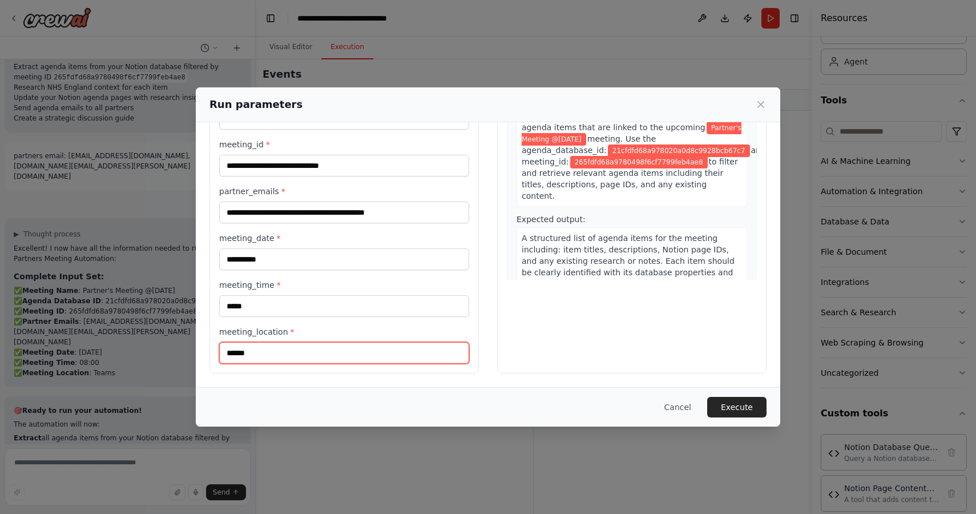
scroll to position [0, 0]
type input "******"
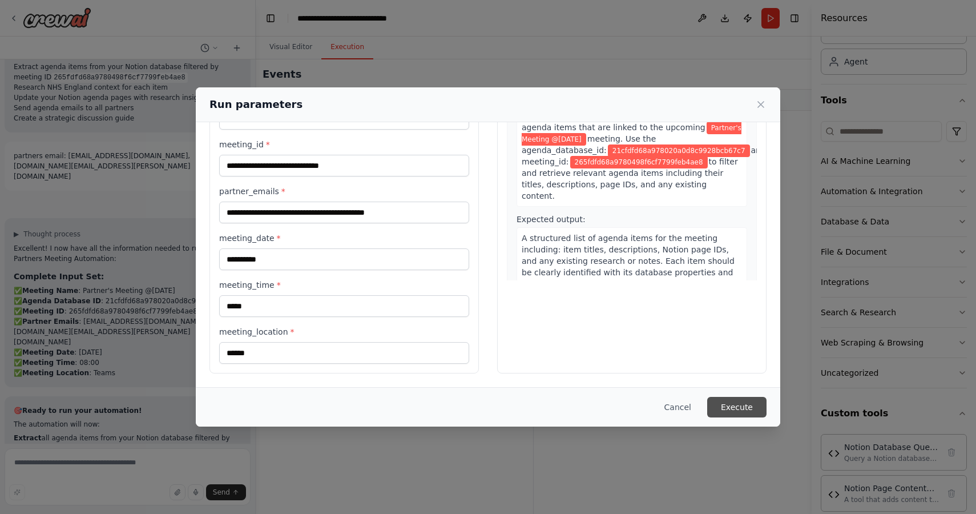
click at [728, 407] on button "Execute" at bounding box center [736, 407] width 59 height 21
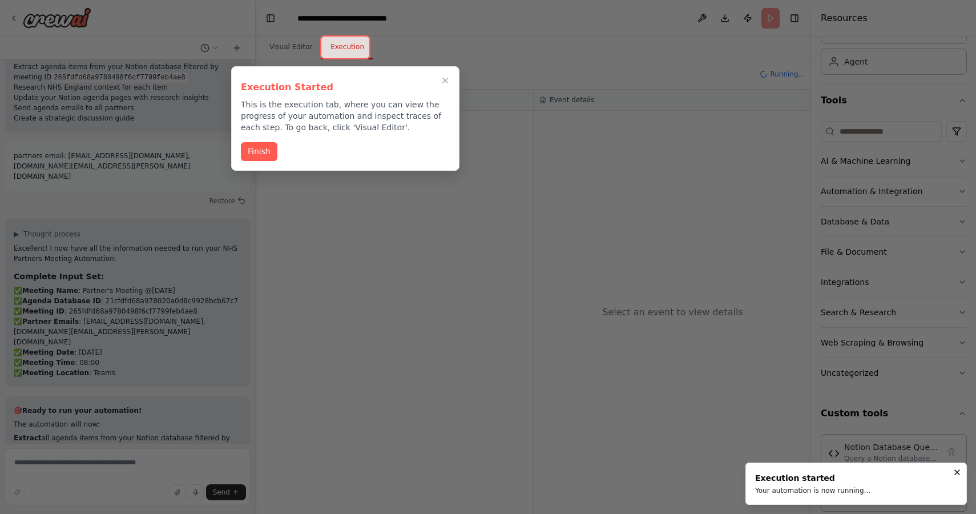
drag, startPoint x: 444, startPoint y: 80, endPoint x: 439, endPoint y: 88, distance: 9.0
click at [444, 80] on icon "Close walkthrough" at bounding box center [445, 80] width 5 height 5
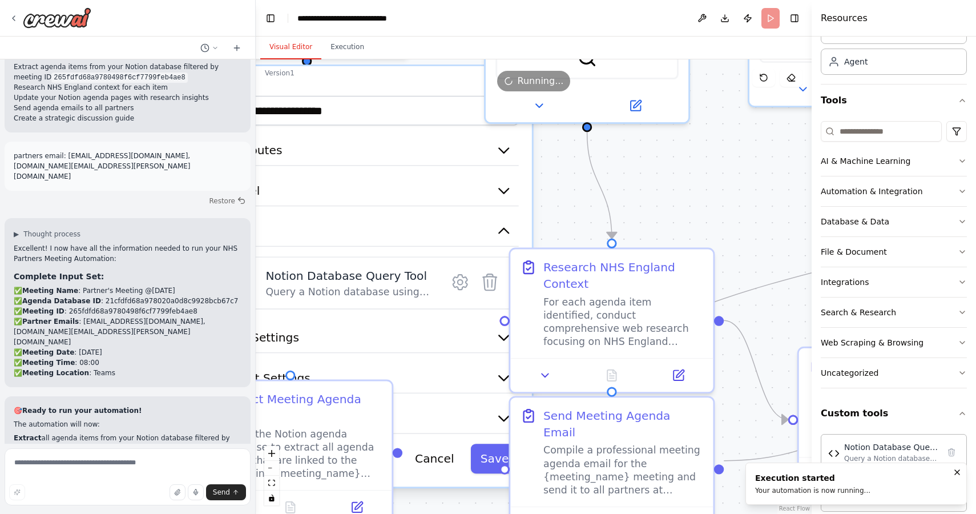
click at [286, 39] on button "Visual Editor" at bounding box center [290, 47] width 61 height 24
click at [352, 45] on button "Execution" at bounding box center [347, 47] width 52 height 24
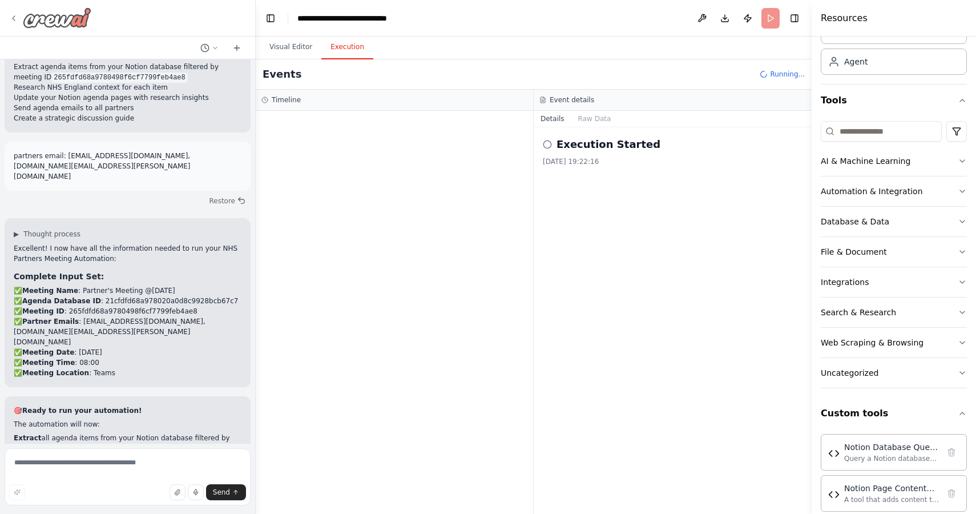
click at [14, 21] on icon at bounding box center [13, 18] width 9 height 9
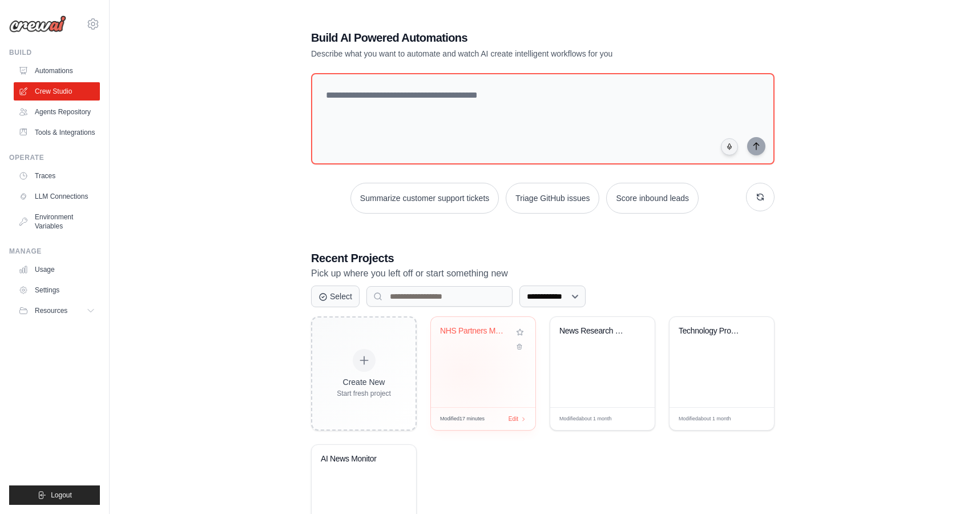
click at [464, 371] on div "NHS Partners Meeting Automation" at bounding box center [483, 362] width 104 height 90
click at [55, 87] on link "Crew Studio" at bounding box center [58, 91] width 86 height 18
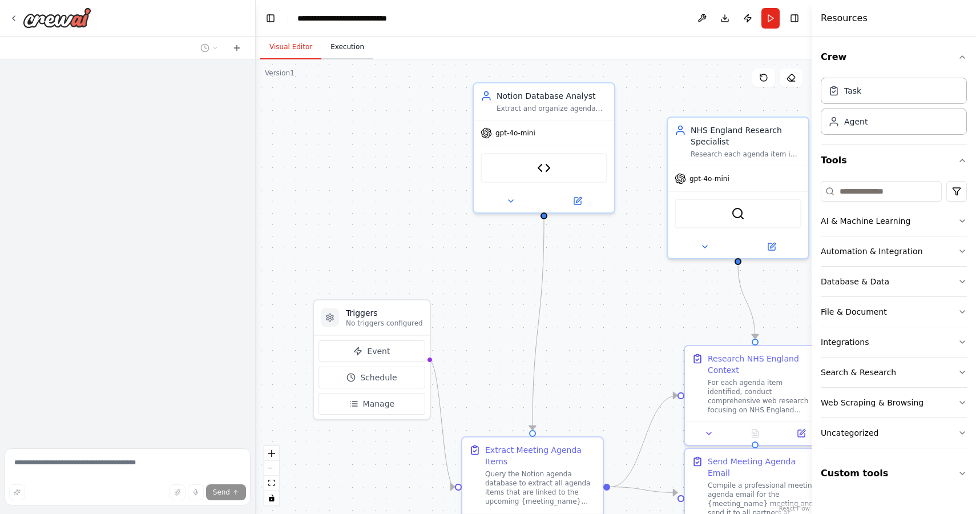
scroll to position [4337, 0]
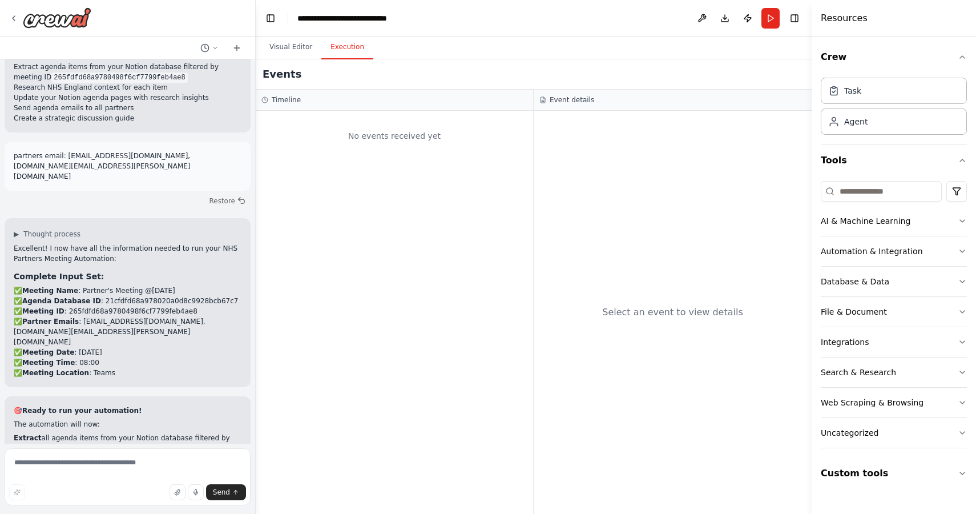
click at [348, 46] on button "Execution" at bounding box center [347, 47] width 52 height 24
click at [220, 492] on span "Send" at bounding box center [221, 491] width 17 height 9
click at [12, 19] on icon at bounding box center [13, 18] width 9 height 9
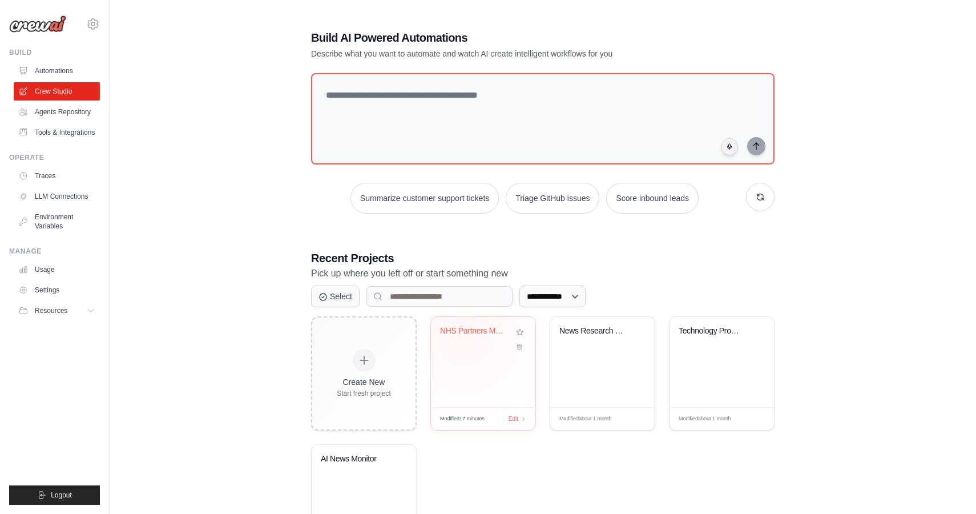
click at [465, 338] on div "NHS Partners Meeting Automation" at bounding box center [483, 339] width 86 height 26
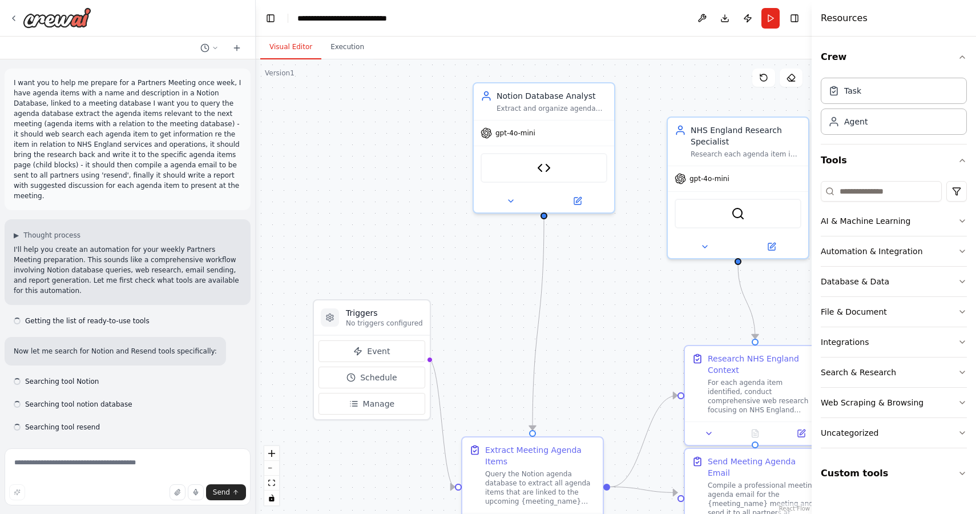
scroll to position [4337, 0]
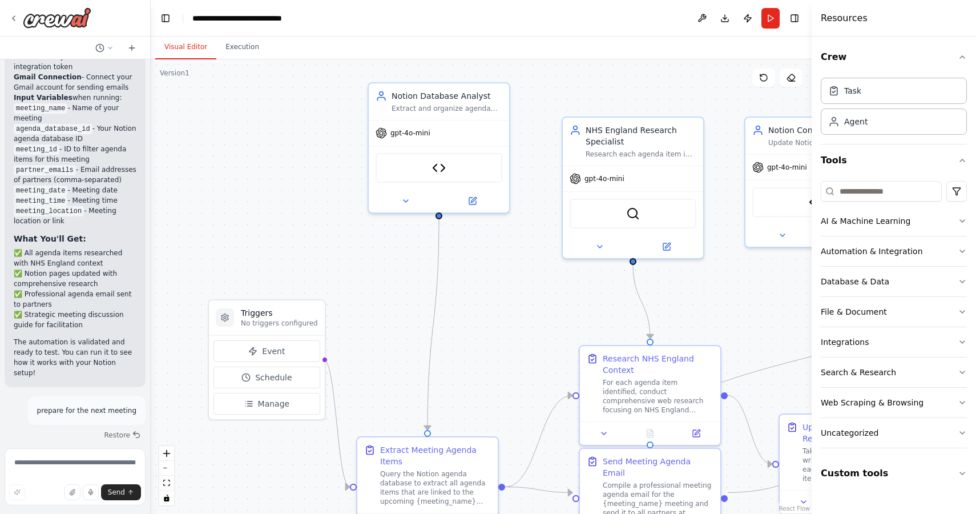
drag, startPoint x: 254, startPoint y: 228, endPoint x: 150, endPoint y: 228, distance: 104.4
click at [150, 228] on div "I want you to help me prepare for a Partners Meeting once week, I have agenda i…" at bounding box center [488, 257] width 976 height 514
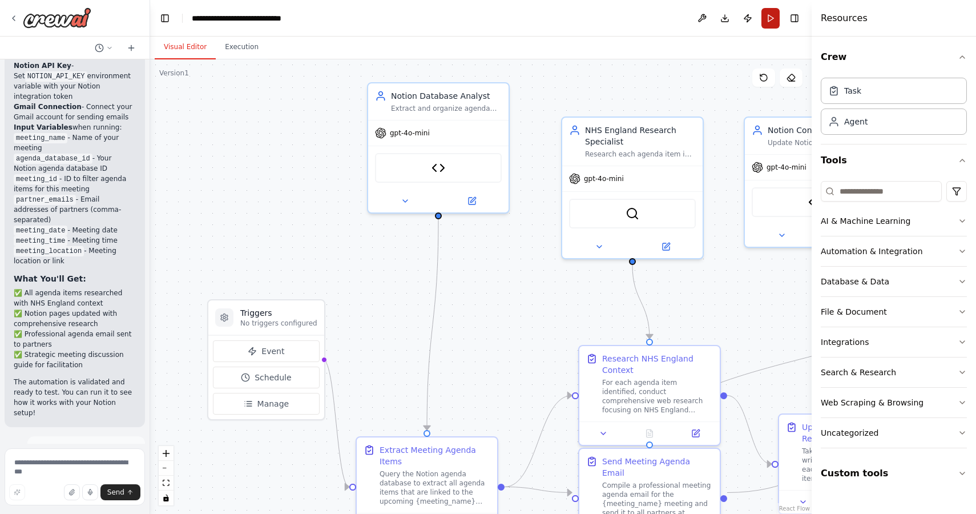
click at [767, 18] on button "Run" at bounding box center [770, 18] width 18 height 21
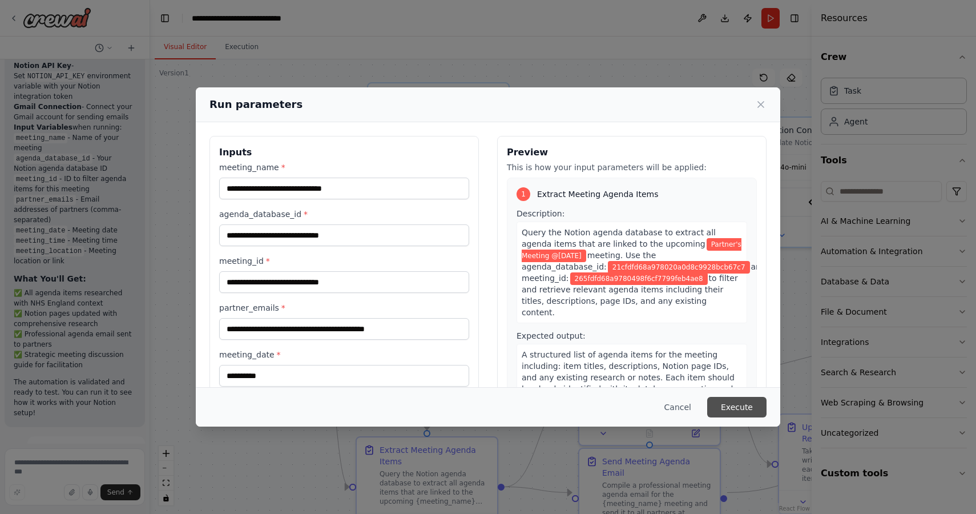
click at [736, 406] on button "Execute" at bounding box center [736, 407] width 59 height 21
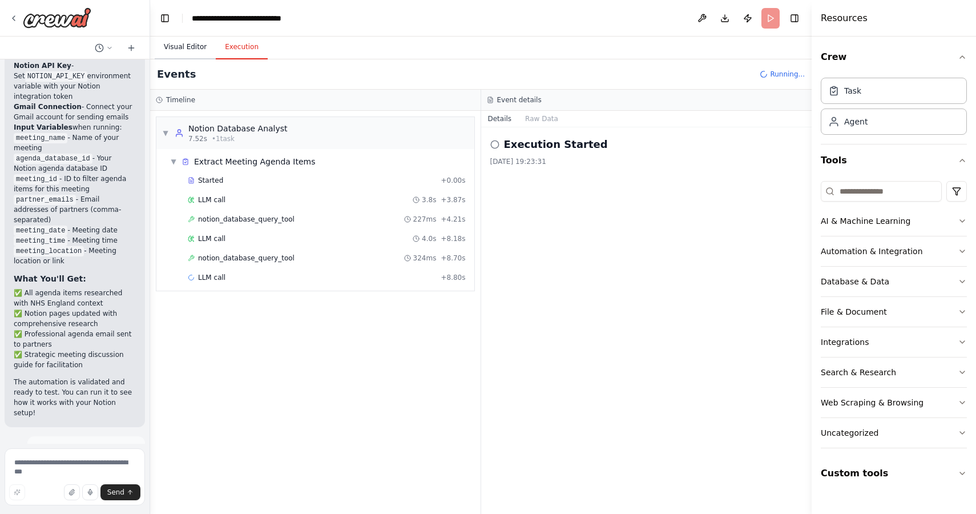
click at [185, 47] on button "Visual Editor" at bounding box center [185, 47] width 61 height 24
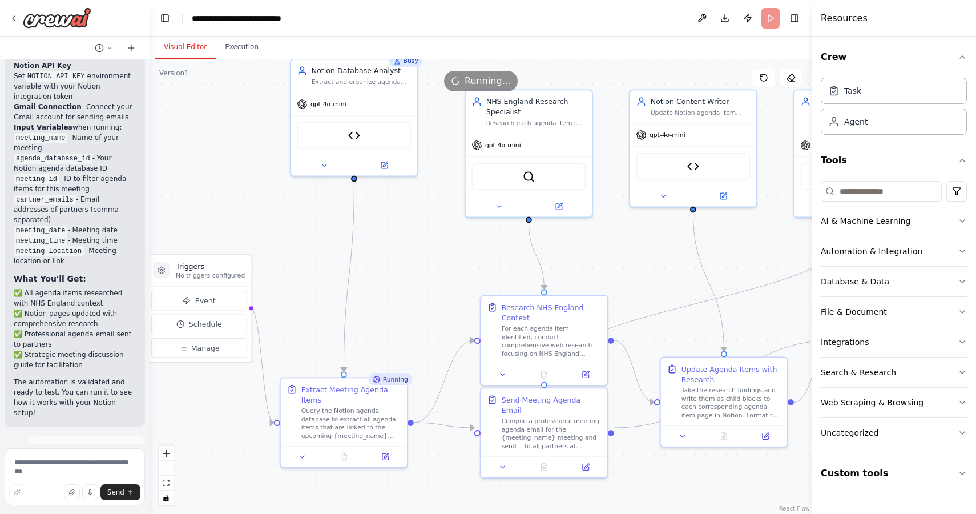
drag, startPoint x: 332, startPoint y: 159, endPoint x: 258, endPoint y: 127, distance: 80.0
click at [258, 127] on div ".deletable-edge-delete-btn { width: 20px; height: 20px; border: 0px solid #ffff…" at bounding box center [480, 286] width 661 height 454
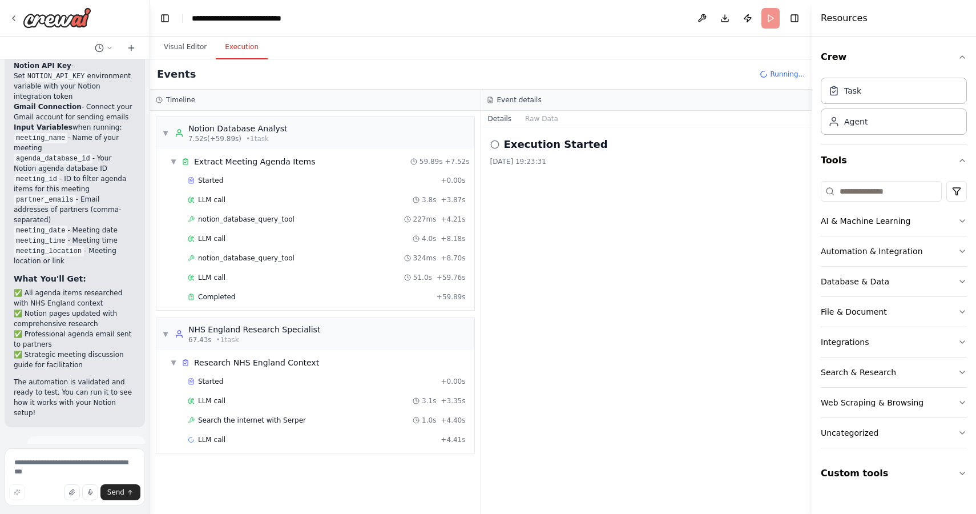
click at [241, 47] on button "Execution" at bounding box center [242, 47] width 52 height 24
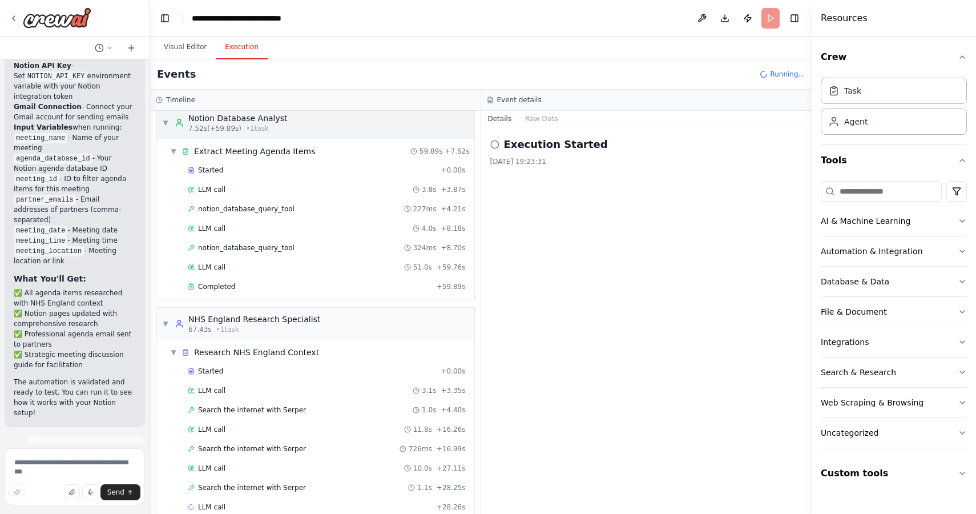
scroll to position [30, 0]
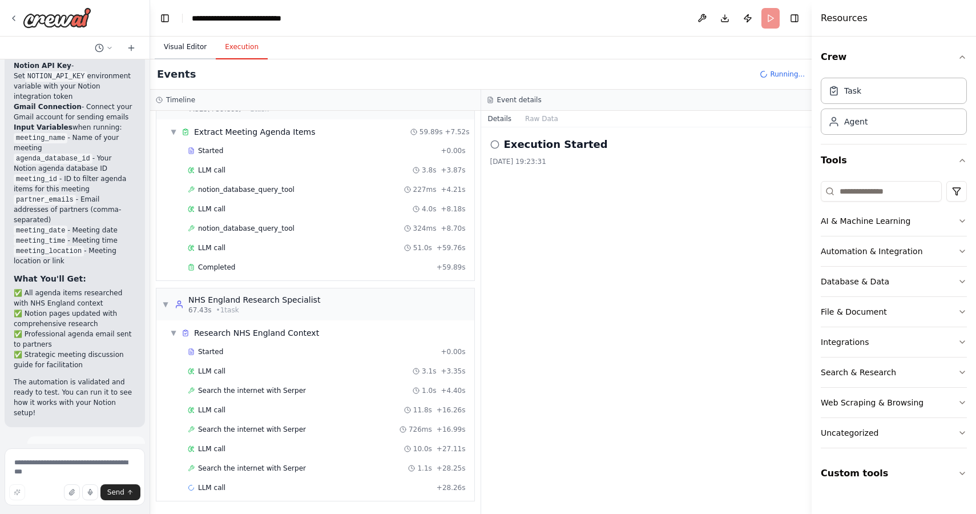
click at [180, 46] on button "Visual Editor" at bounding box center [185, 47] width 61 height 24
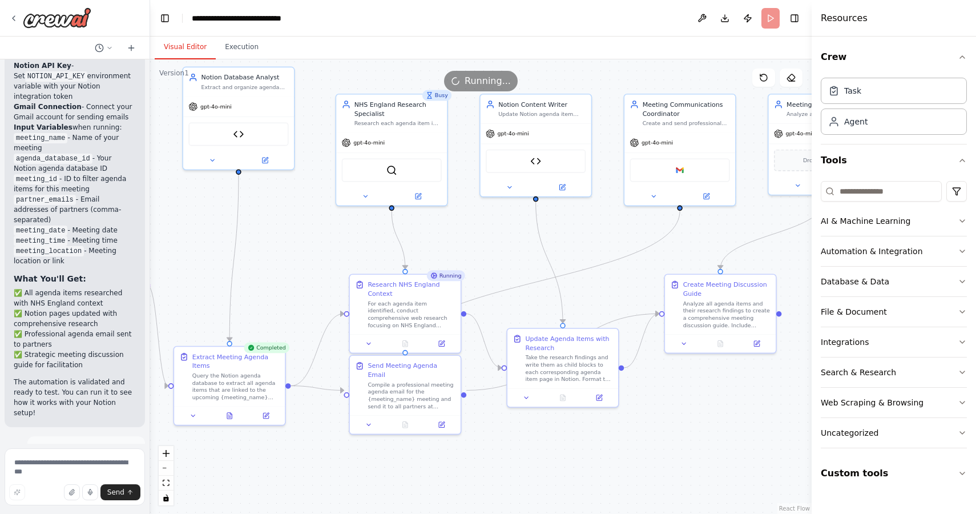
drag, startPoint x: 575, startPoint y: 229, endPoint x: 472, endPoint y: 229, distance: 103.3
click at [472, 229] on div ".deletable-edge-delete-btn { width: 20px; height: 20px; border: 0px solid #ffff…" at bounding box center [480, 286] width 661 height 454
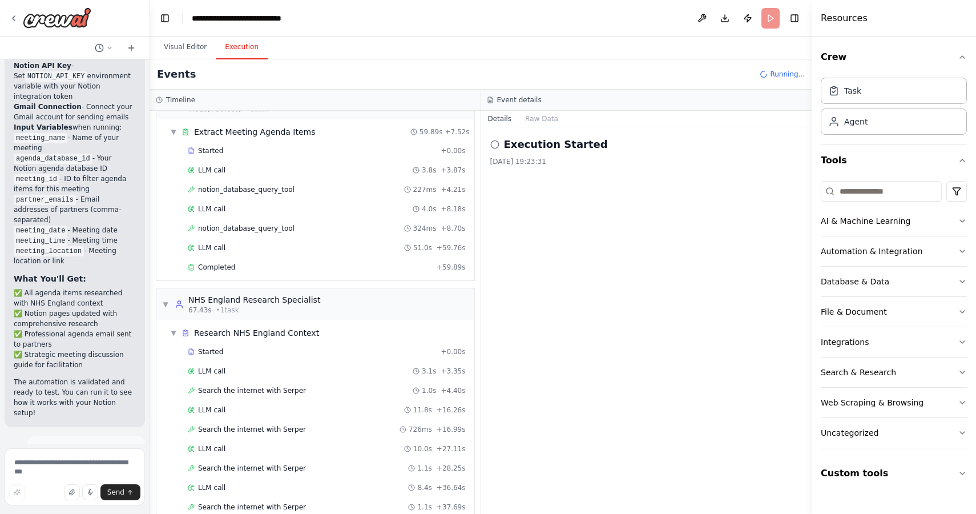
click at [249, 50] on button "Execution" at bounding box center [242, 47] width 52 height 24
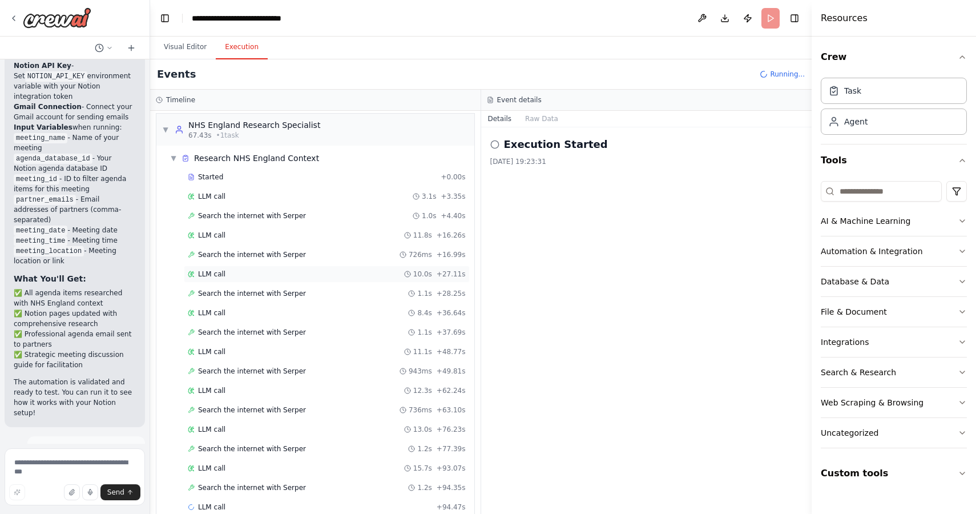
scroll to position [224, 0]
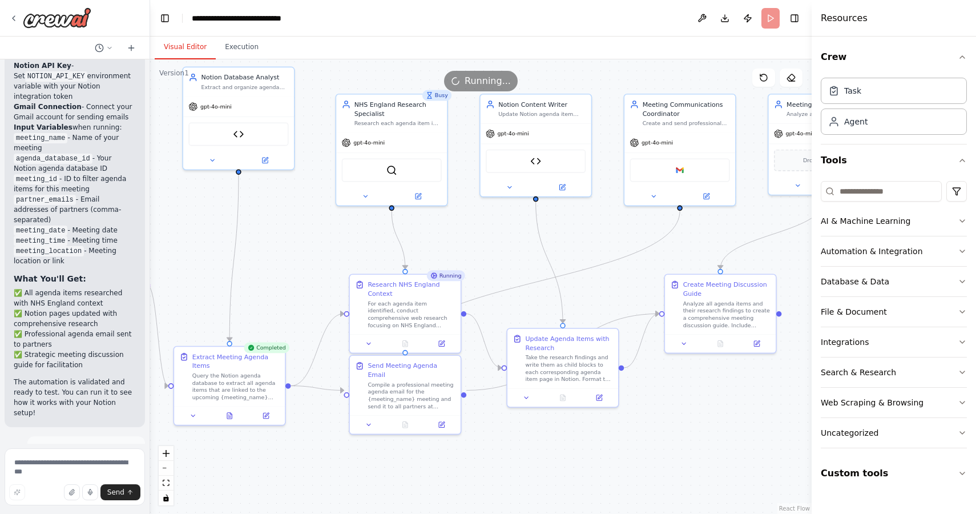
click at [194, 35] on button "Visual Editor" at bounding box center [185, 47] width 61 height 24
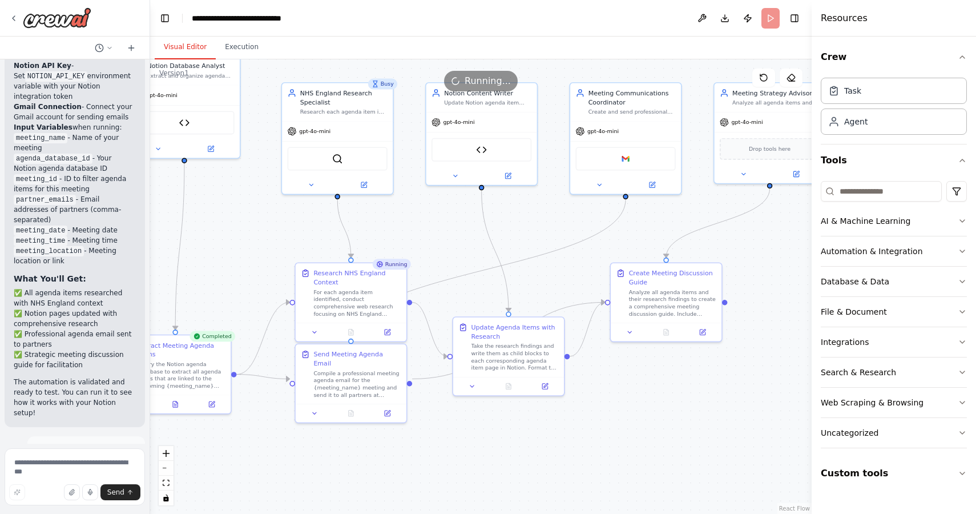
drag, startPoint x: 480, startPoint y: 204, endPoint x: 426, endPoint y: 192, distance: 55.4
click at [426, 192] on div ".deletable-edge-delete-btn { width: 20px; height: 20px; border: 0px solid #ffff…" at bounding box center [480, 286] width 661 height 454
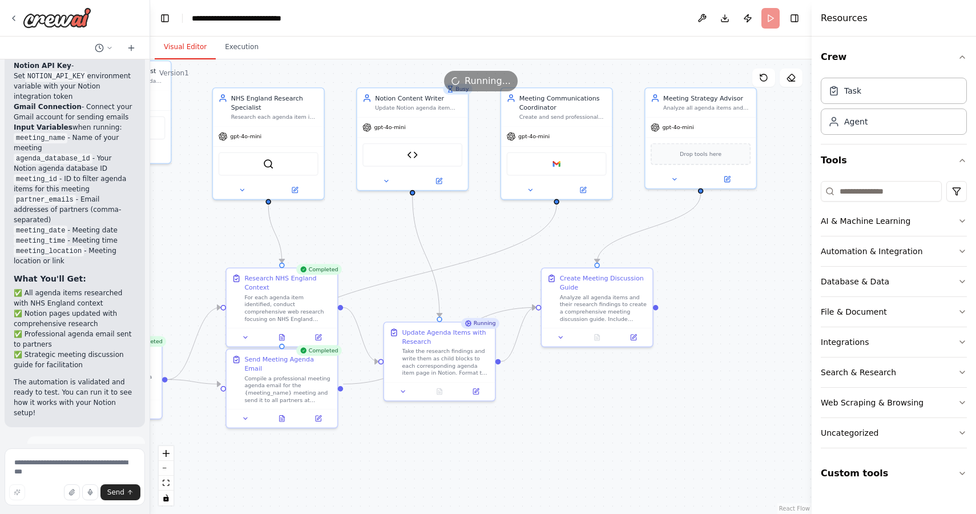
drag, startPoint x: 605, startPoint y: 230, endPoint x: 536, endPoint y: 235, distance: 69.2
click at [536, 235] on div ".deletable-edge-delete-btn { width: 20px; height: 20px; border: 0px solid #ffff…" at bounding box center [480, 286] width 661 height 454
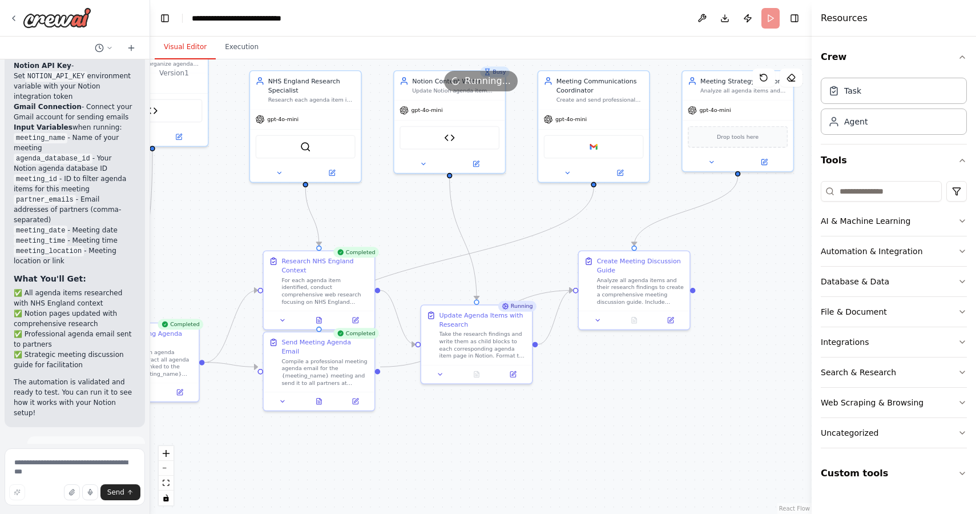
drag, startPoint x: 491, startPoint y: 254, endPoint x: 528, endPoint y: 237, distance: 40.8
click at [528, 237] on div ".deletable-edge-delete-btn { width: 20px; height: 20px; border: 0px solid #ffff…" at bounding box center [480, 286] width 661 height 454
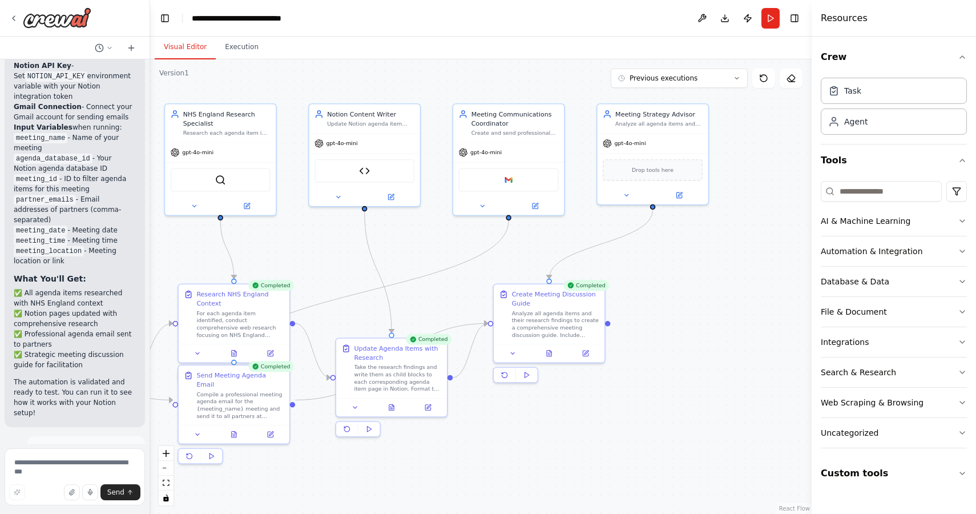
drag, startPoint x: 692, startPoint y: 371, endPoint x: 607, endPoint y: 405, distance: 91.2
click at [607, 405] on div ".deletable-edge-delete-btn { width: 20px; height: 20px; border: 0px solid #ffff…" at bounding box center [480, 286] width 661 height 454
click at [545, 308] on div "Analyze all agenda items and their research findings to create a comprehensive …" at bounding box center [555, 322] width 87 height 29
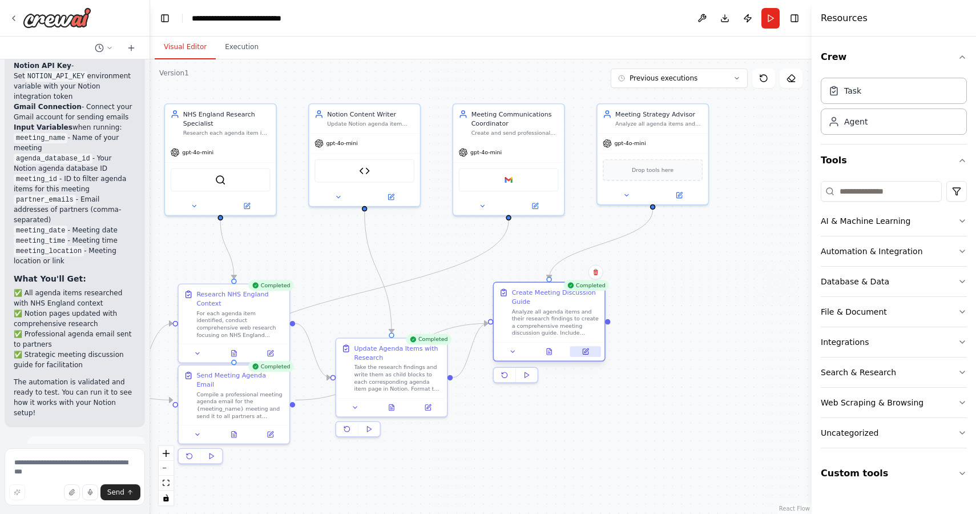
click at [582, 347] on icon at bounding box center [584, 350] width 7 height 7
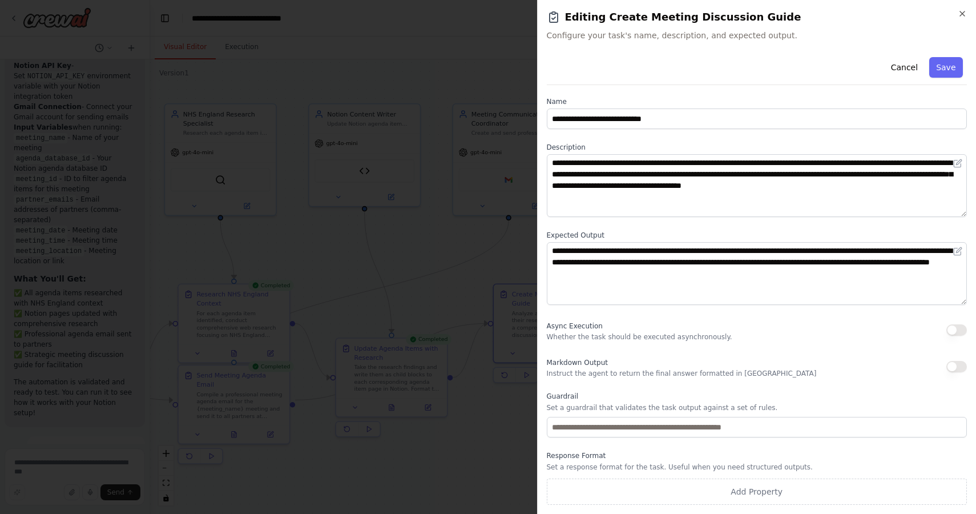
scroll to position [2, 0]
drag, startPoint x: 959, startPoint y: 365, endPoint x: 942, endPoint y: 360, distance: 17.2
click at [960, 361] on button "button" at bounding box center [956, 366] width 21 height 11
click at [968, 14] on div "**********" at bounding box center [756, 257] width 439 height 514
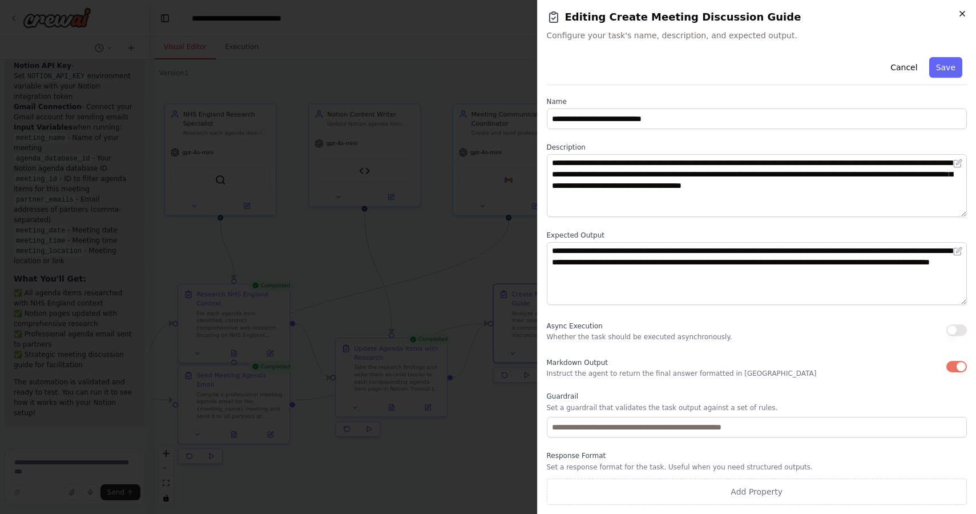
click at [961, 15] on icon "button" at bounding box center [962, 13] width 5 height 5
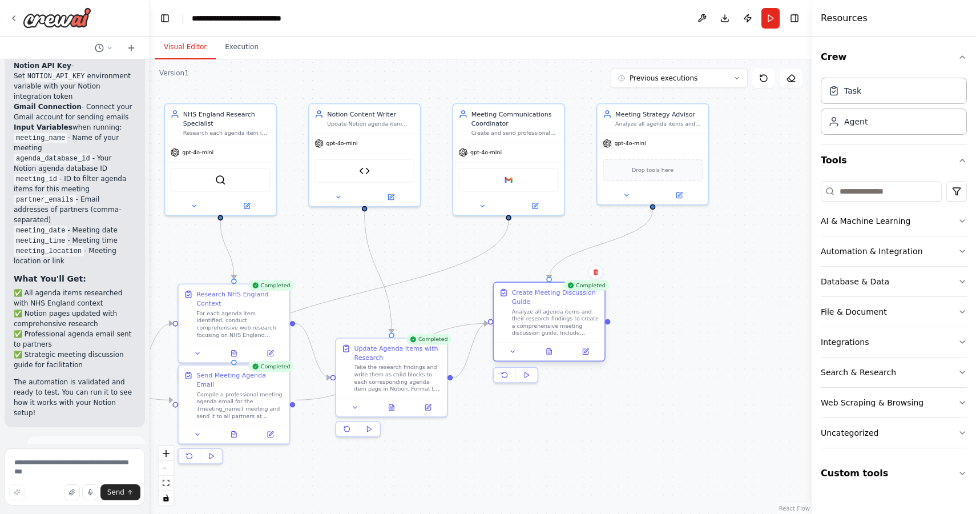
click at [561, 292] on div "Create Meeting Discussion Guide Analyze all agenda items and their research fin…" at bounding box center [555, 312] width 87 height 48
click at [561, 309] on div "Analyze all agenda items and their research findings to create a comprehensive …" at bounding box center [555, 322] width 87 height 29
click at [850, 310] on div "File & Document" at bounding box center [853, 311] width 66 height 11
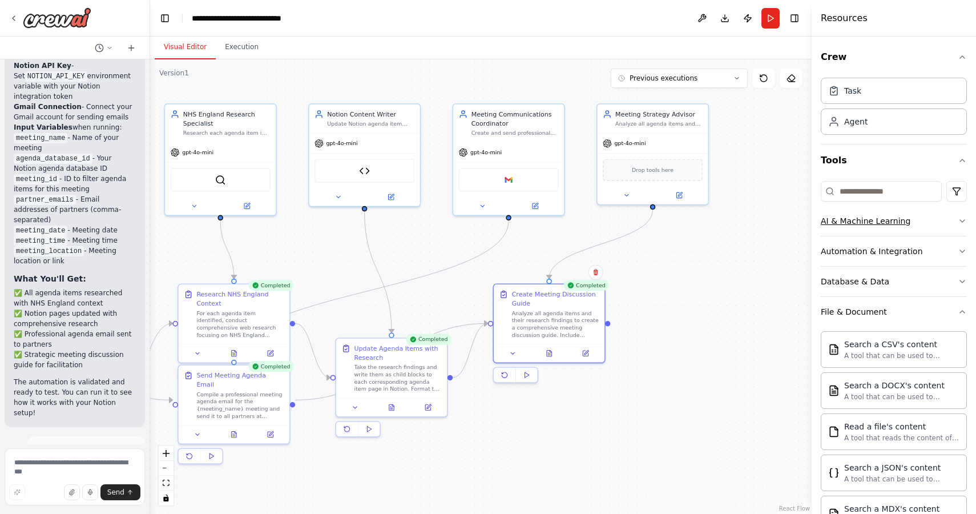
scroll to position [0, 0]
click at [706, 325] on div ".deletable-edge-delete-btn { width: 20px; height: 20px; border: 0px solid #ffff…" at bounding box center [480, 286] width 661 height 454
click at [654, 131] on div "gpt-4o-mini Drop tools here" at bounding box center [652, 166] width 111 height 71
click at [665, 112] on div "Meeting Strategy Advisor Analyze all agenda items and research findings to crea…" at bounding box center [652, 116] width 111 height 29
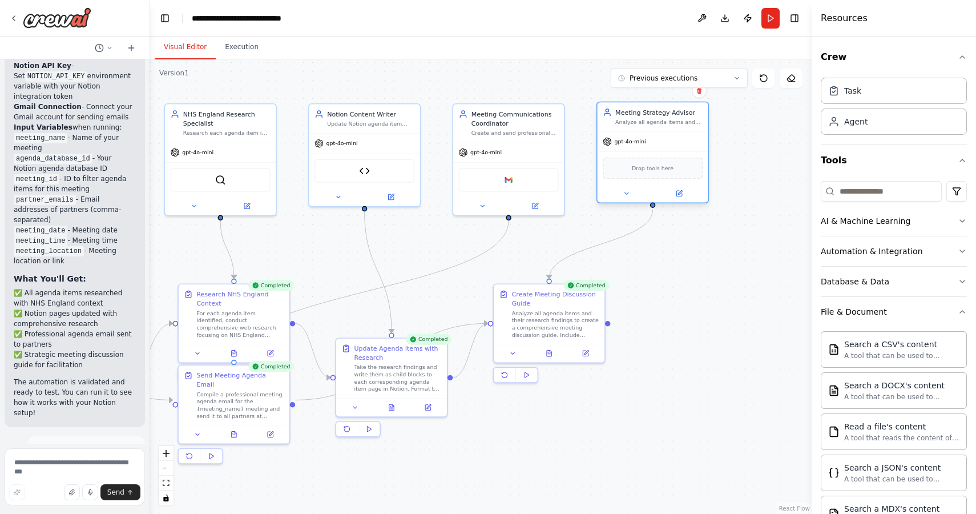
click at [665, 112] on div "Meeting Strategy Advisor Analyze all agenda items and research findings to crea…" at bounding box center [652, 116] width 111 height 29
click at [674, 157] on div "Drop tools here" at bounding box center [653, 168] width 100 height 22
click at [515, 347] on icon at bounding box center [512, 350] width 7 height 7
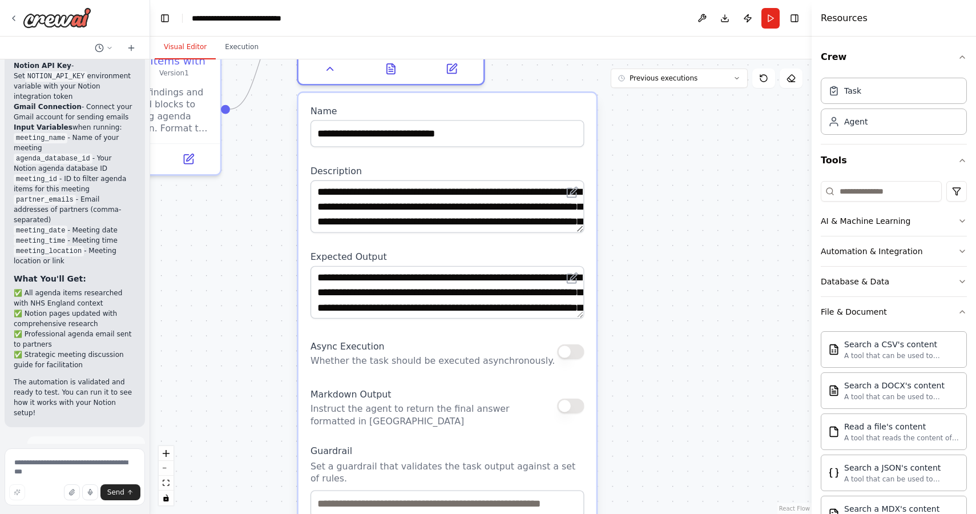
drag, startPoint x: 665, startPoint y: 320, endPoint x: 674, endPoint y: 42, distance: 278.0
click at [674, 42] on div "Visual Editor Execution Version 1 Previous executions Show Tools Hide Agents Tr…" at bounding box center [480, 275] width 661 height 477
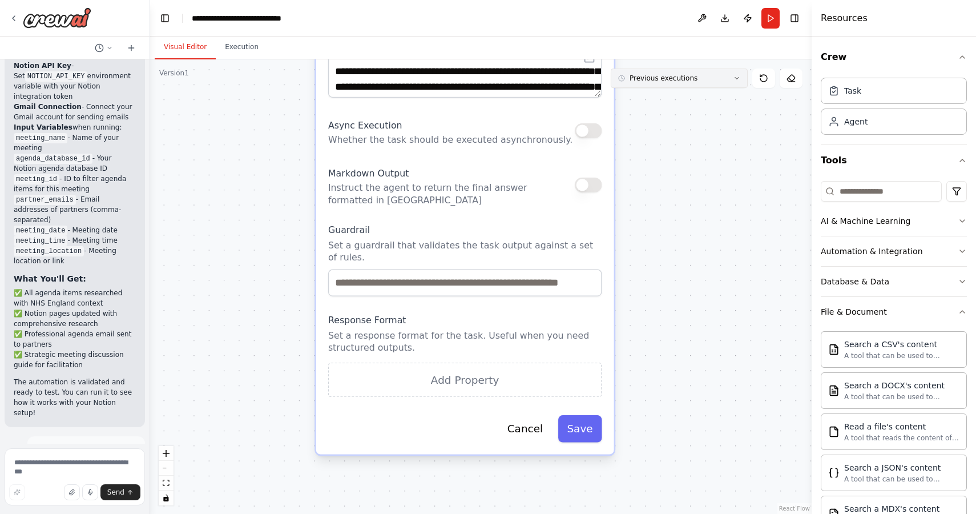
drag, startPoint x: 663, startPoint y: 286, endPoint x: 681, endPoint y: 56, distance: 231.2
click at [681, 59] on div "Version 1 Previous executions Show Tools Hide Agents .deletable-edge-delete-btn…" at bounding box center [480, 286] width 661 height 454
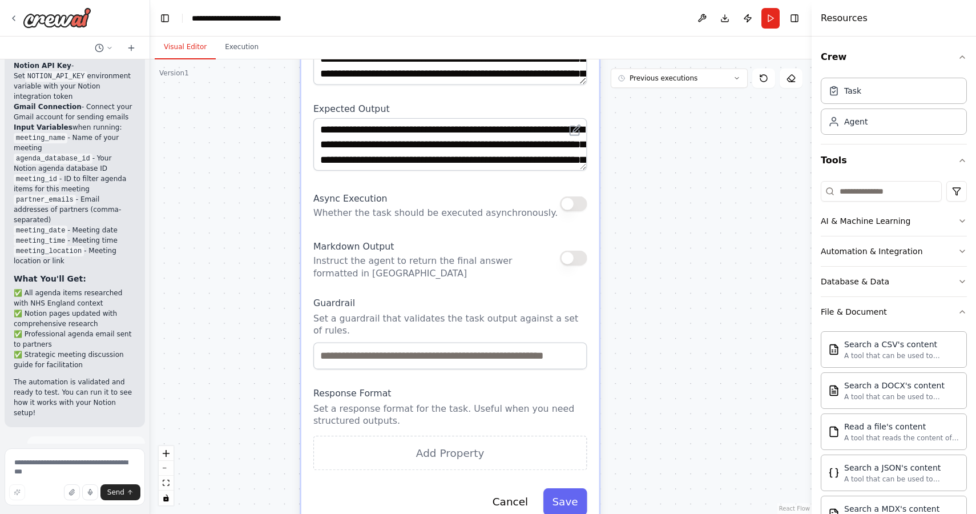
drag, startPoint x: 696, startPoint y: 141, endPoint x: 701, endPoint y: 165, distance: 24.6
click at [679, 219] on div ".deletable-edge-delete-btn { width: 20px; height: 20px; border: 0px solid #ffff…" at bounding box center [480, 286] width 661 height 454
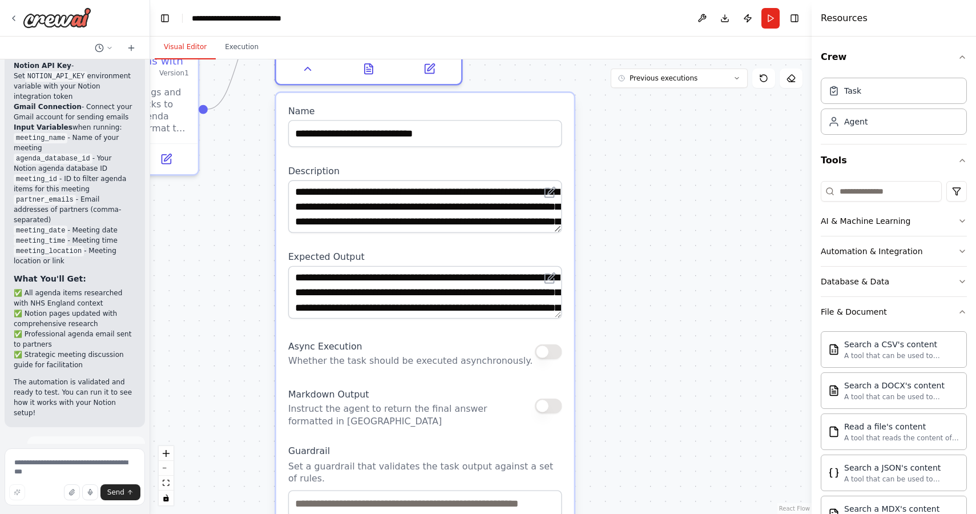
drag, startPoint x: 668, startPoint y: 282, endPoint x: 665, endPoint y: 297, distance: 15.2
click at [665, 298] on div ".deletable-edge-delete-btn { width: 20px; height: 20px; border: 0px solid #ffff…" at bounding box center [480, 286] width 661 height 454
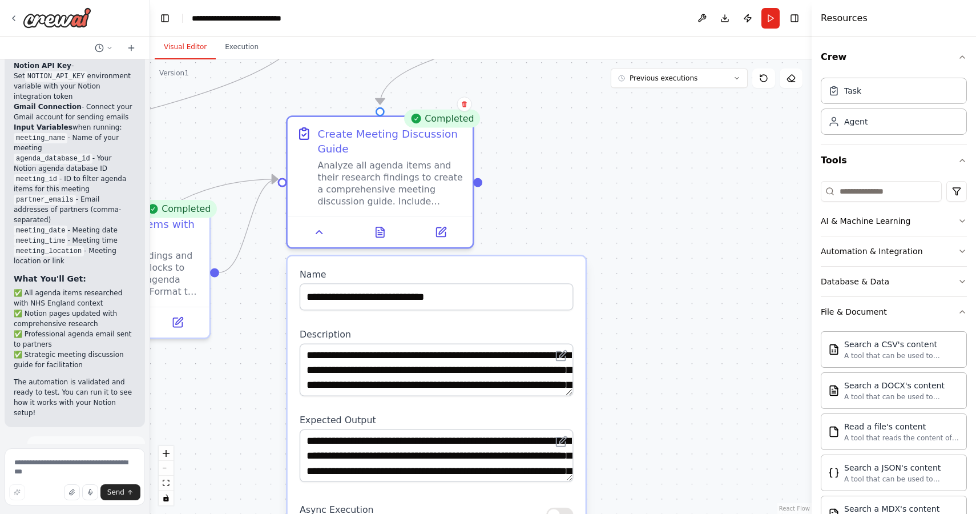
drag, startPoint x: 669, startPoint y: 187, endPoint x: 684, endPoint y: 334, distance: 147.9
click at [684, 334] on div ".deletable-edge-delete-btn { width: 20px; height: 20px; border: 0px solid #ffff…" at bounding box center [480, 286] width 661 height 454
click at [378, 224] on icon at bounding box center [380, 229] width 8 height 10
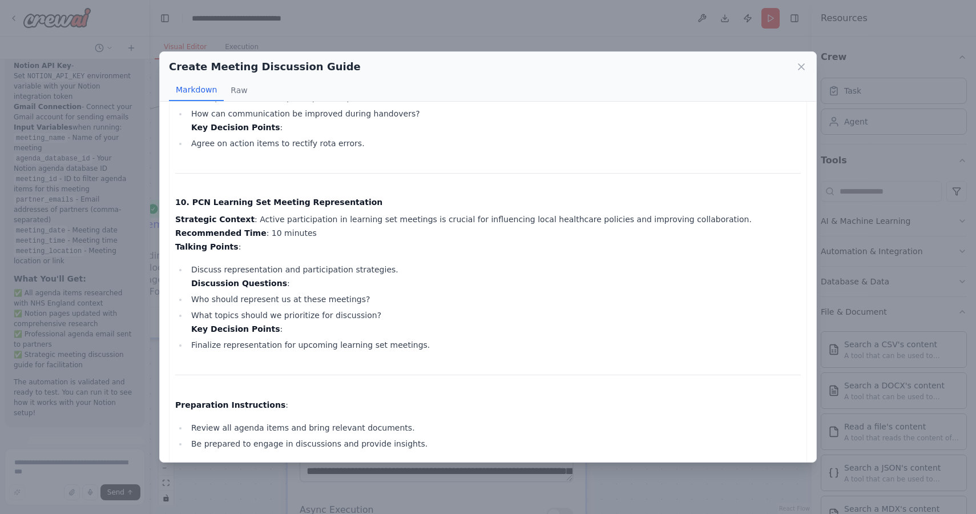
scroll to position [1918, 0]
click at [240, 89] on button "Raw" at bounding box center [239, 90] width 30 height 22
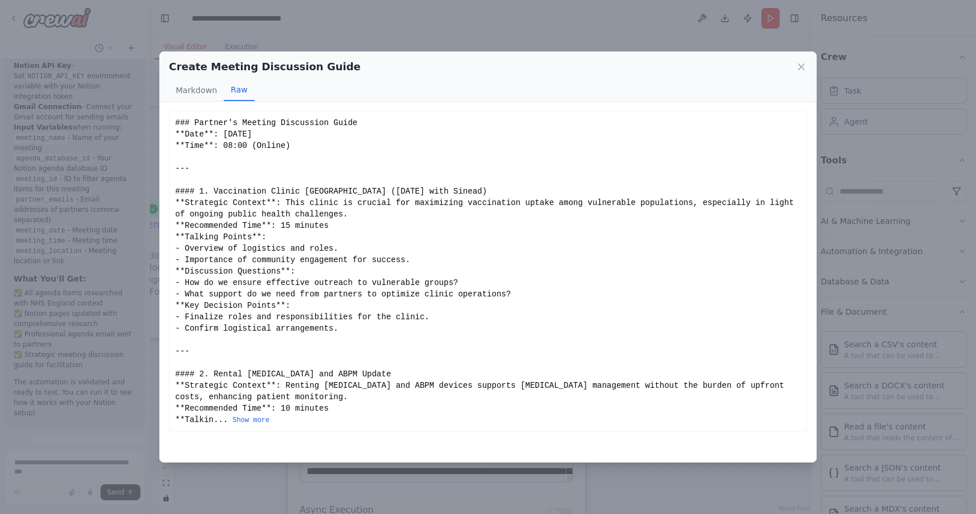
drag, startPoint x: 205, startPoint y: 93, endPoint x: 244, endPoint y: 106, distance: 40.2
click at [205, 93] on button "Markdown" at bounding box center [196, 90] width 55 height 22
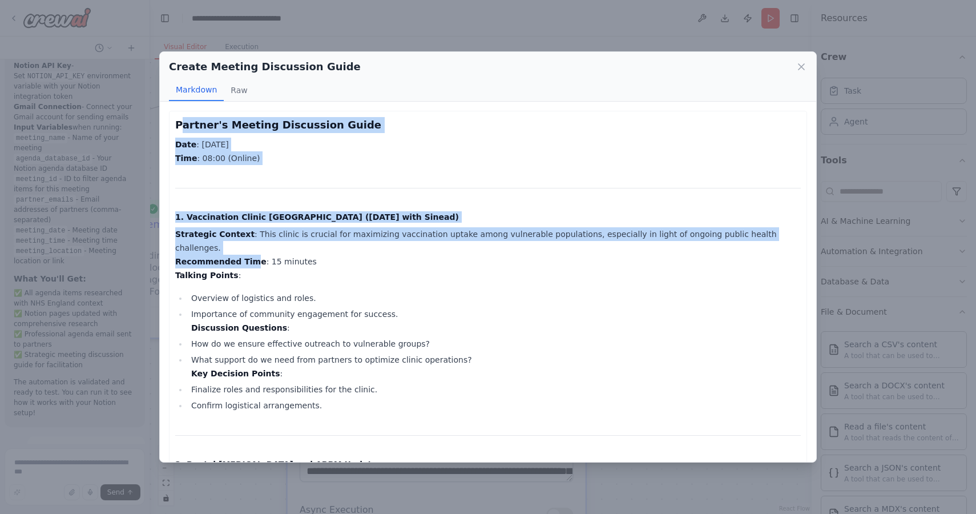
drag, startPoint x: 180, startPoint y: 123, endPoint x: 239, endPoint y: 228, distance: 119.8
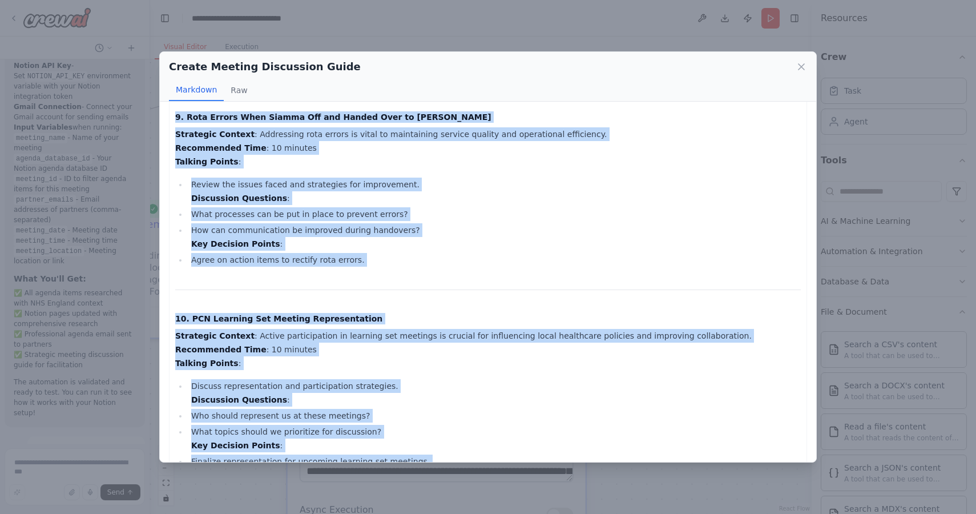
scroll to position [1918, 0]
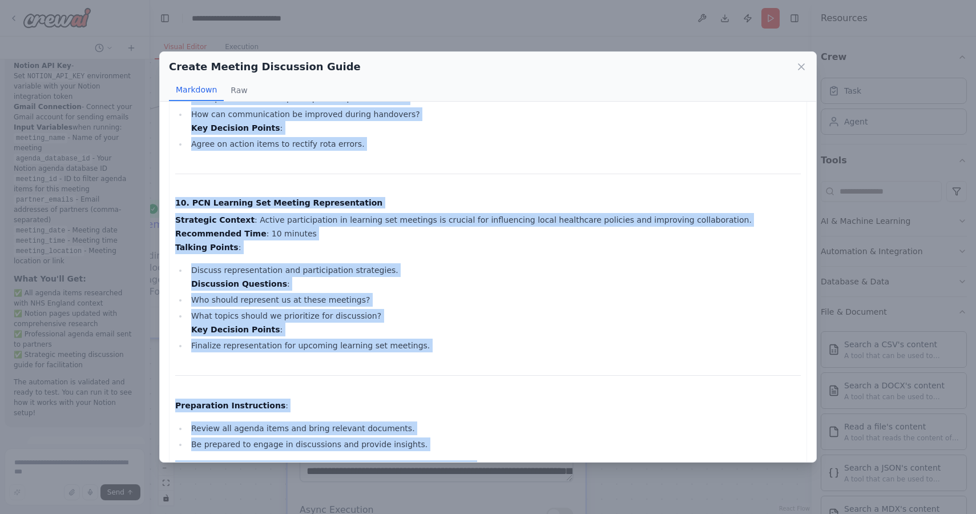
drag, startPoint x: 177, startPoint y: 123, endPoint x: 276, endPoint y: 502, distance: 390.8
click at [276, 502] on div "Create Meeting Discussion Guide Markdown Raw Partner's Meeting Discussion Guide…" at bounding box center [488, 257] width 976 height 514
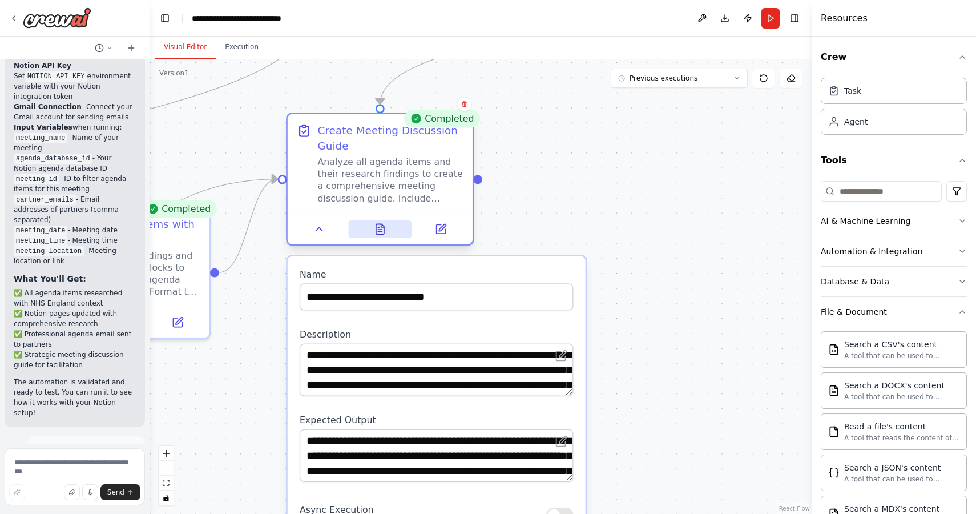
click at [378, 224] on icon at bounding box center [380, 229] width 8 height 10
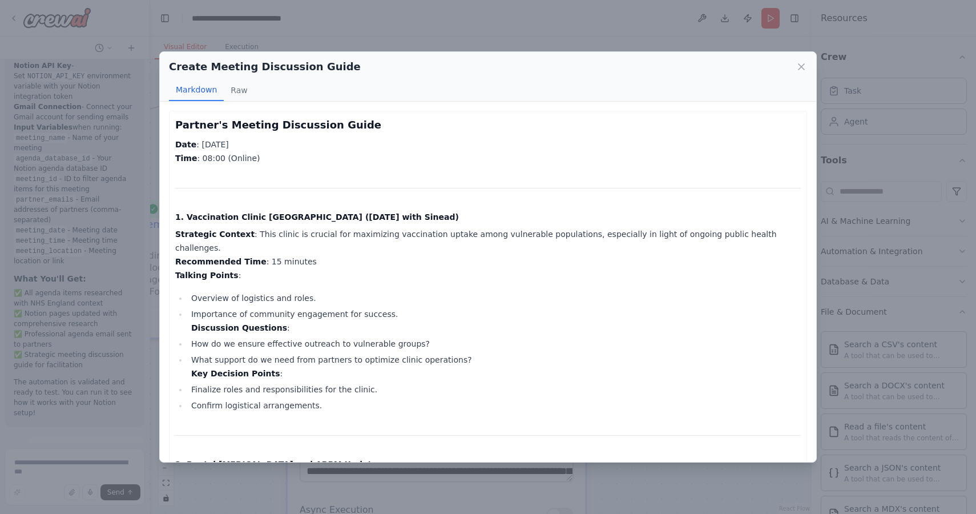
click at [181, 124] on h3 "Partner's Meeting Discussion Guide" at bounding box center [487, 125] width 625 height 16
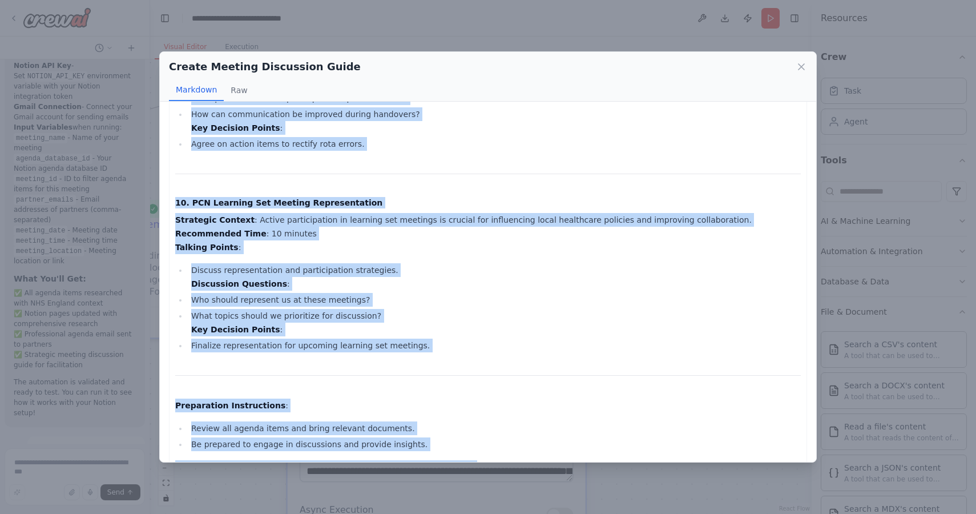
drag, startPoint x: 175, startPoint y: 123, endPoint x: 450, endPoint y: 438, distance: 417.7
copy div "Partner's Meeting Discussion Guide Date : [DATE] Time : 08:00 (Online) 1. Vacci…"
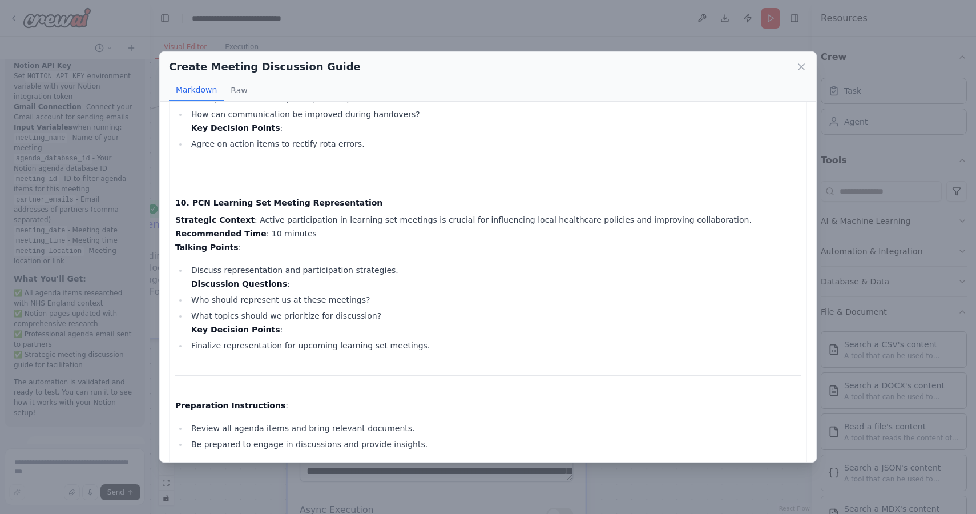
click at [357, 14] on div "Create Meeting Discussion Guide Markdown Raw Partner's Meeting Discussion Guide…" at bounding box center [488, 257] width 976 height 514
